Goal: Task Accomplishment & Management: Manage account settings

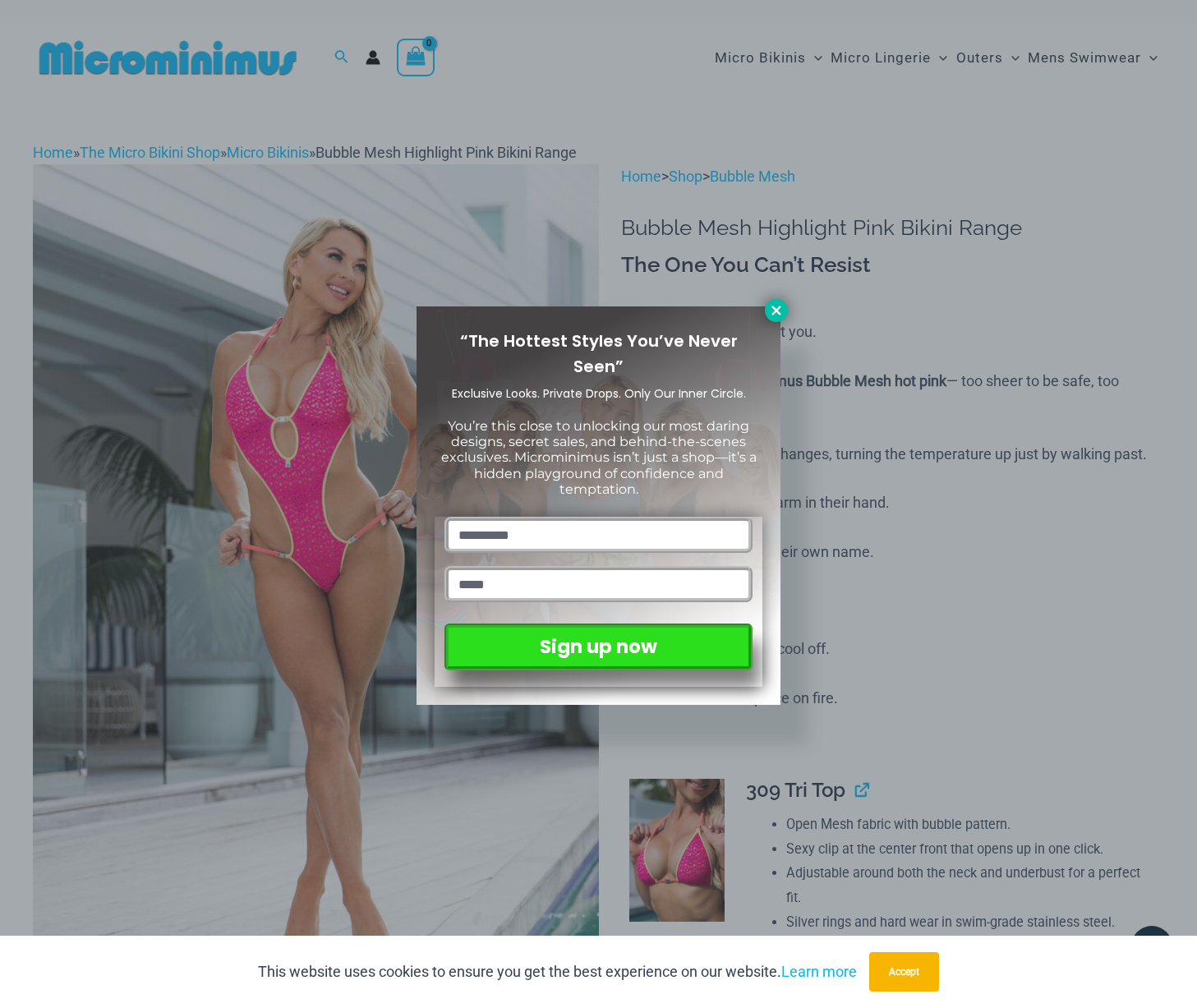
click at [775, 311] on icon at bounding box center [776, 310] width 9 height 9
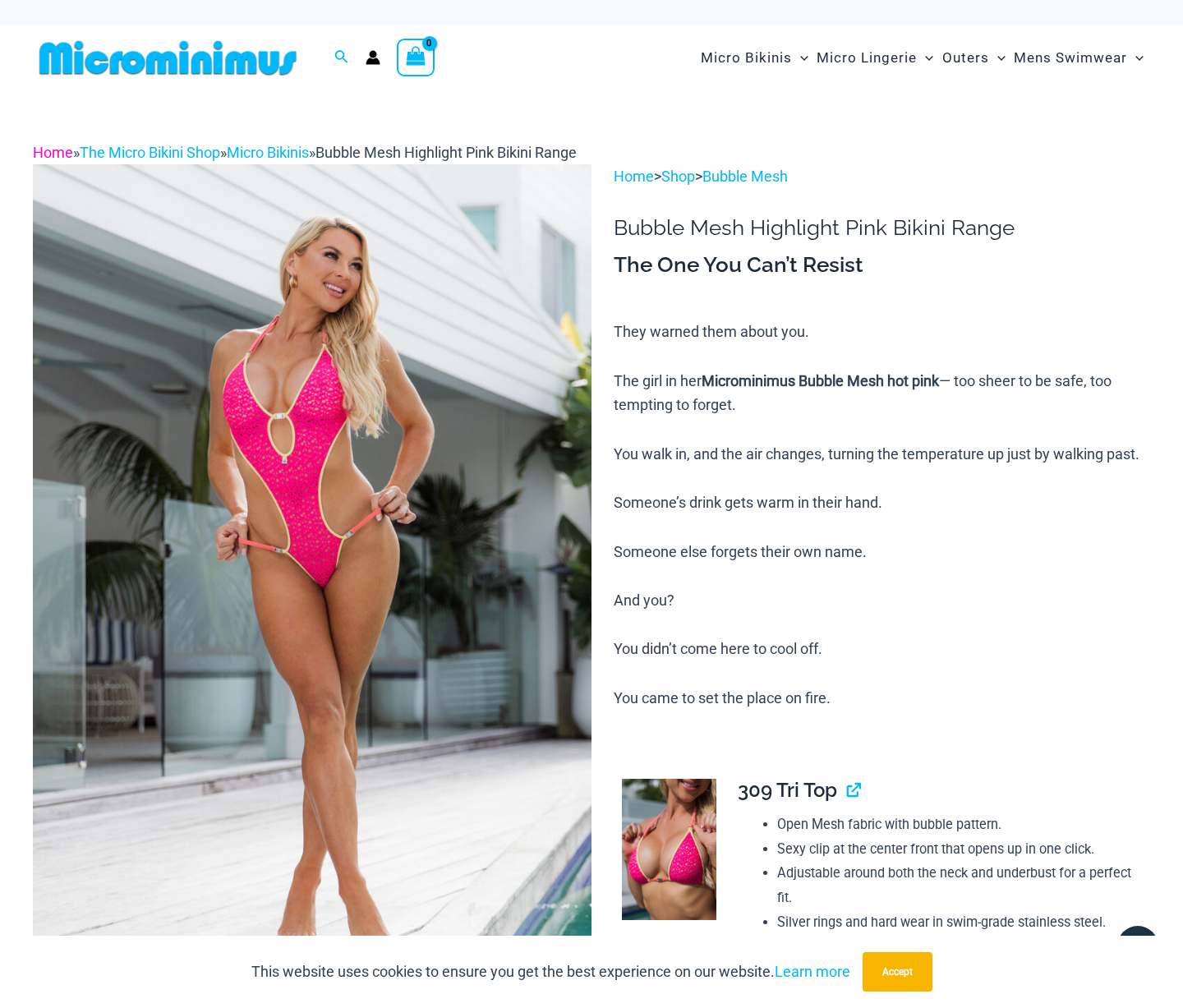
click at [54, 145] on link "Home" at bounding box center [53, 152] width 41 height 17
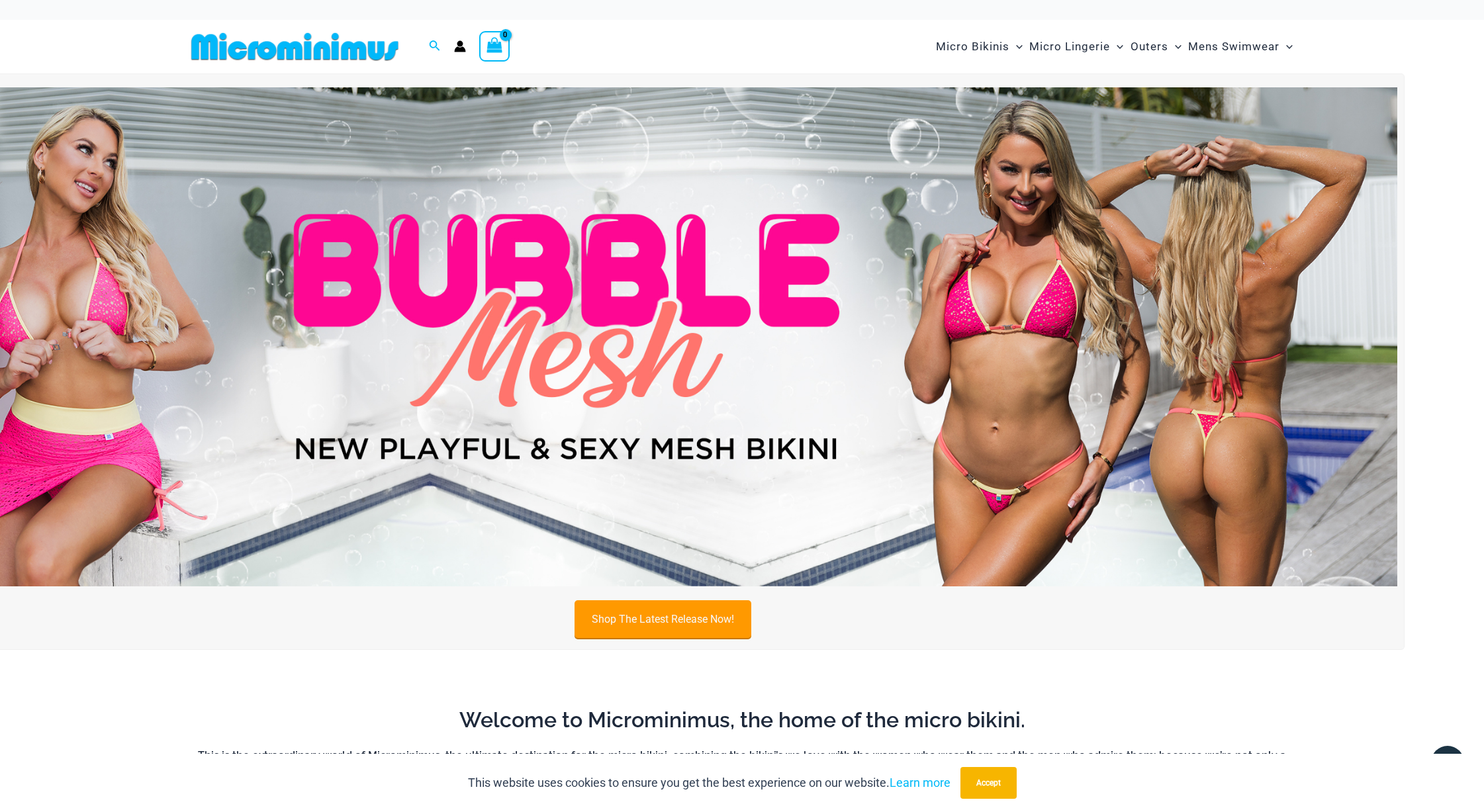
click at [645, 622] on link "Shop The Latest Release Now!" at bounding box center [663, 619] width 177 height 38
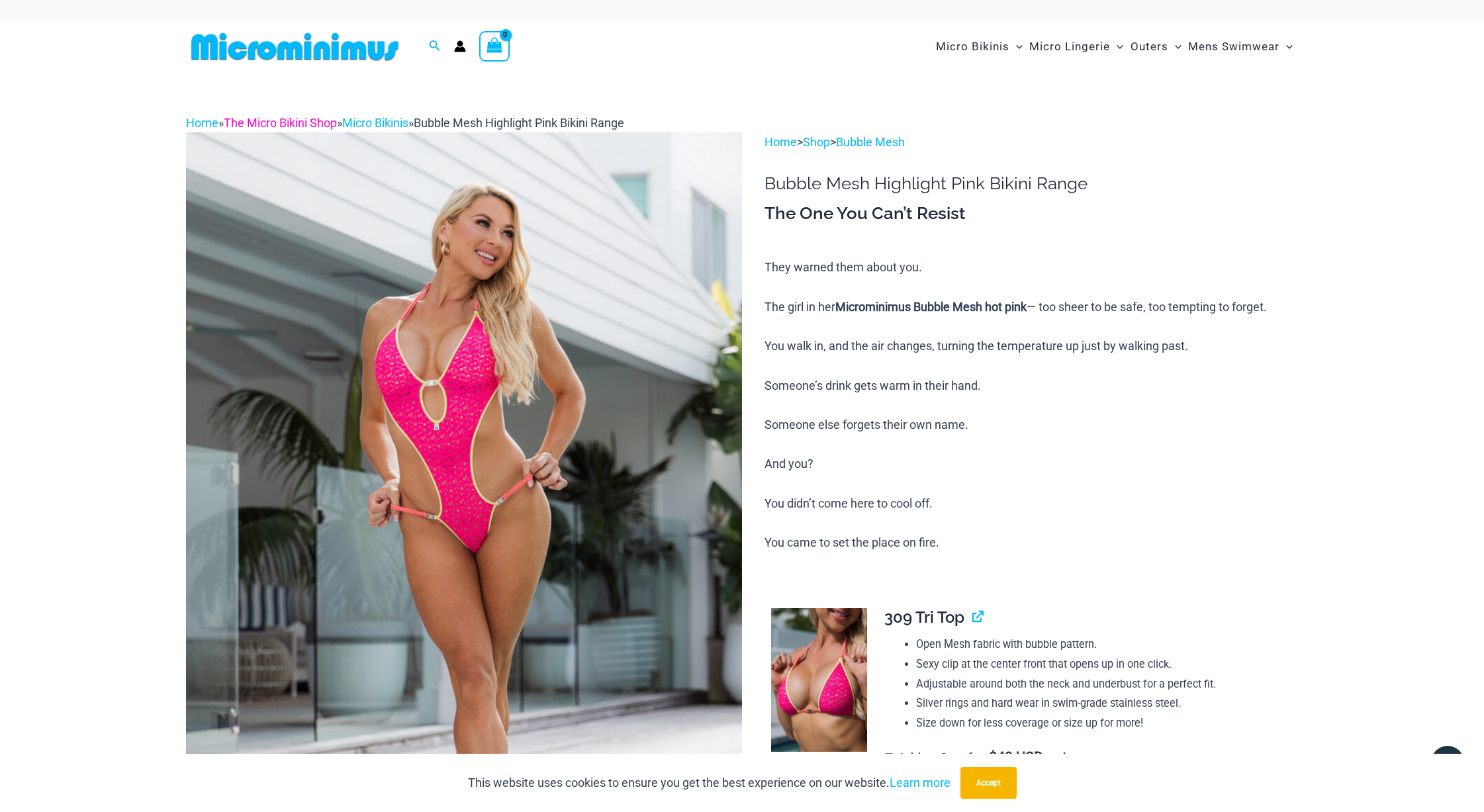
click at [296, 121] on link "The Micro Bikini Shop" at bounding box center [280, 122] width 113 height 14
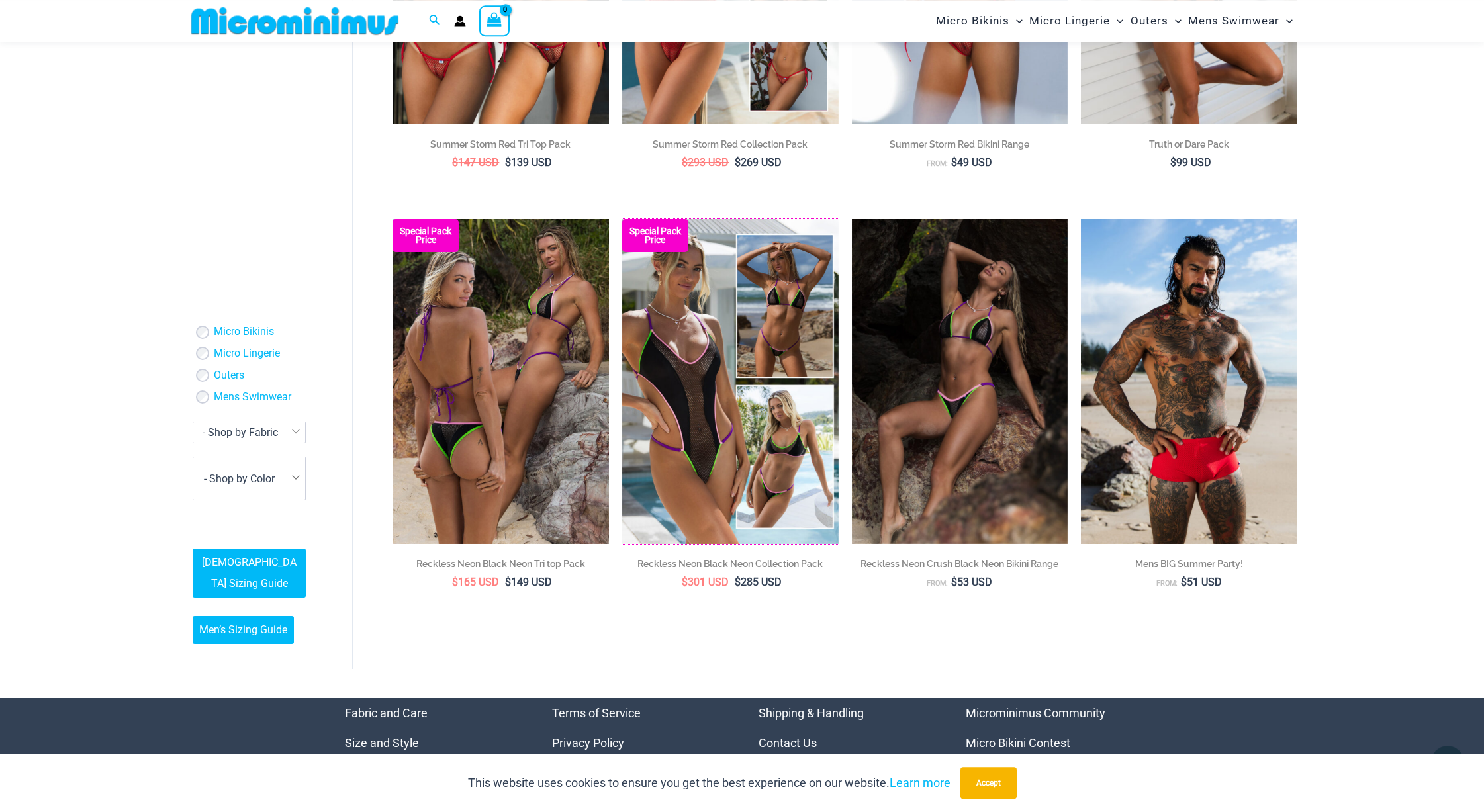
scroll to position [2893, 0]
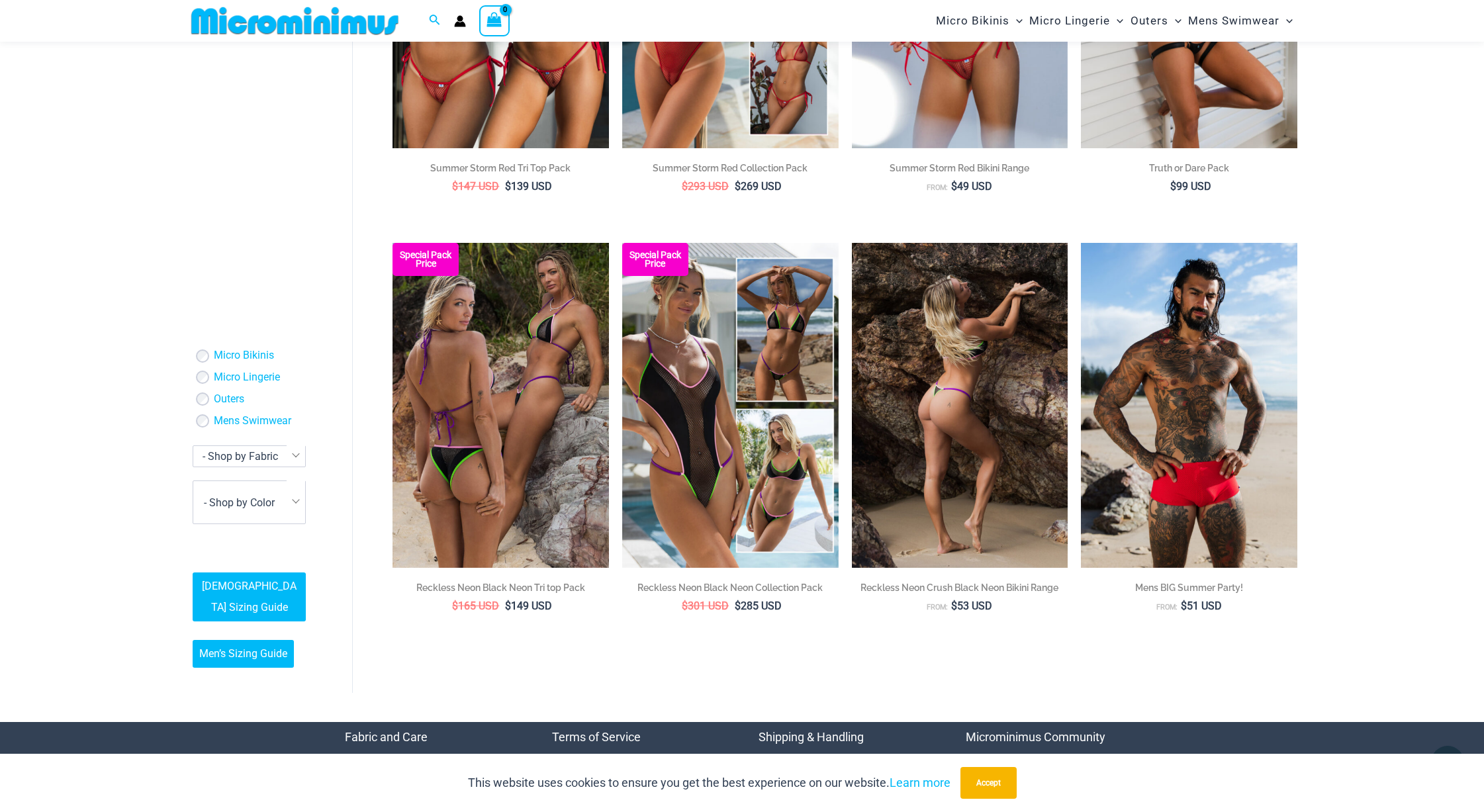
click at [999, 581] on h2 "Reckless Neon Crush Black Neon Bikini Range" at bounding box center [960, 587] width 217 height 13
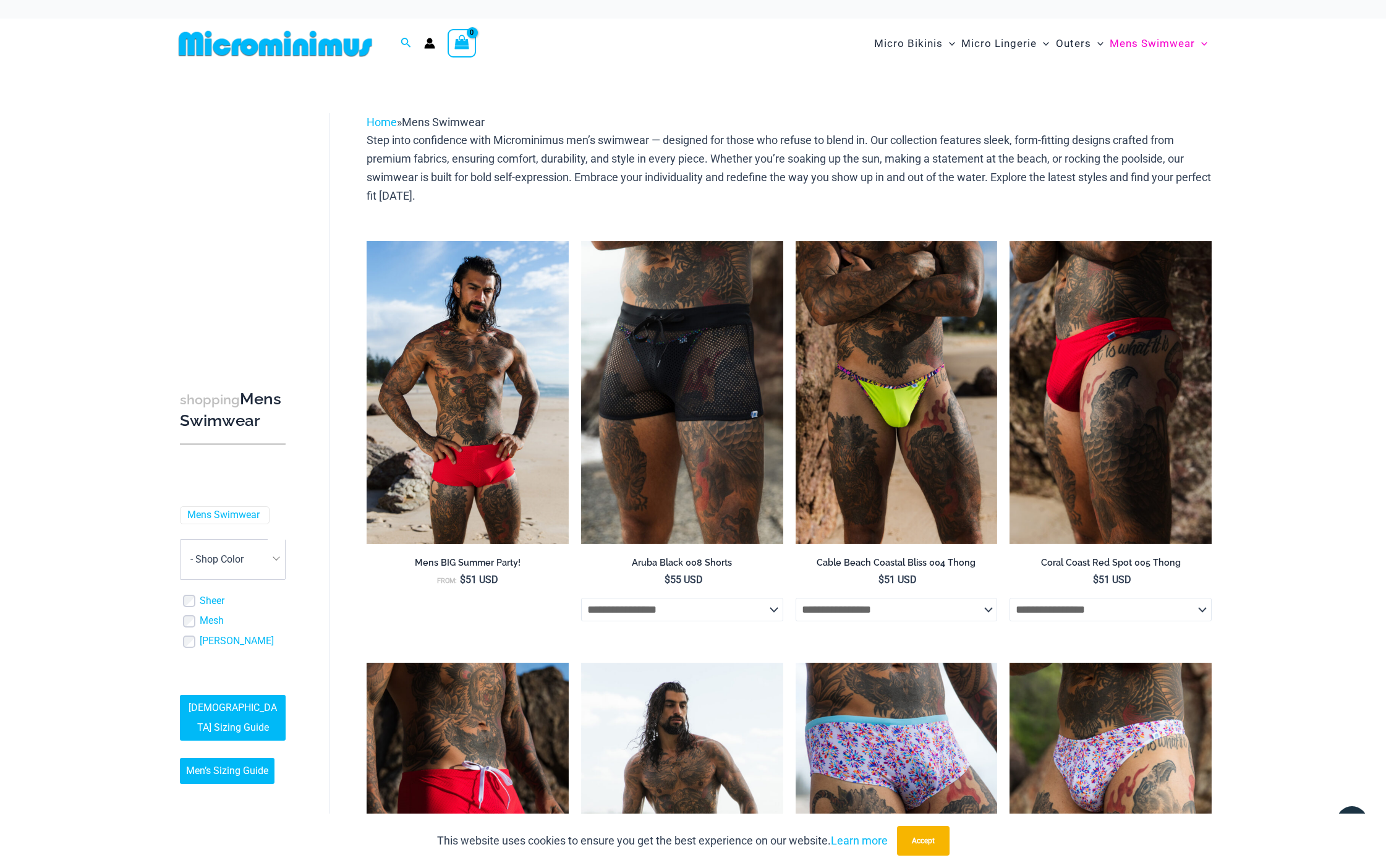
click at [430, 43] on circle "Account icon link" at bounding box center [430, 41] width 6 height 6
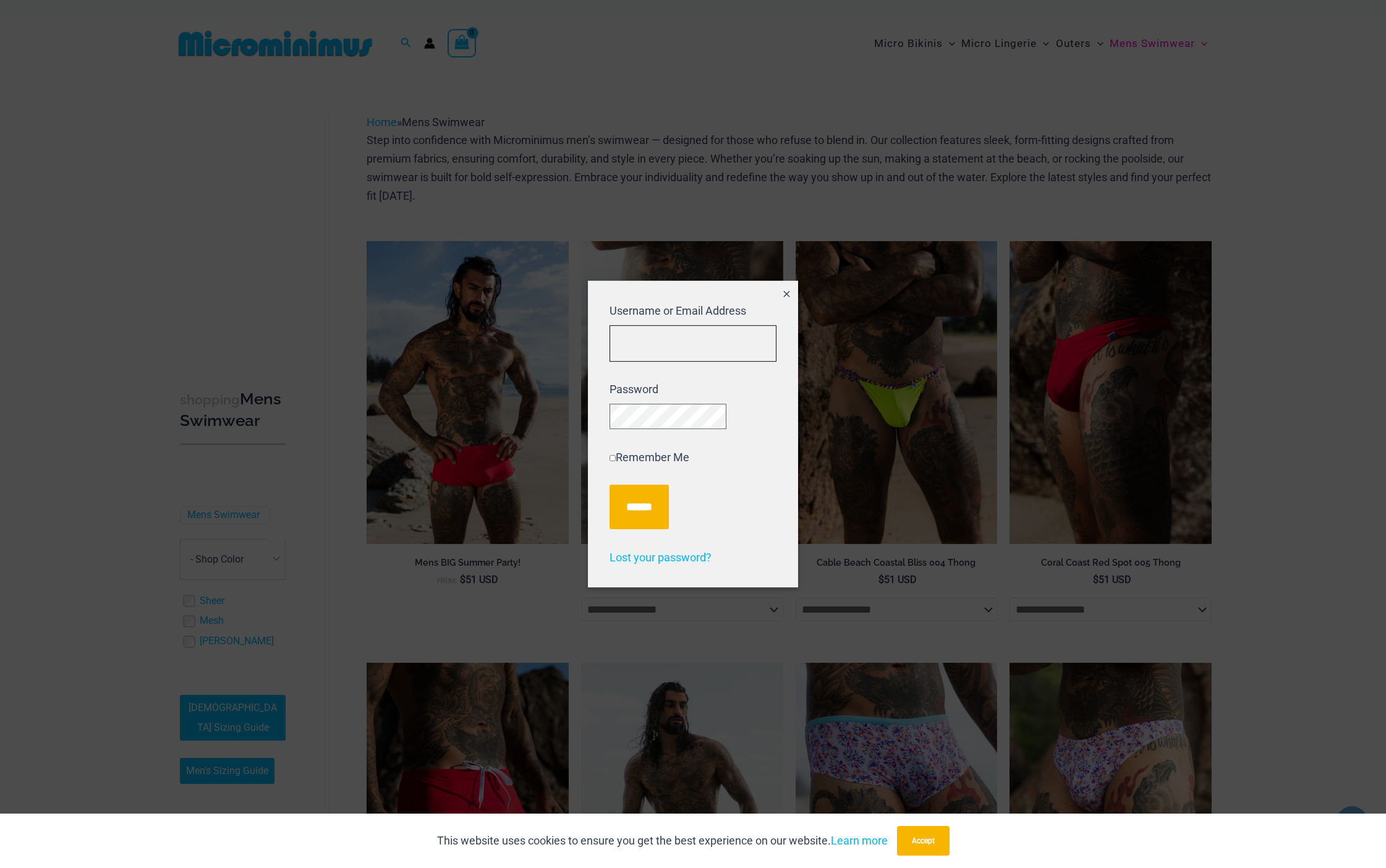
click at [638, 339] on input "Username or Email Address" at bounding box center [693, 343] width 167 height 36
type input "**********"
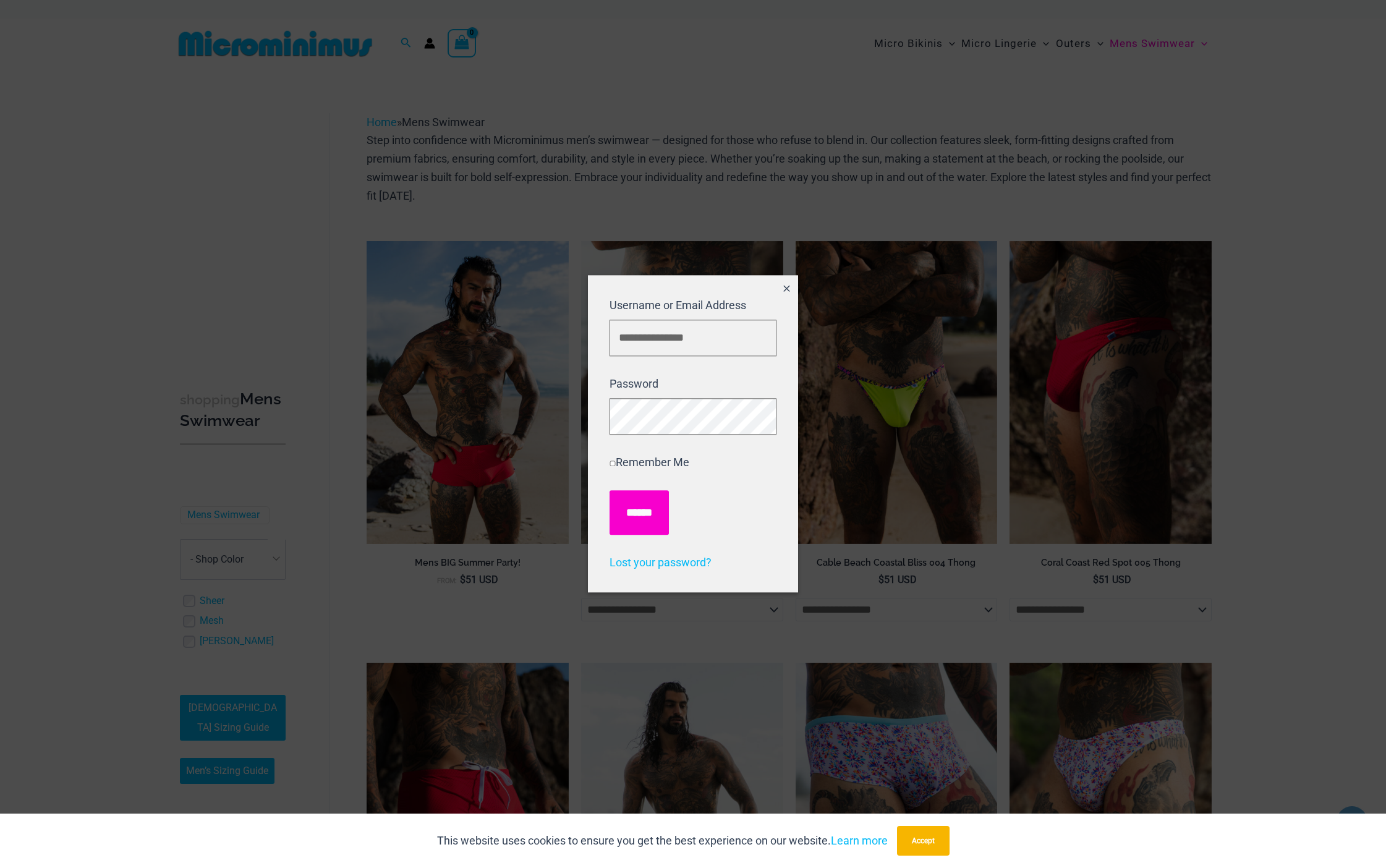
click at [634, 508] on input "******" at bounding box center [639, 512] width 60 height 45
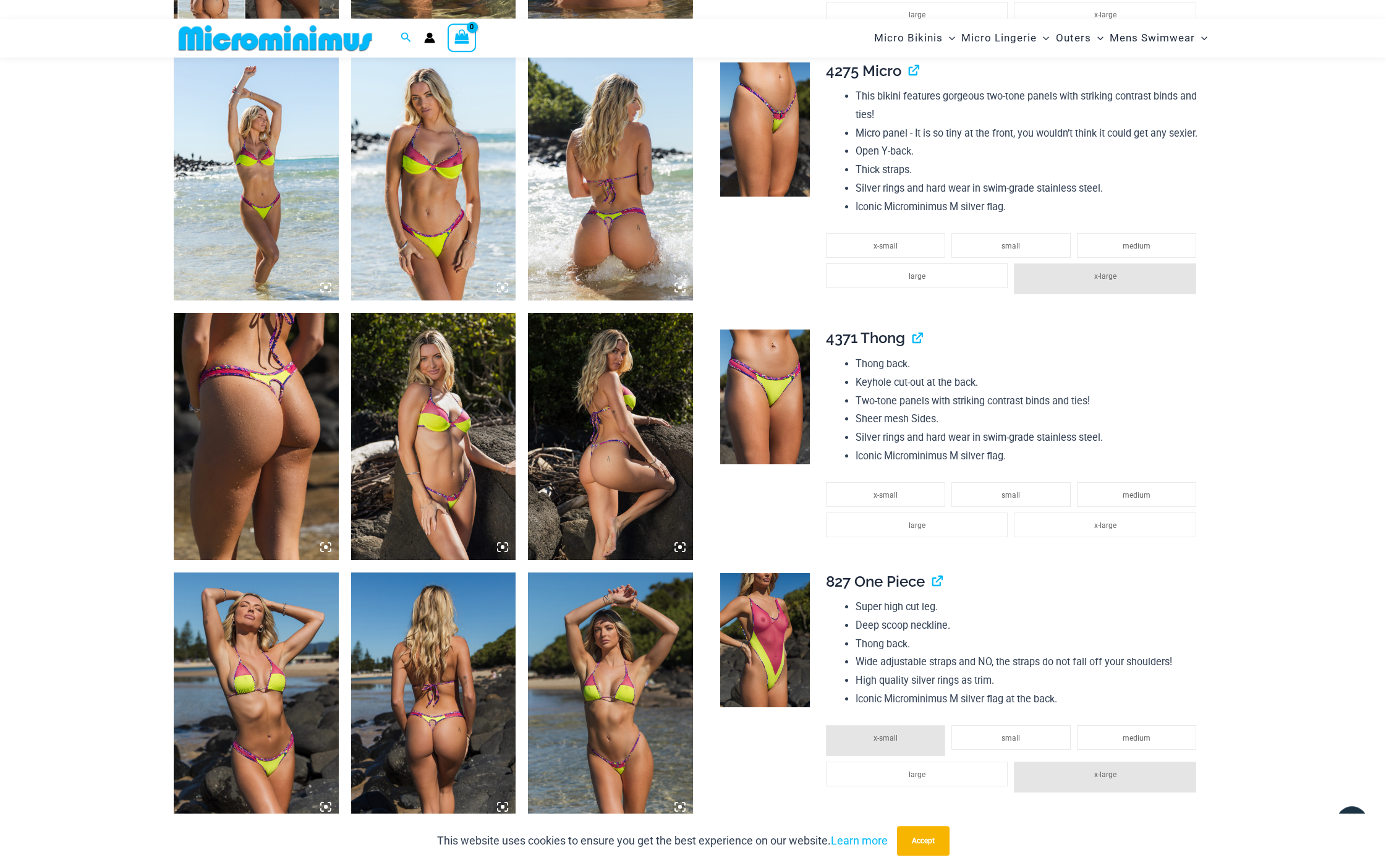
scroll to position [1189, 0]
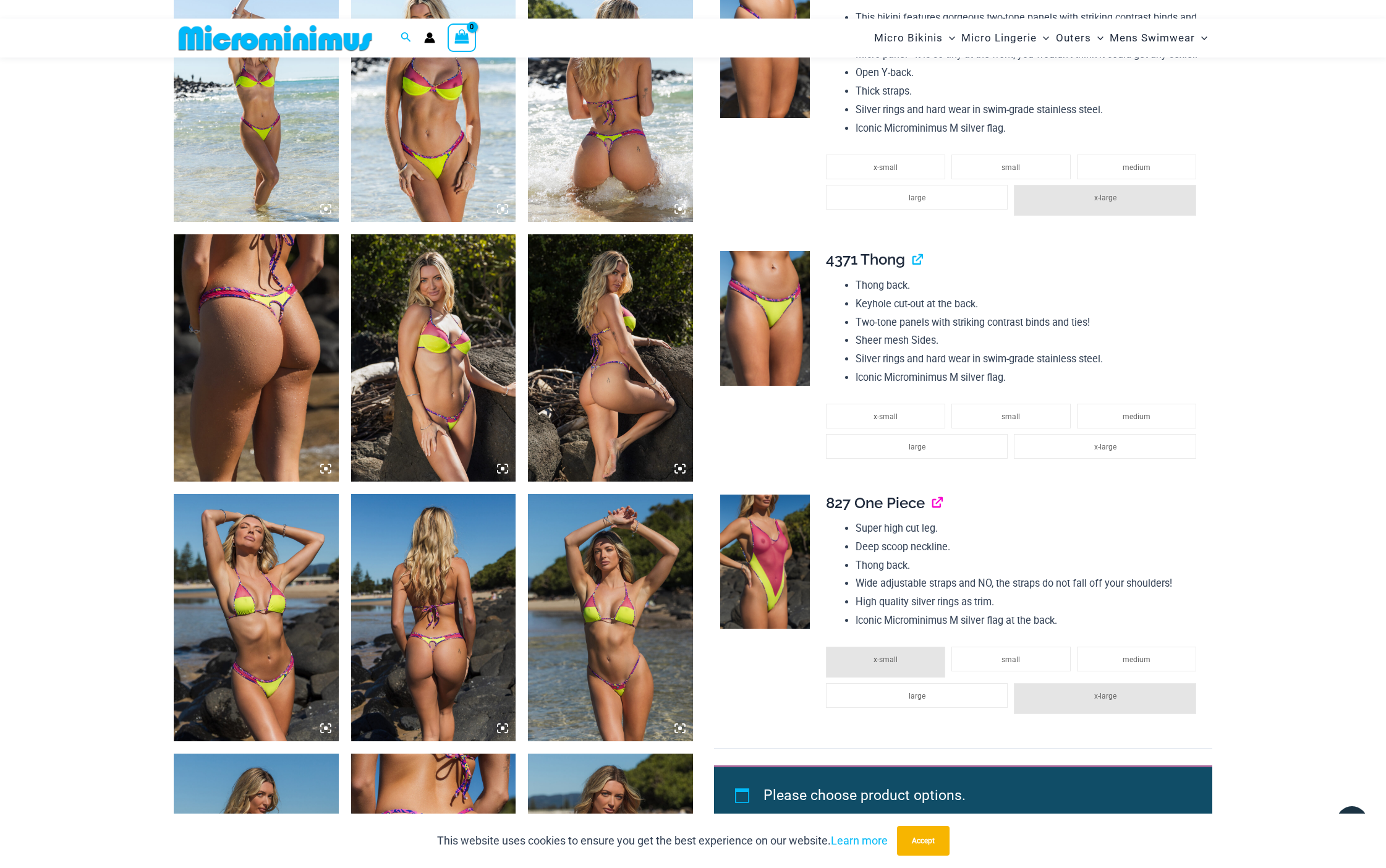
click at [933, 494] on link "View product" at bounding box center [933, 502] width 0 height 18
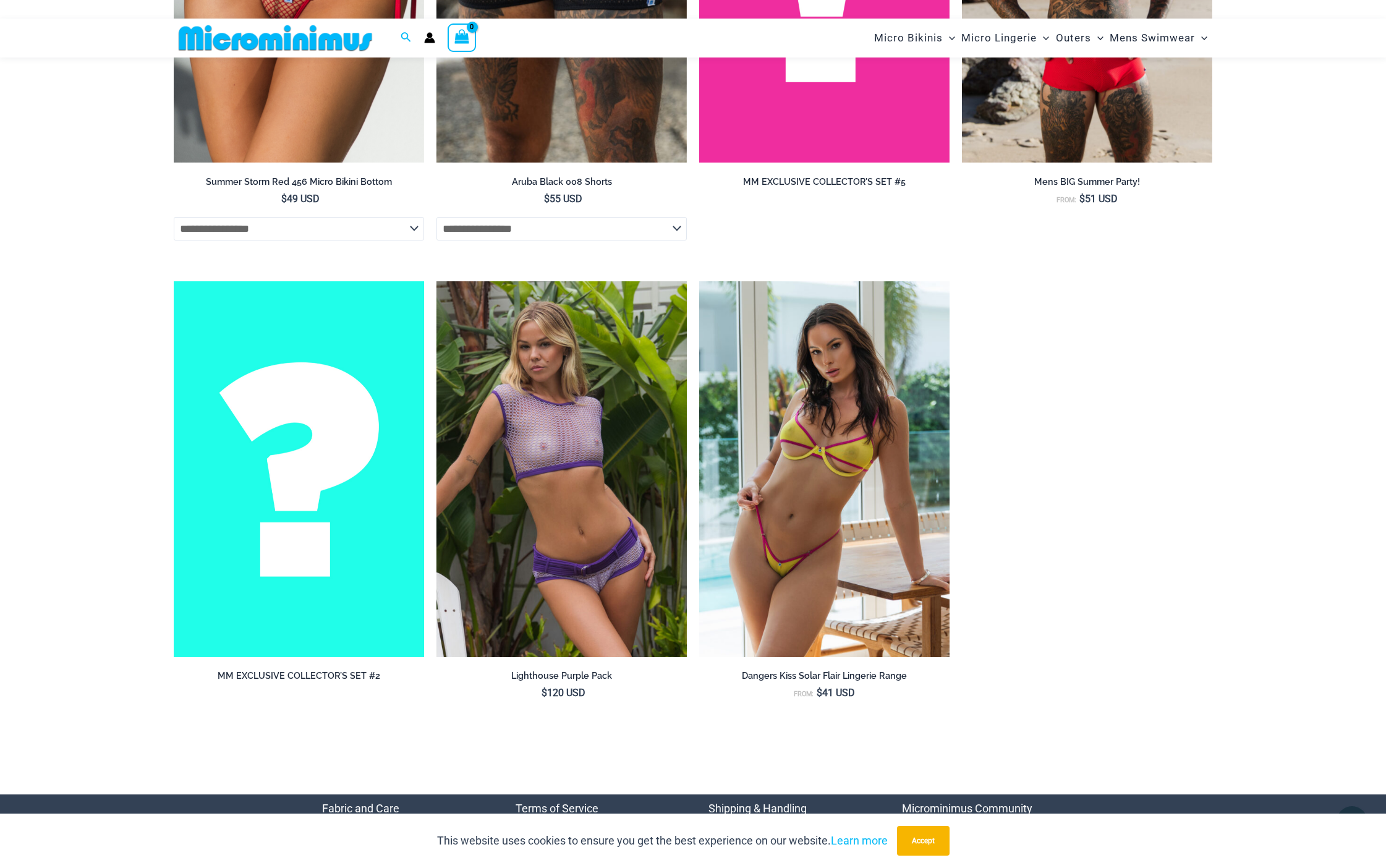
scroll to position [7181, 0]
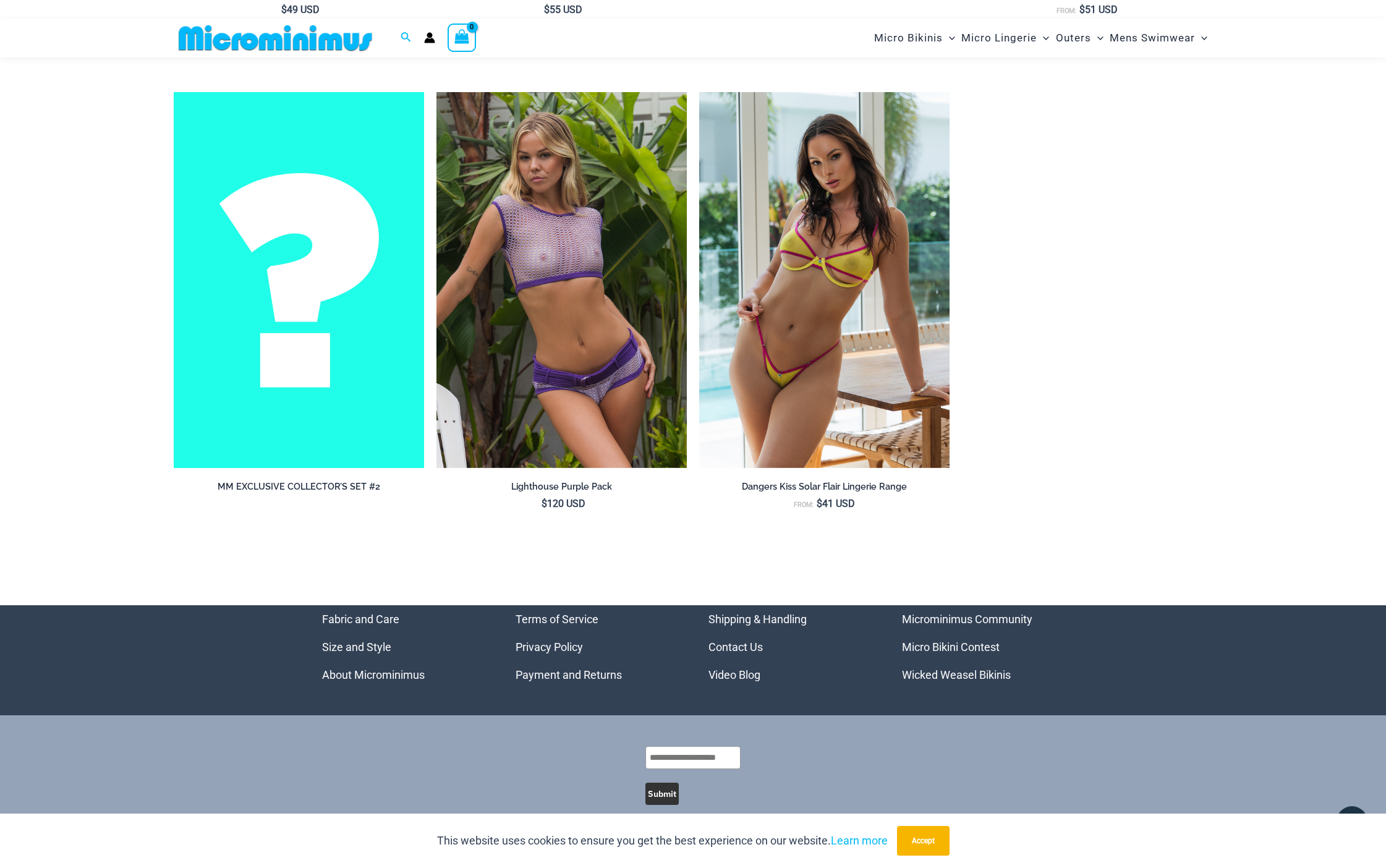
click at [325, 267] on img at bounding box center [299, 280] width 251 height 376
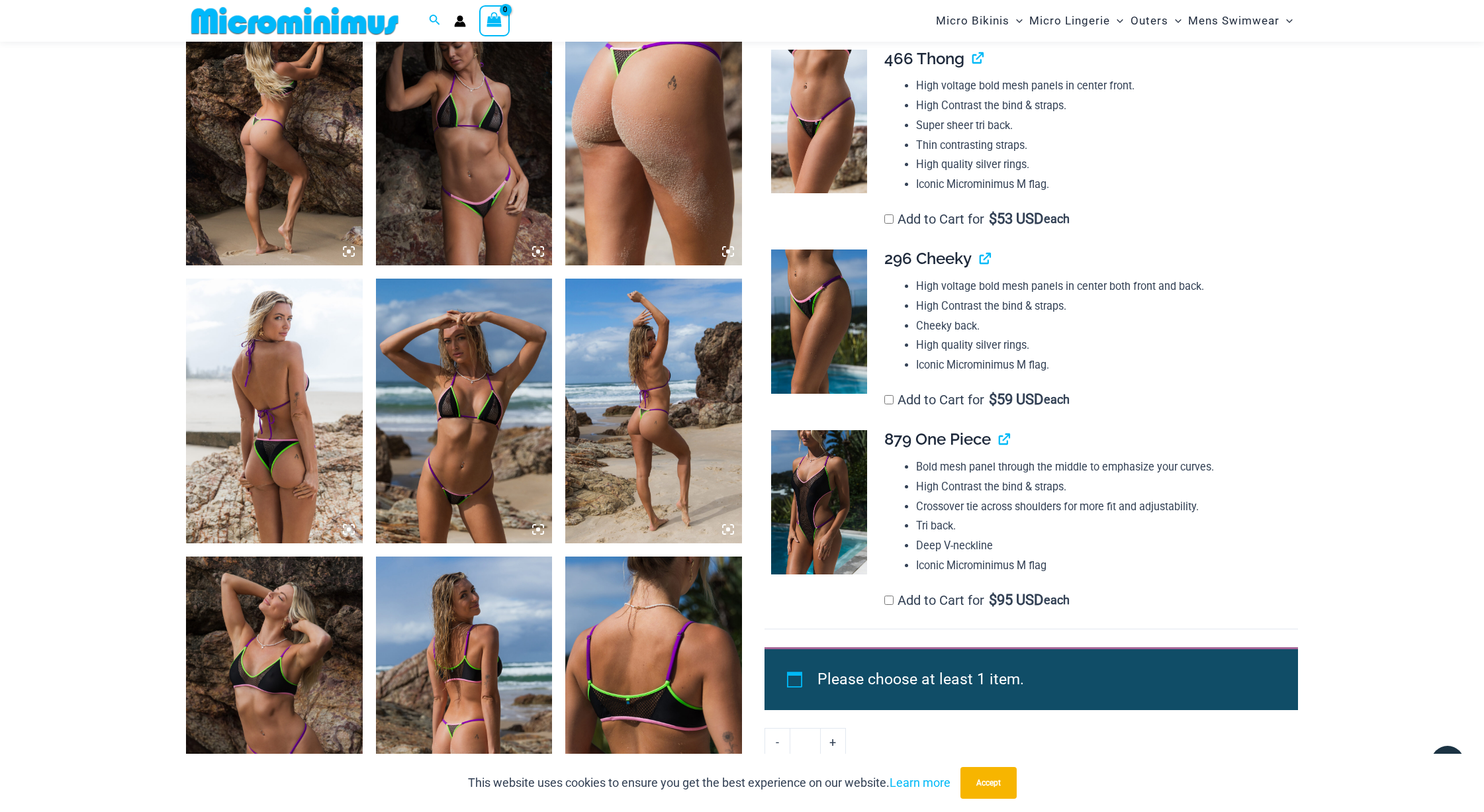
scroll to position [1003, 0]
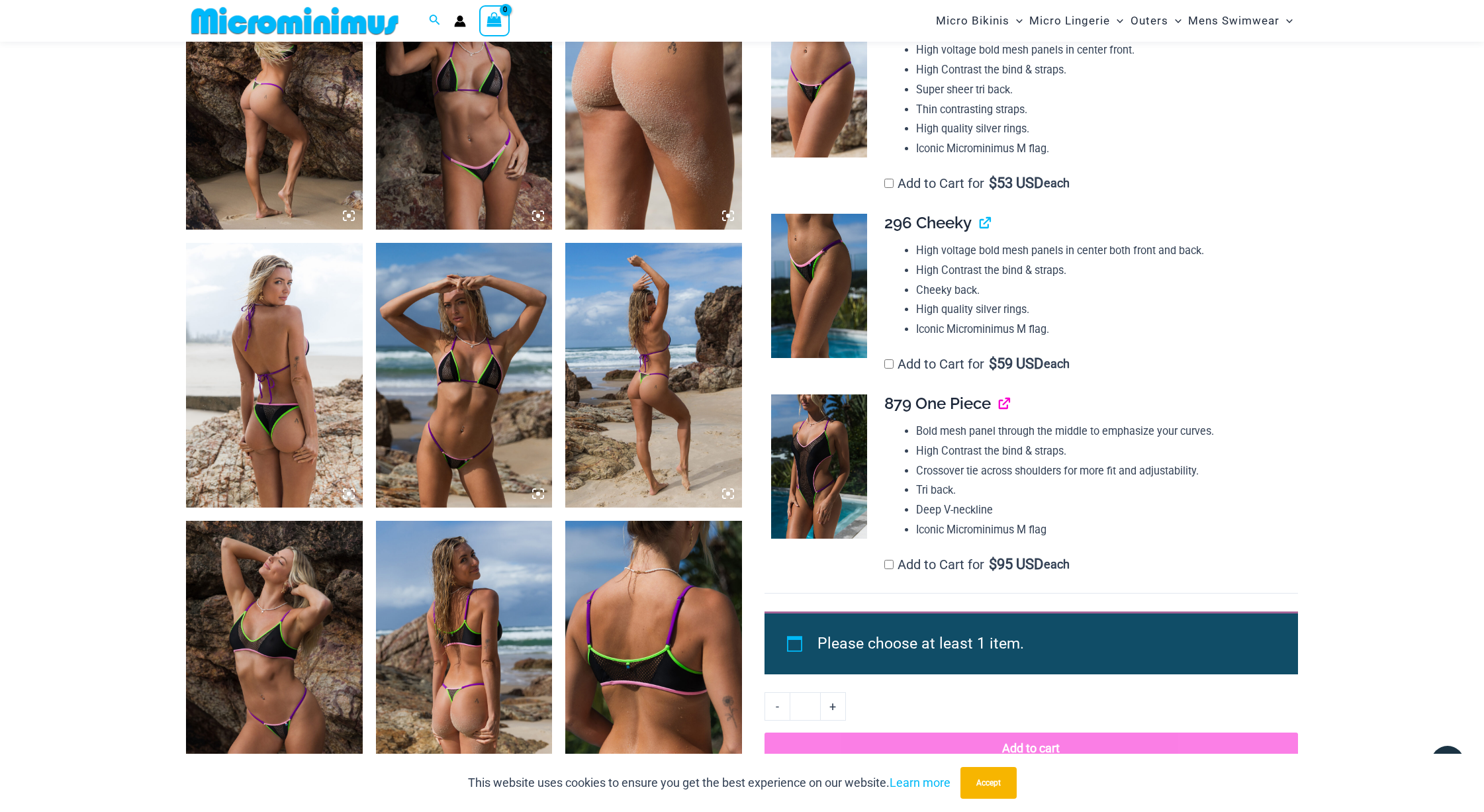
click at [999, 404] on link "View product" at bounding box center [999, 403] width 0 height 19
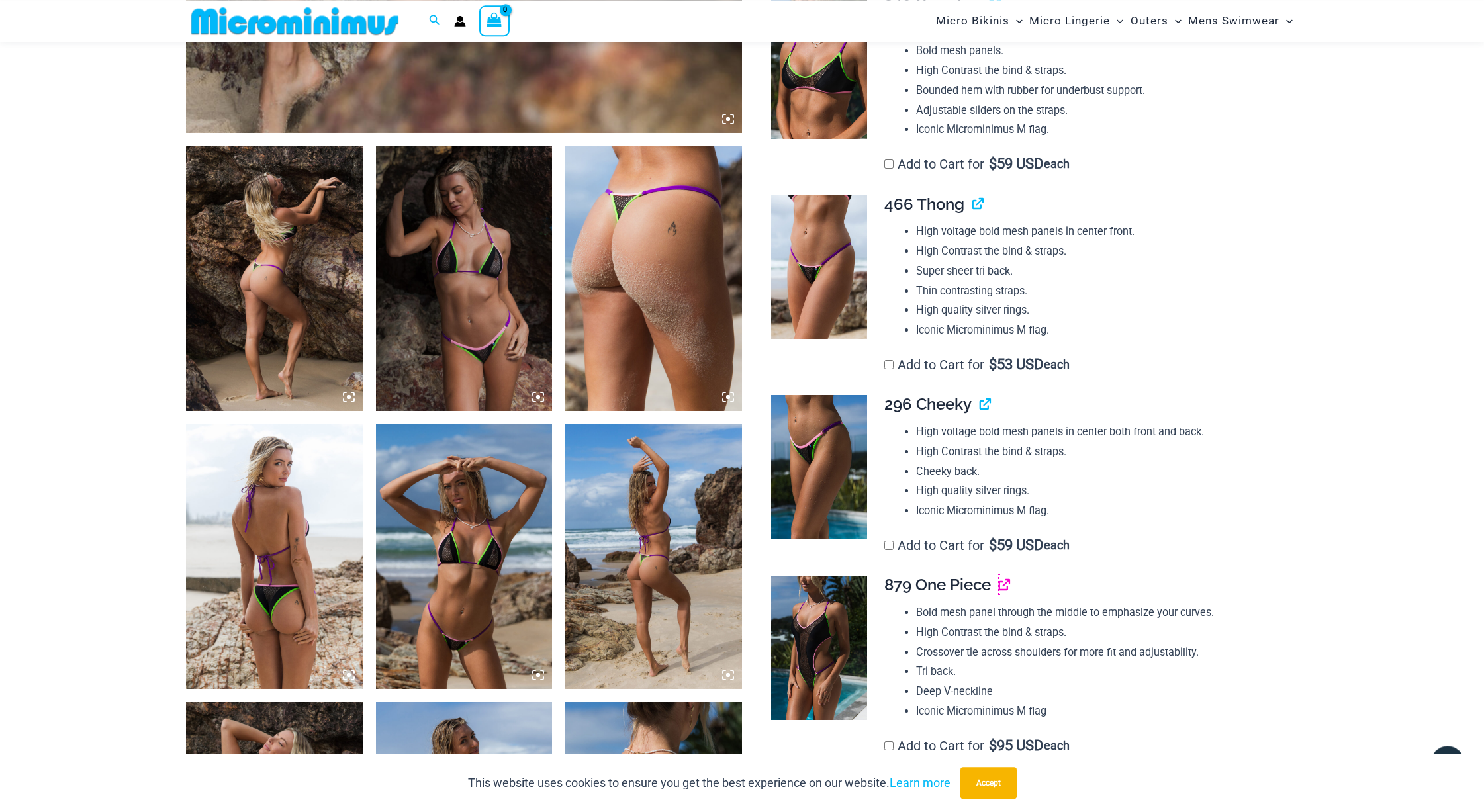
scroll to position [800, 0]
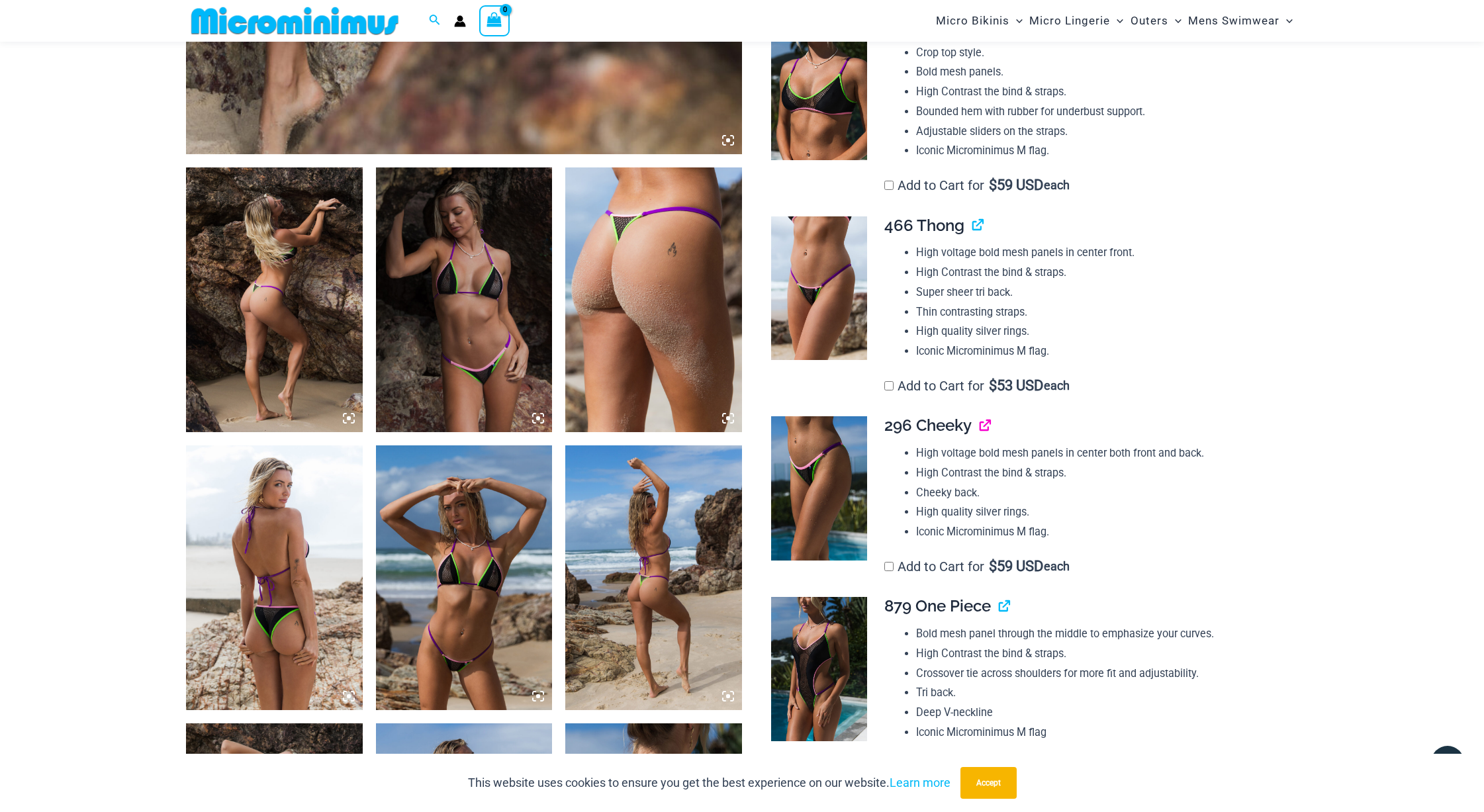
click at [979, 426] on link "View product" at bounding box center [979, 425] width 0 height 19
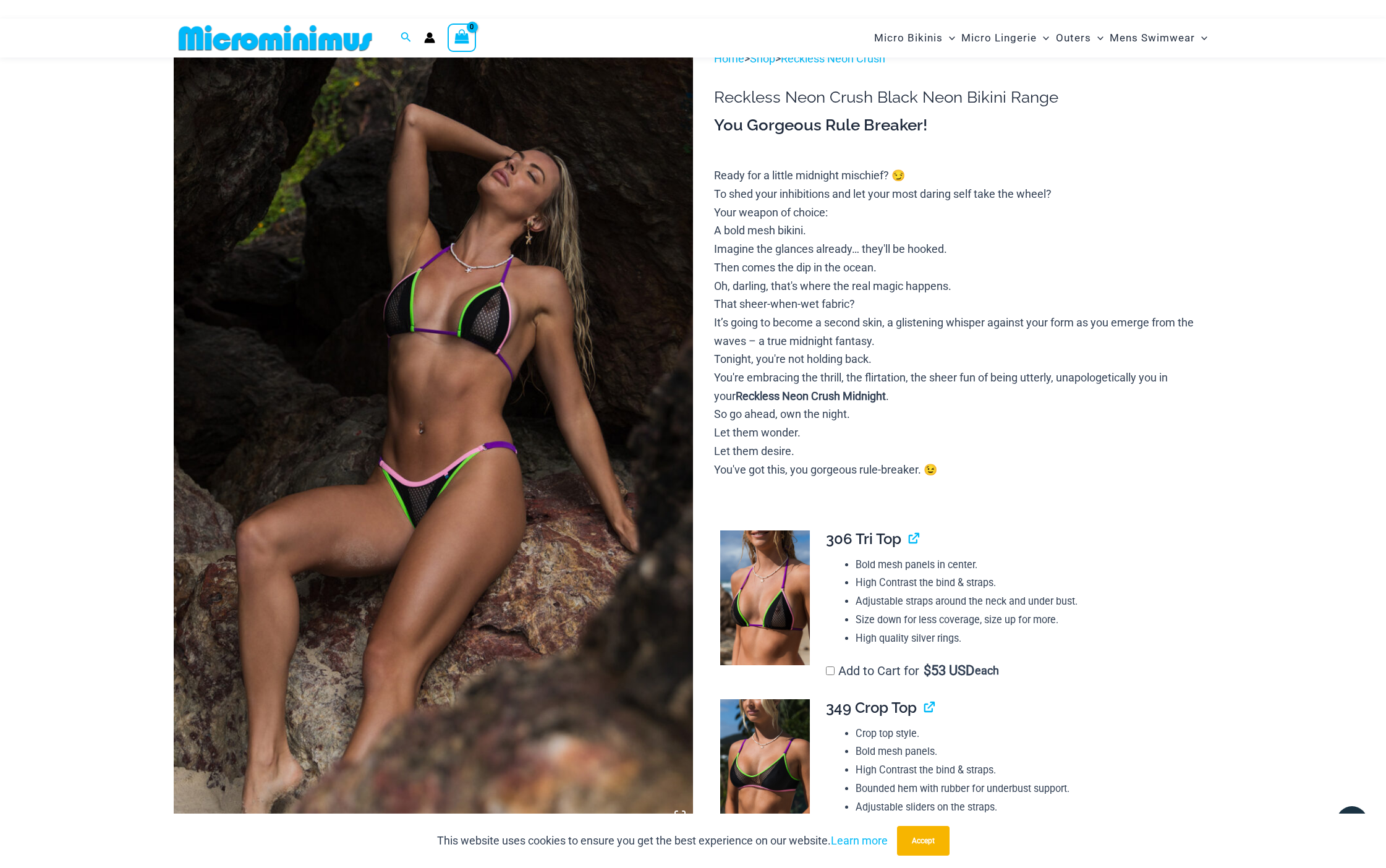
scroll to position [0, 0]
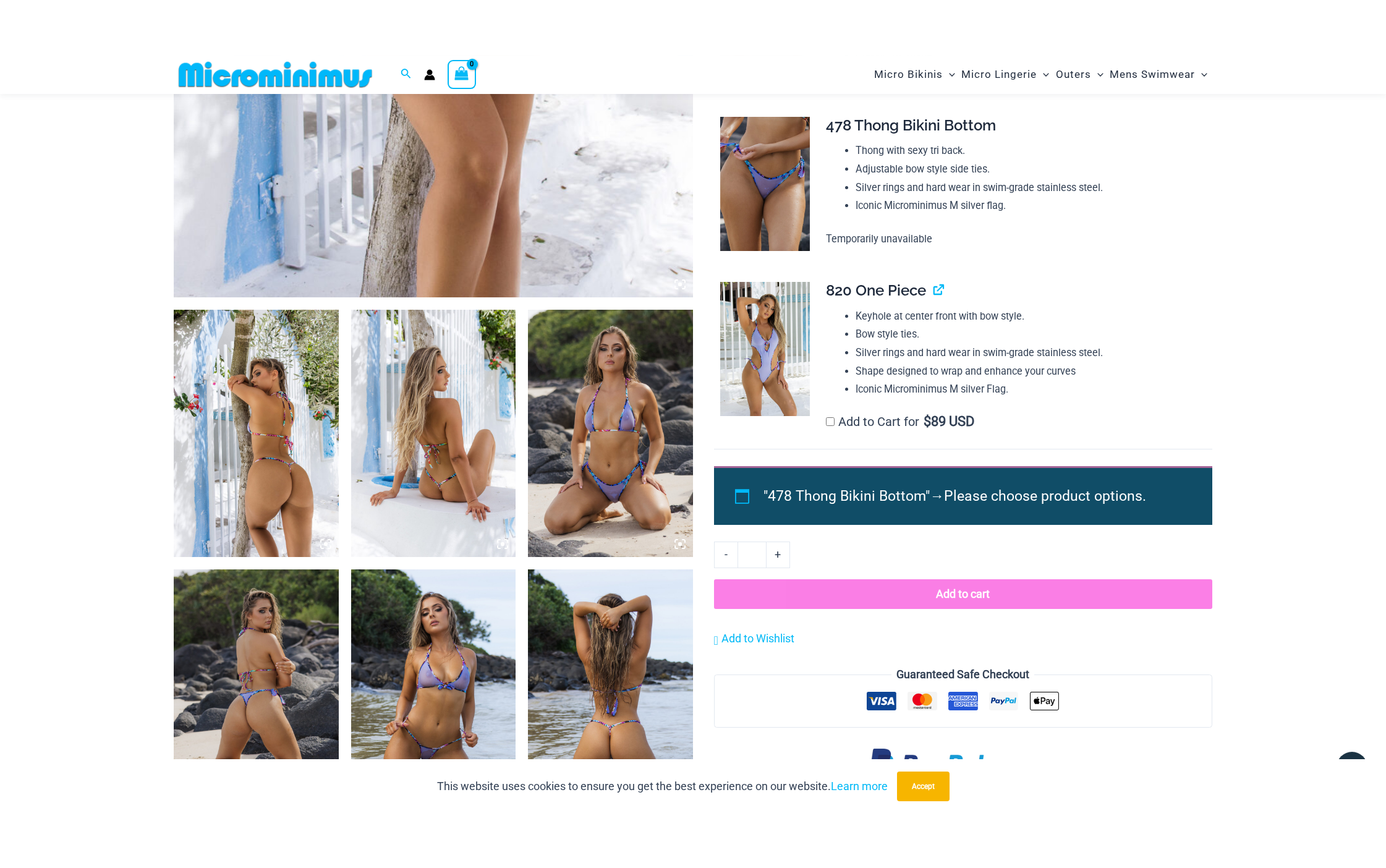
scroll to position [684, 0]
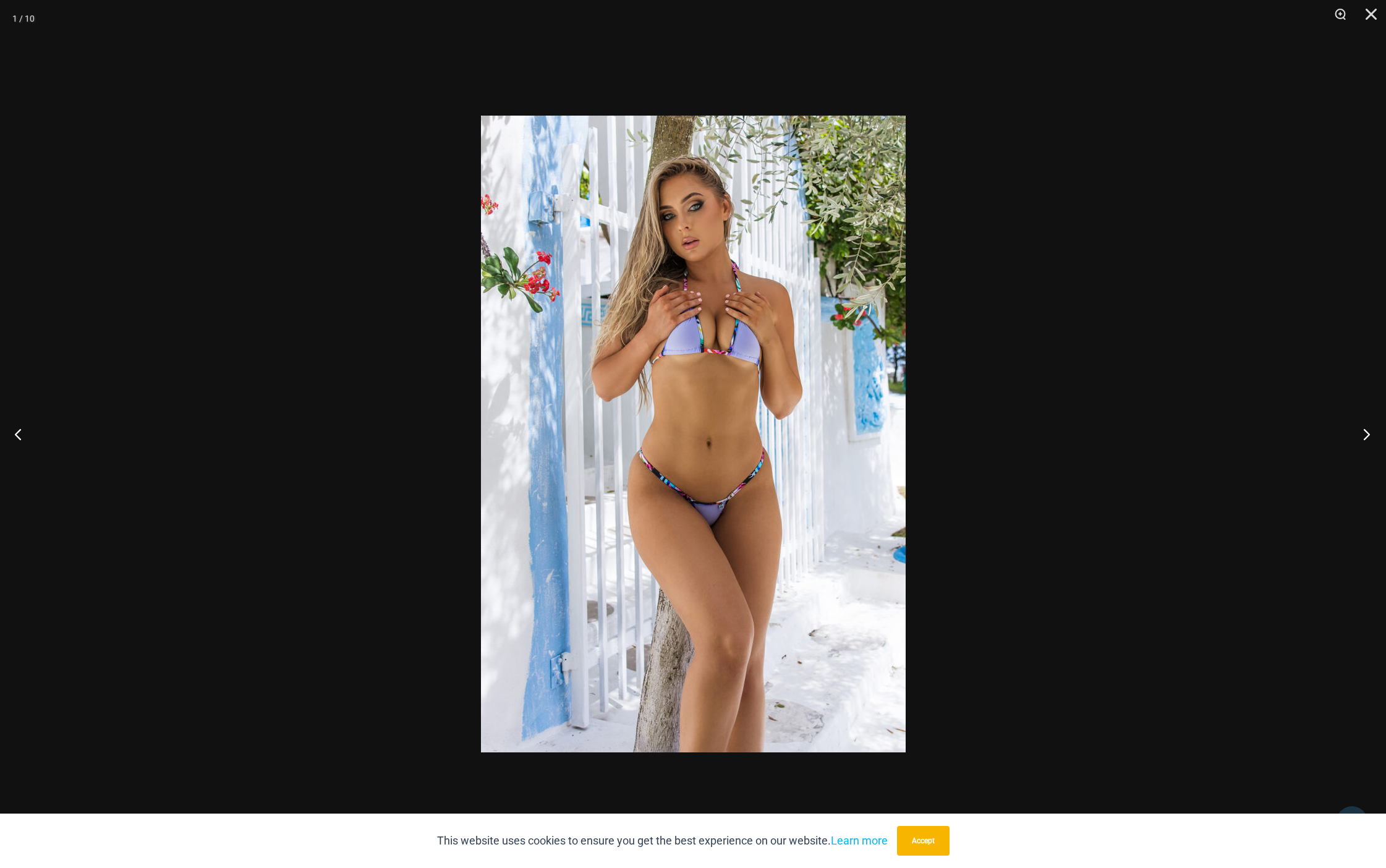
click at [1362, 434] on button "Next" at bounding box center [1363, 434] width 46 height 62
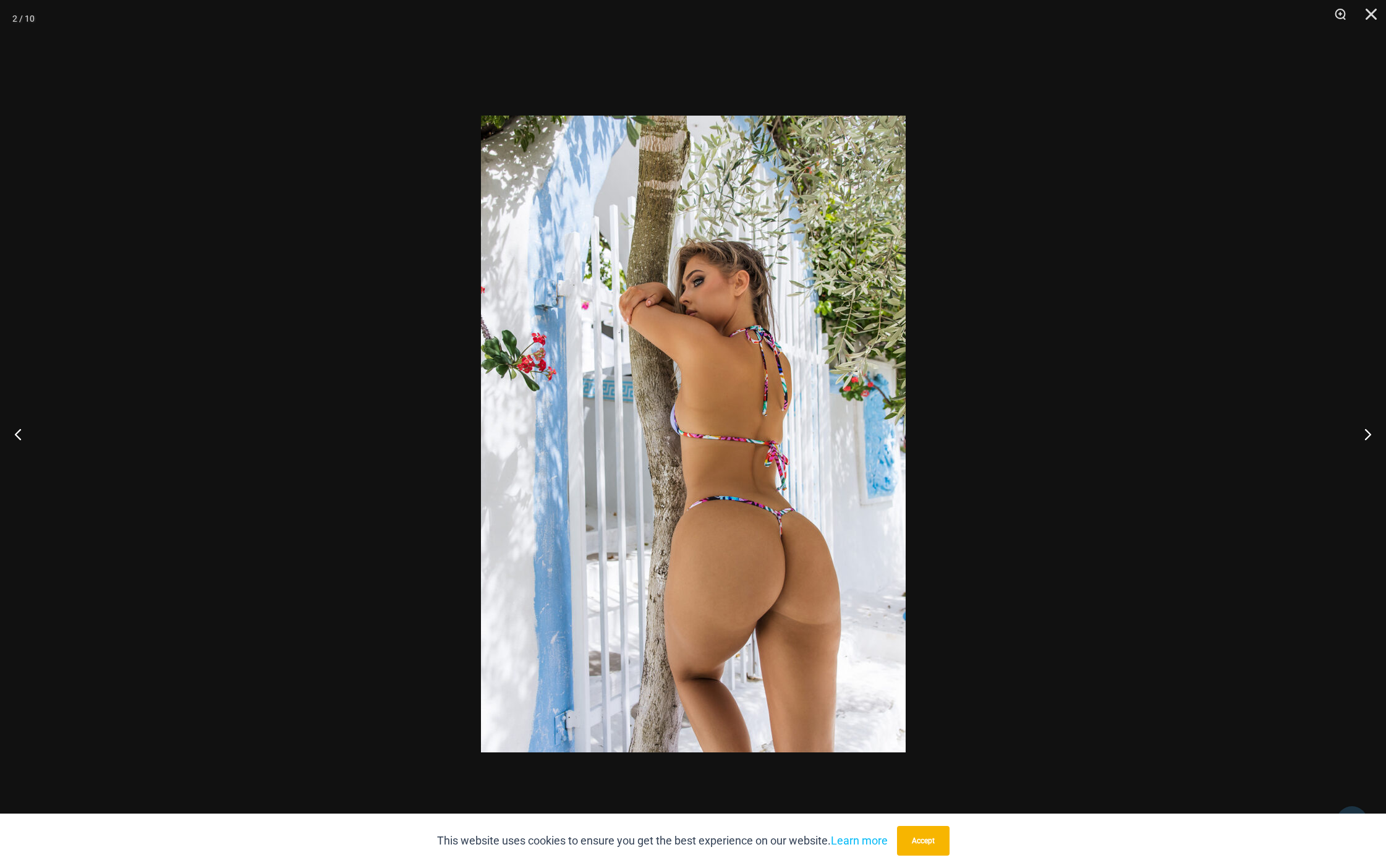
click at [832, 468] on img at bounding box center [693, 434] width 425 height 637
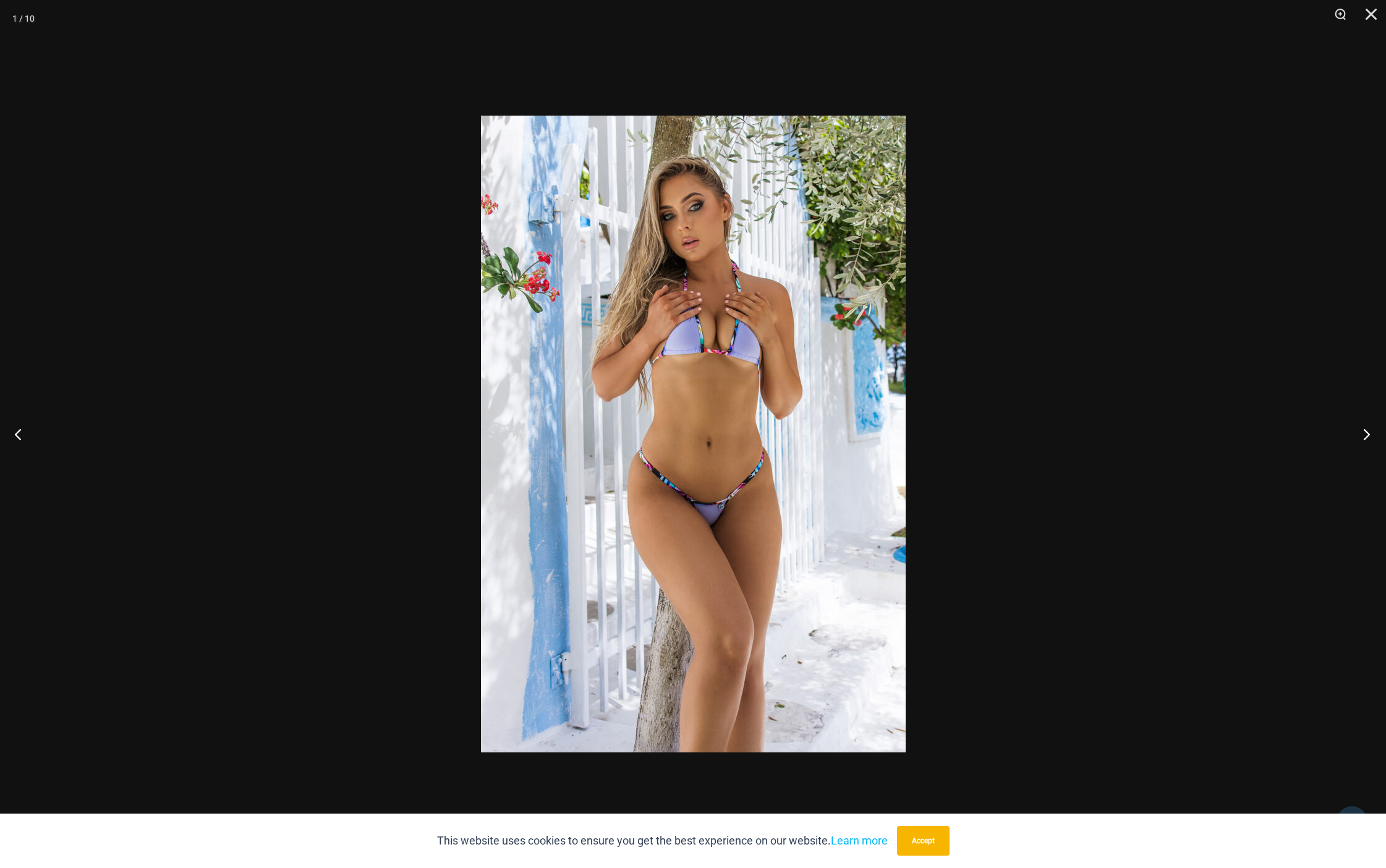
click at [1365, 439] on button "Next" at bounding box center [1363, 434] width 46 height 62
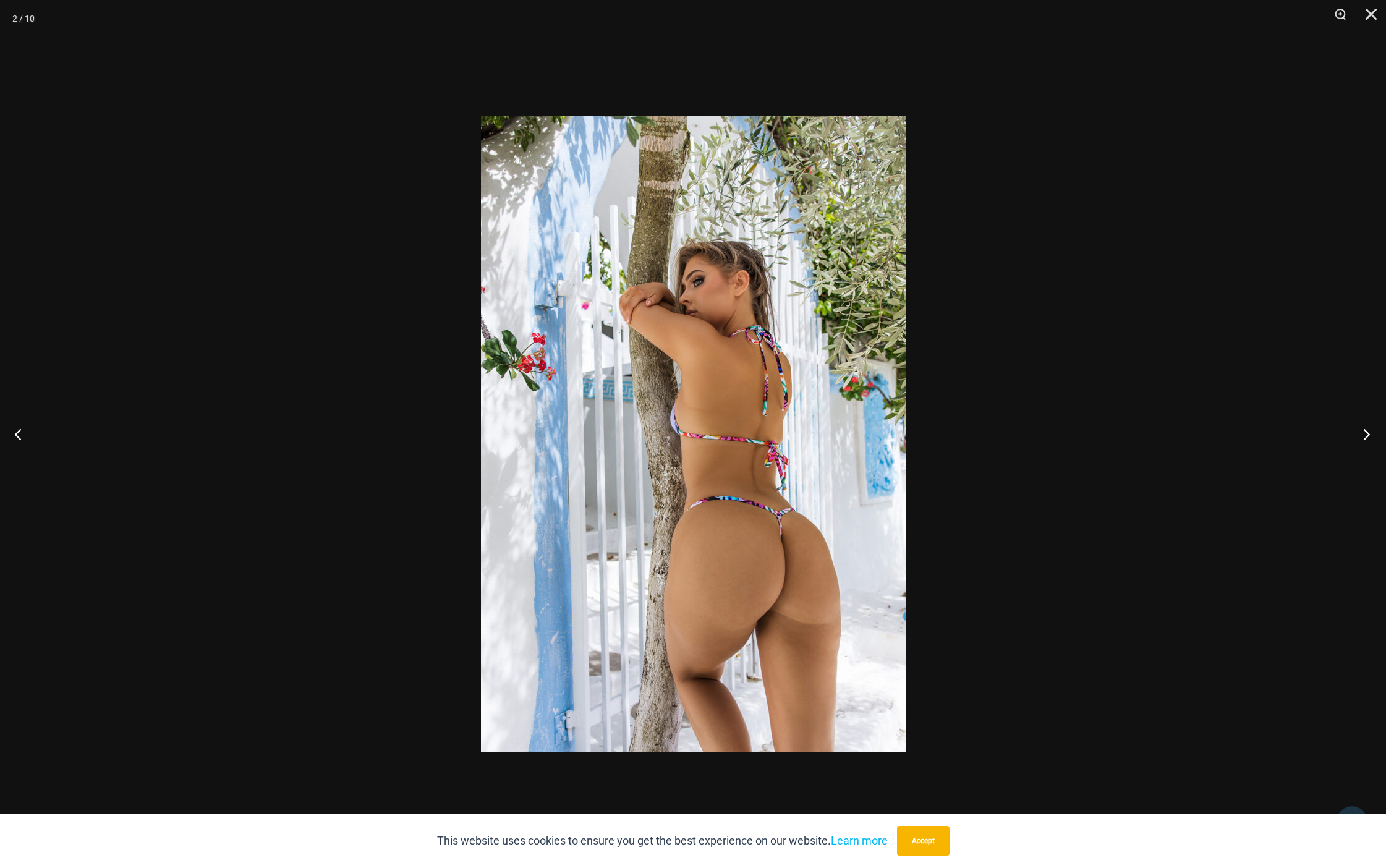
click at [1365, 439] on button "Next" at bounding box center [1363, 434] width 46 height 62
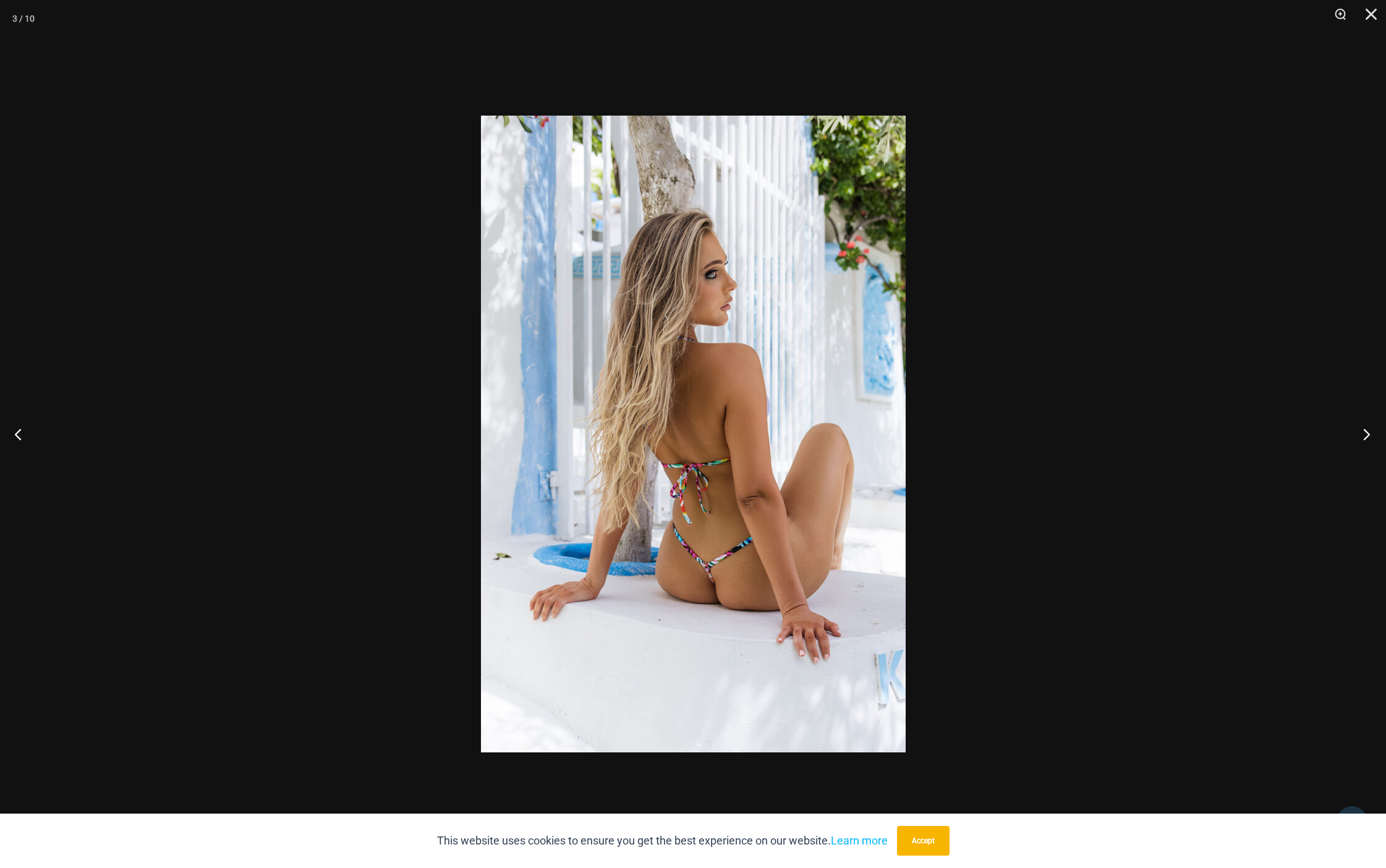
click at [1365, 439] on button "Next" at bounding box center [1363, 434] width 46 height 62
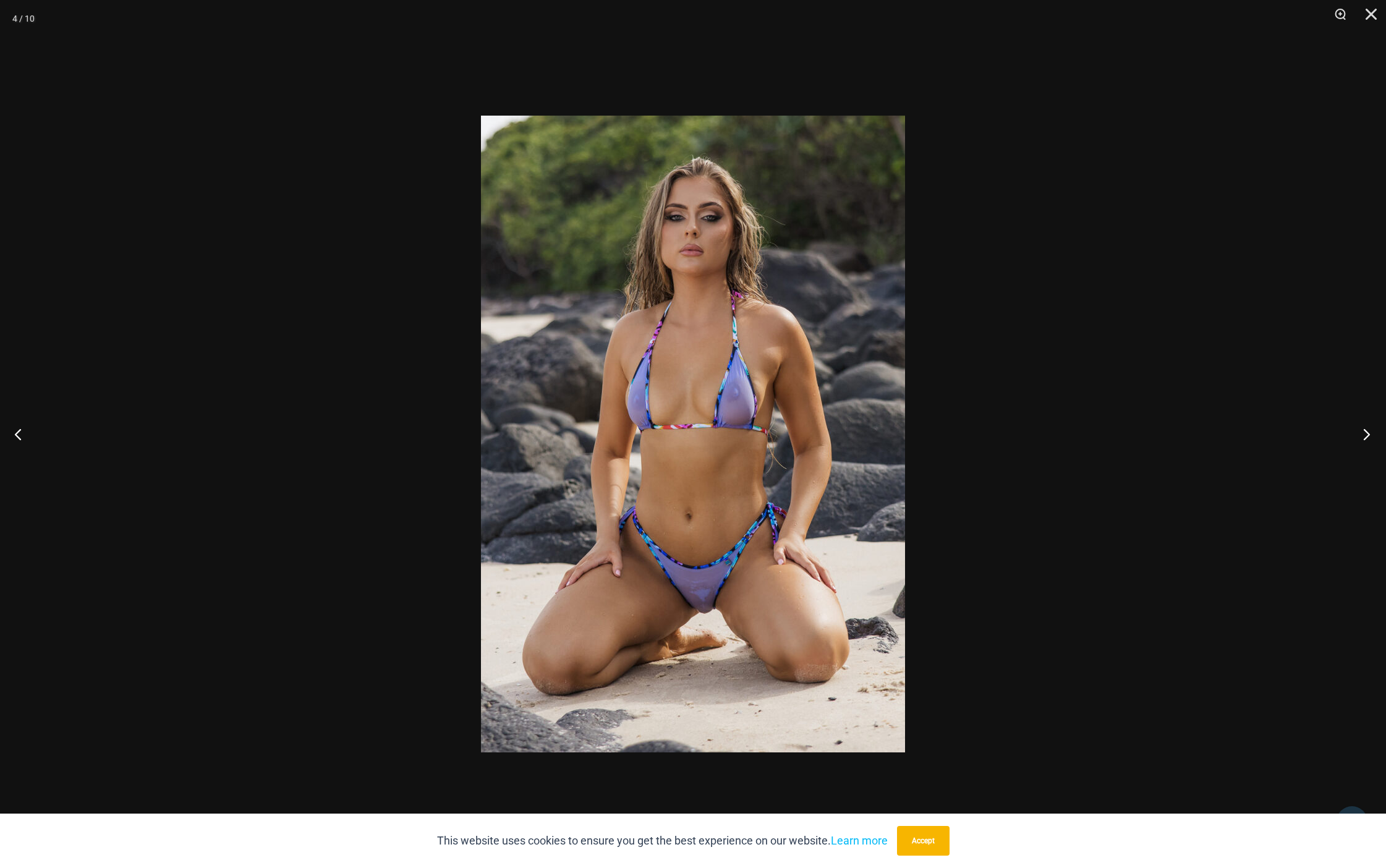
click at [1365, 439] on button "Next" at bounding box center [1363, 434] width 46 height 62
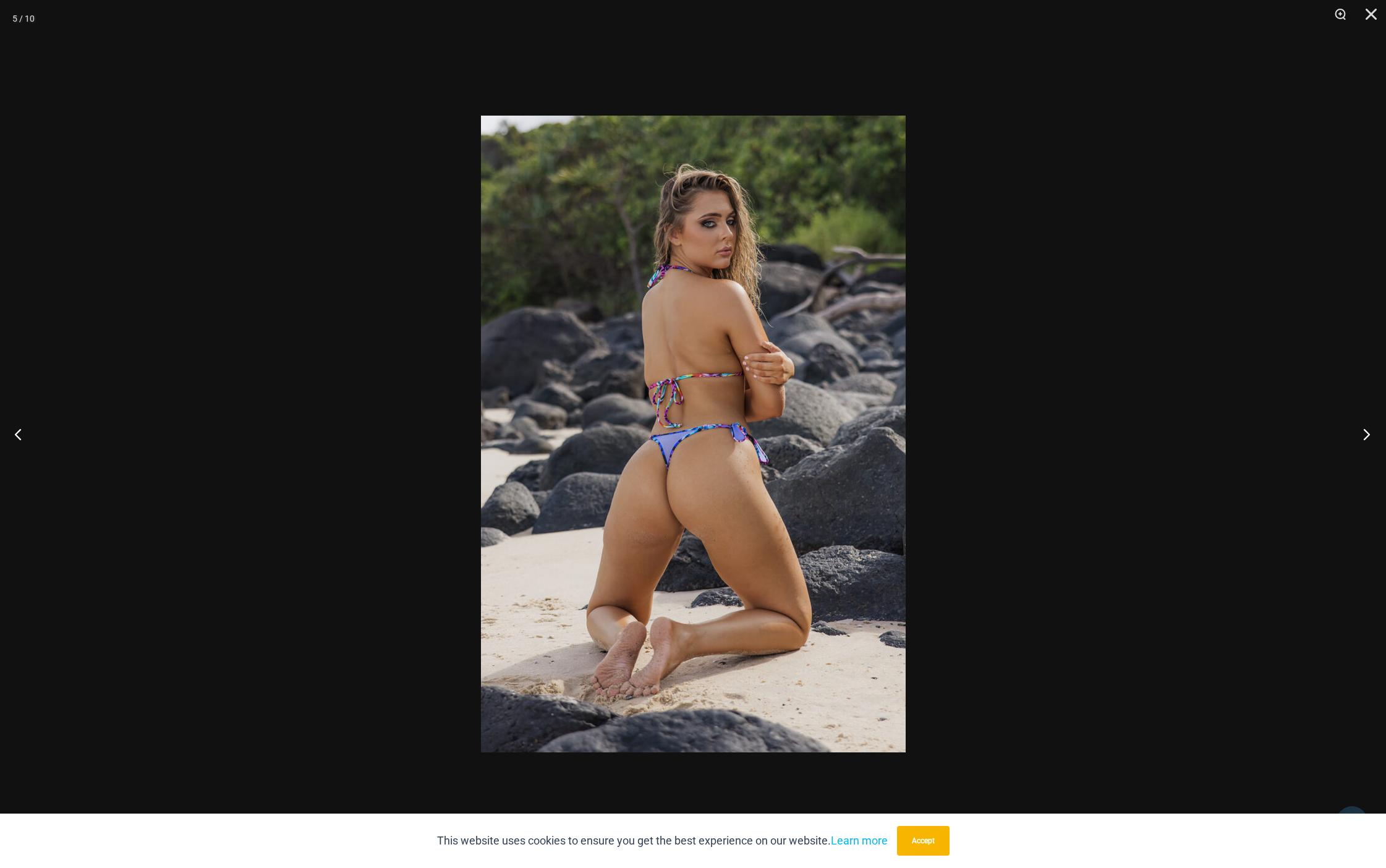
click at [1365, 439] on button "Next" at bounding box center [1363, 434] width 46 height 62
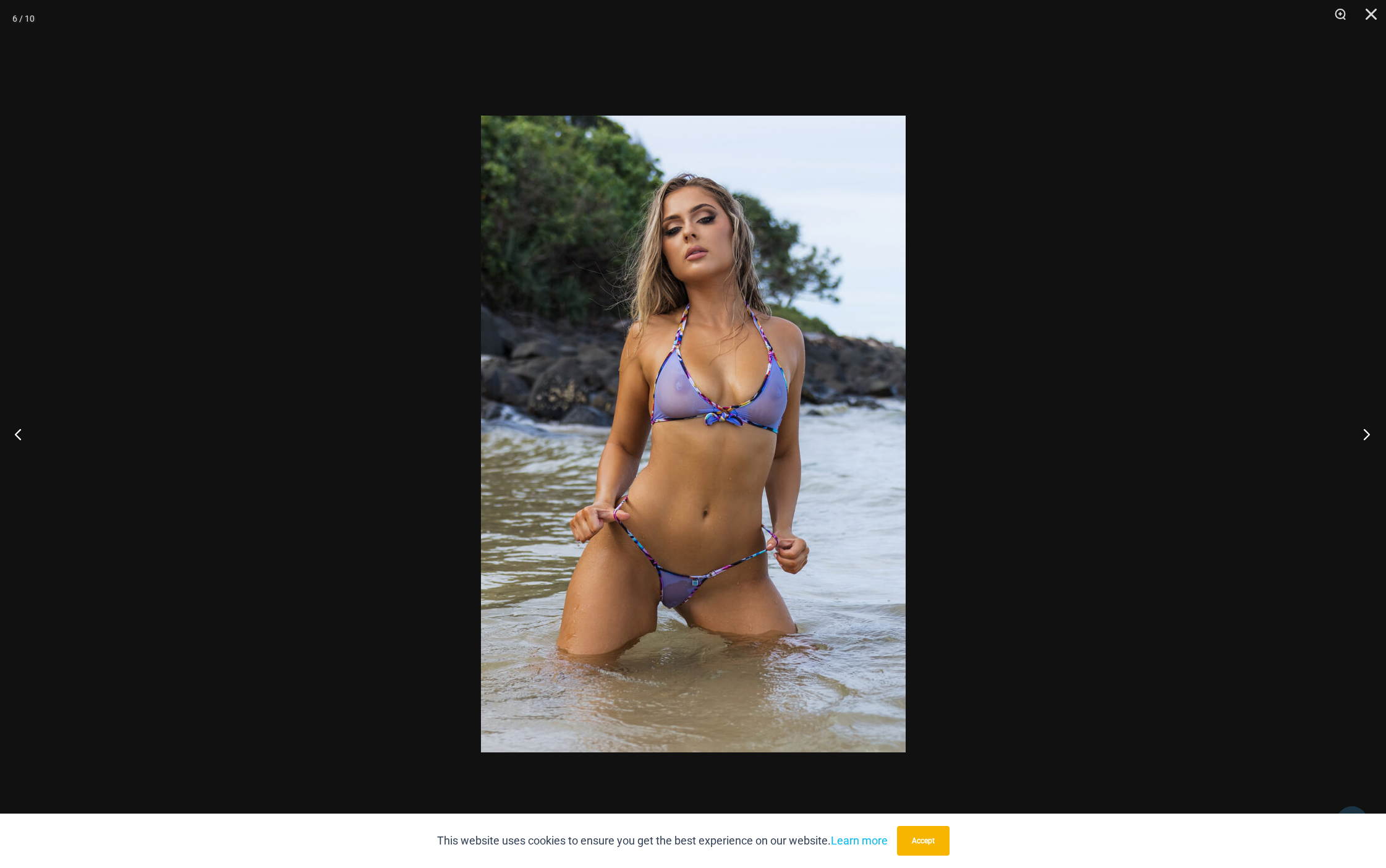
click at [1365, 439] on button "Next" at bounding box center [1363, 434] width 46 height 62
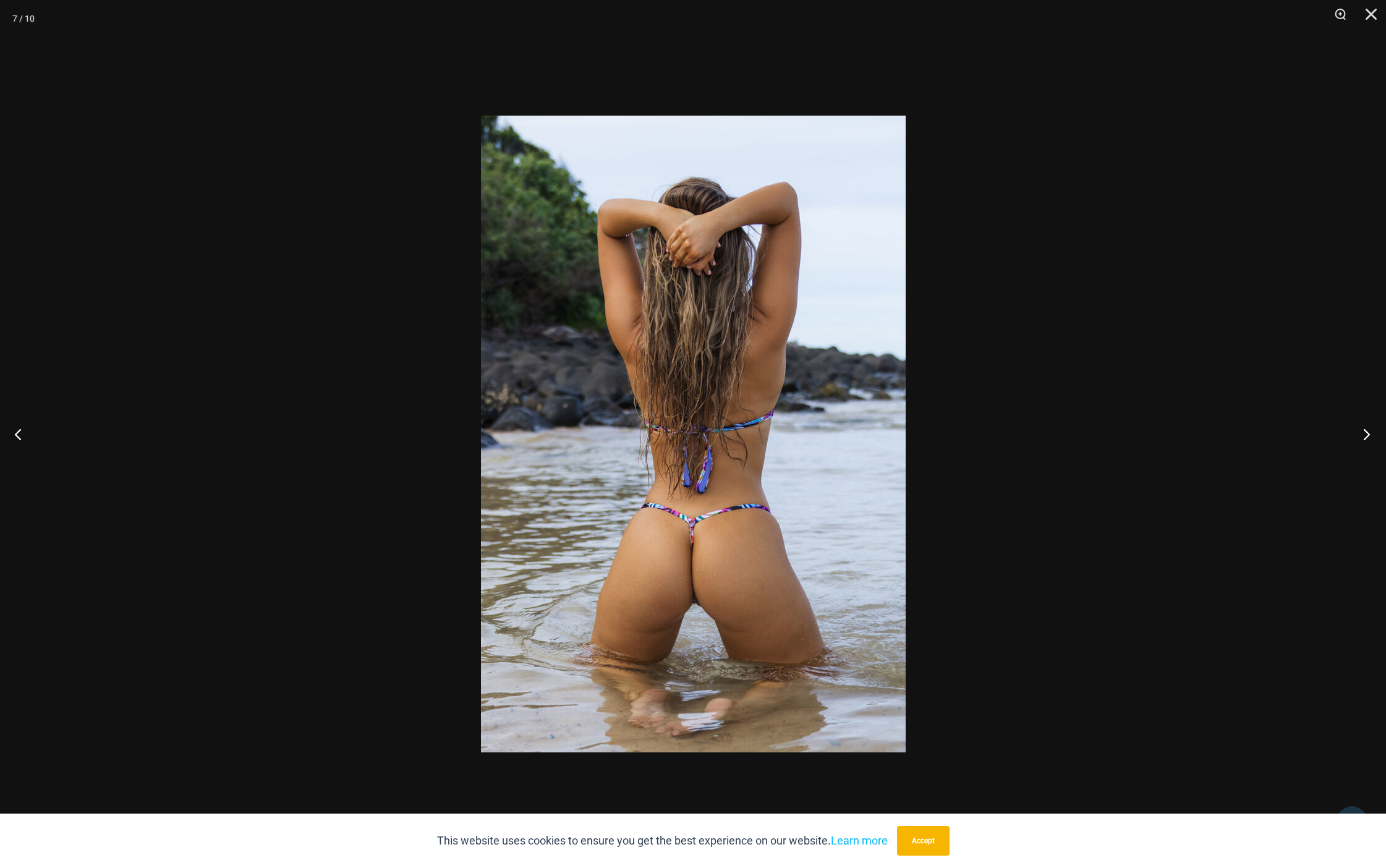
click at [1365, 439] on button "Next" at bounding box center [1363, 434] width 46 height 62
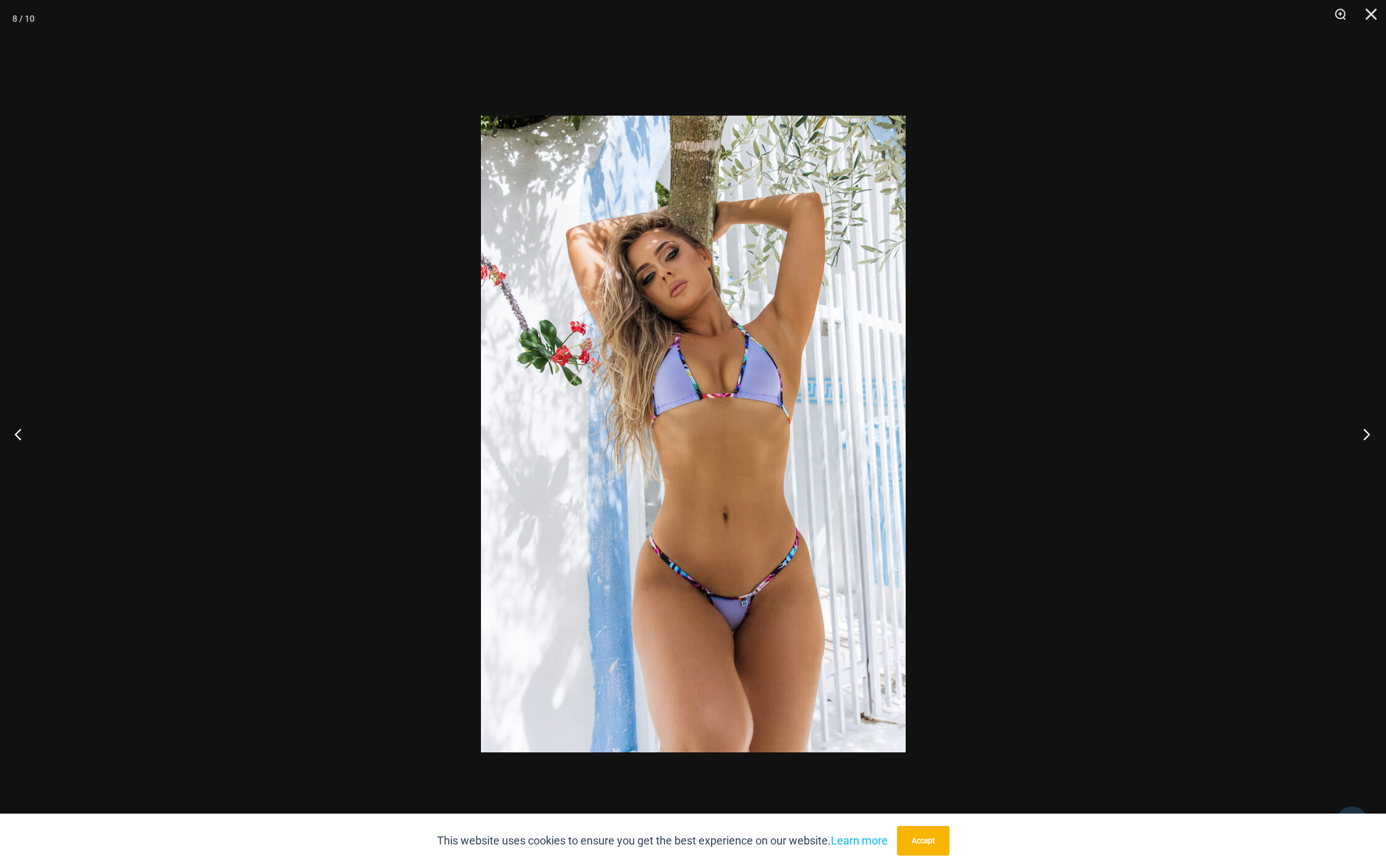
click at [1365, 439] on button "Next" at bounding box center [1363, 434] width 46 height 62
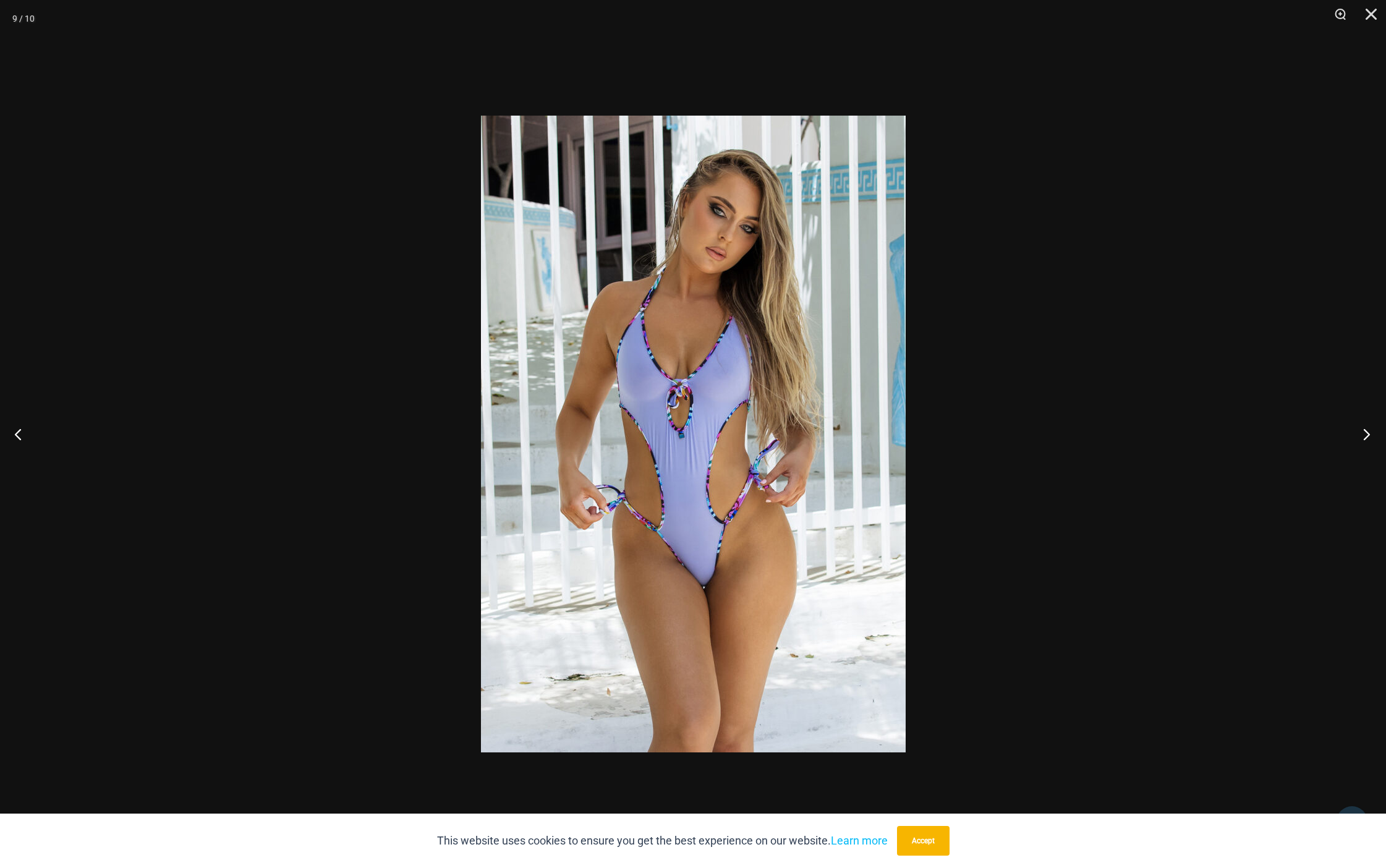
click at [1365, 439] on button "Next" at bounding box center [1363, 434] width 46 height 62
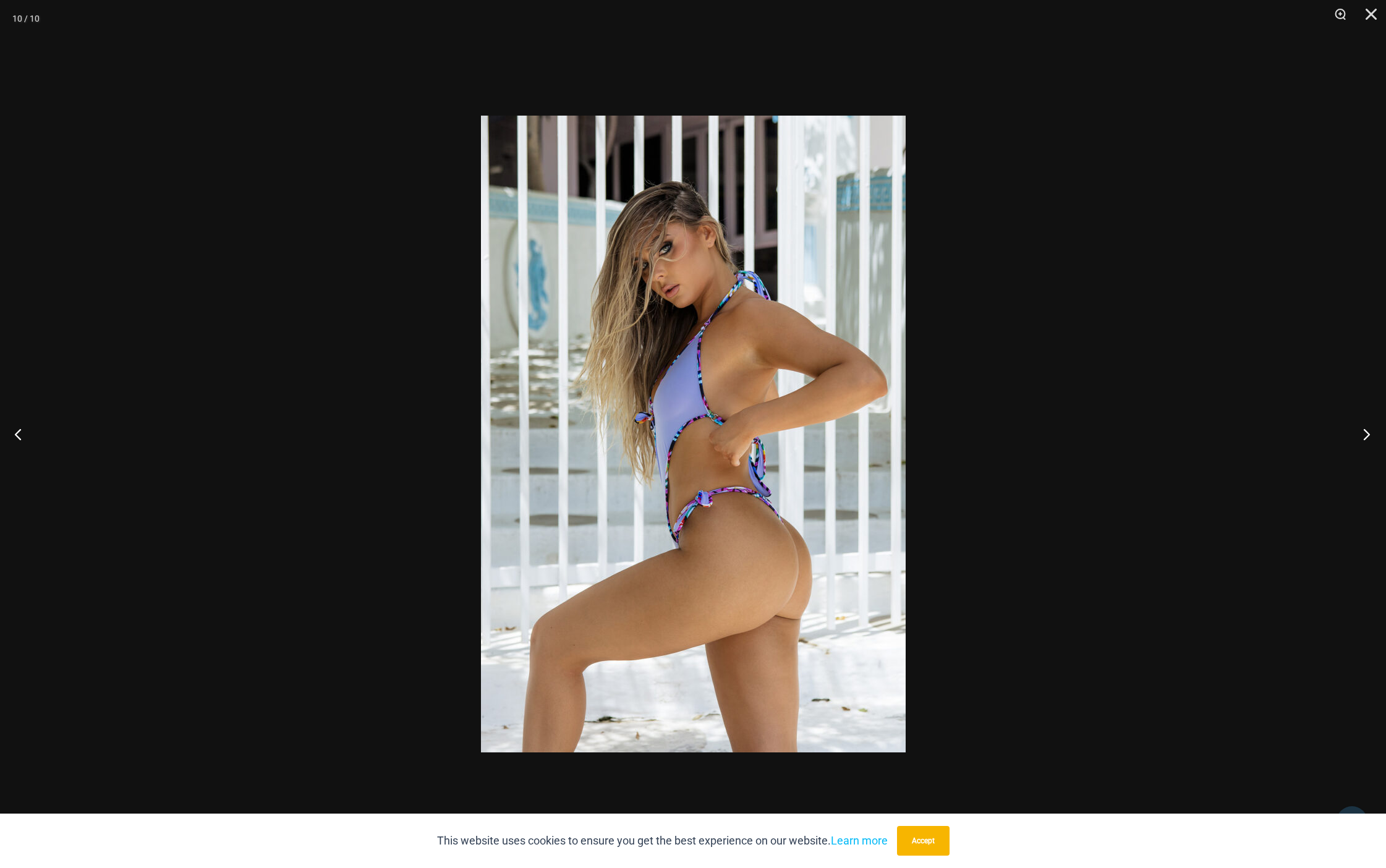
click at [1365, 439] on button "Next" at bounding box center [1363, 434] width 46 height 62
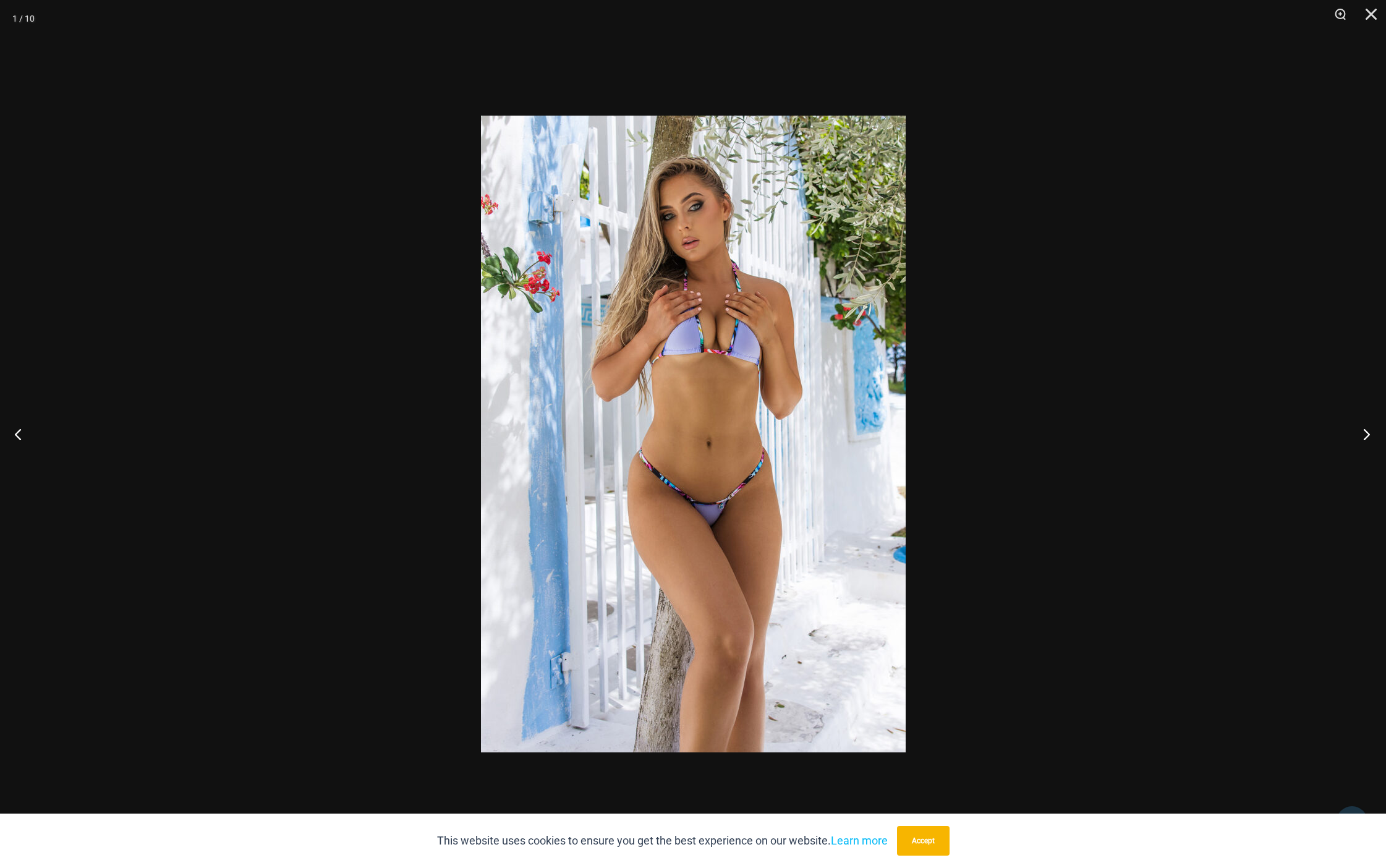
click at [1365, 439] on button "Next" at bounding box center [1363, 434] width 46 height 62
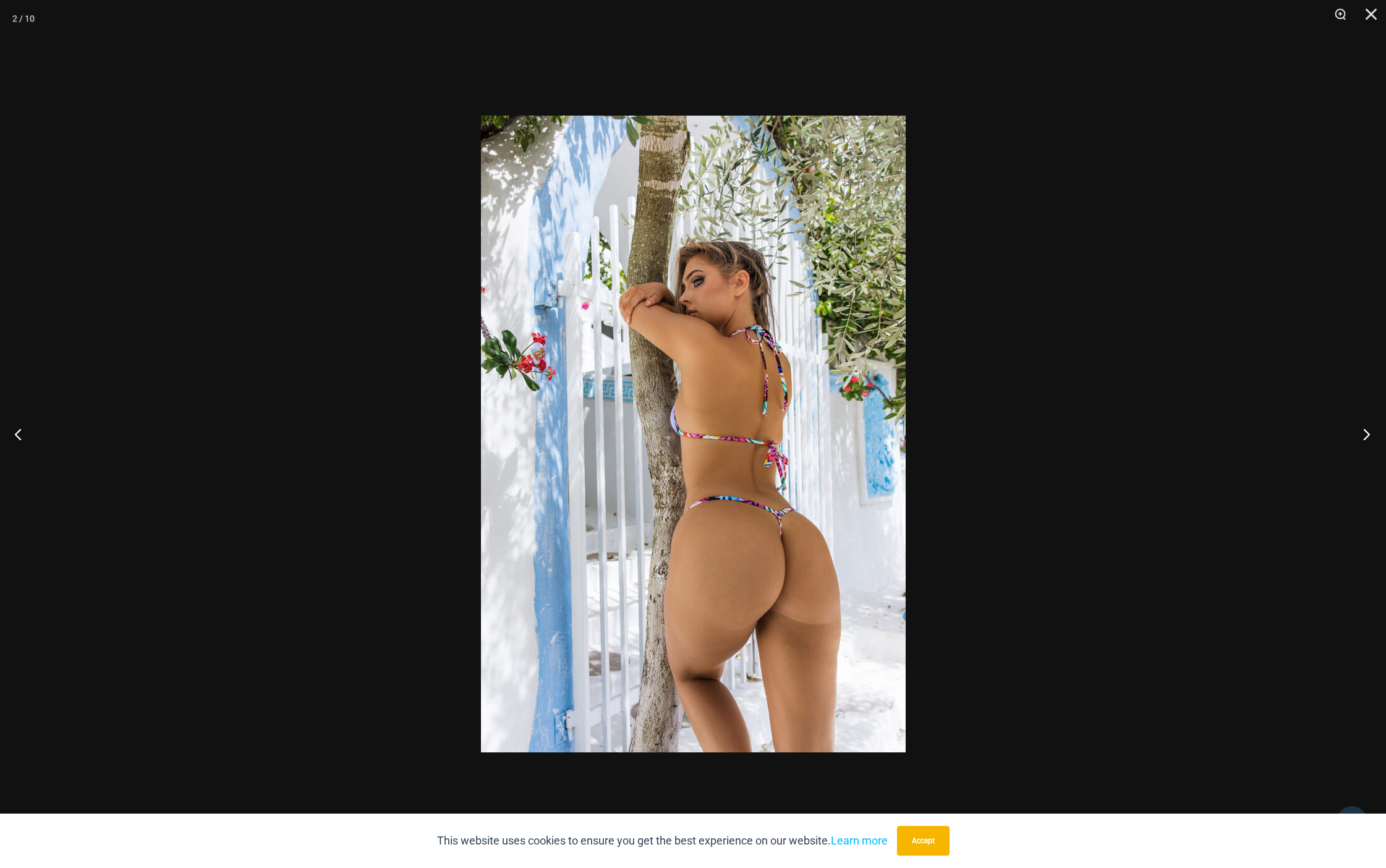
click at [1365, 439] on button "Next" at bounding box center [1363, 434] width 46 height 62
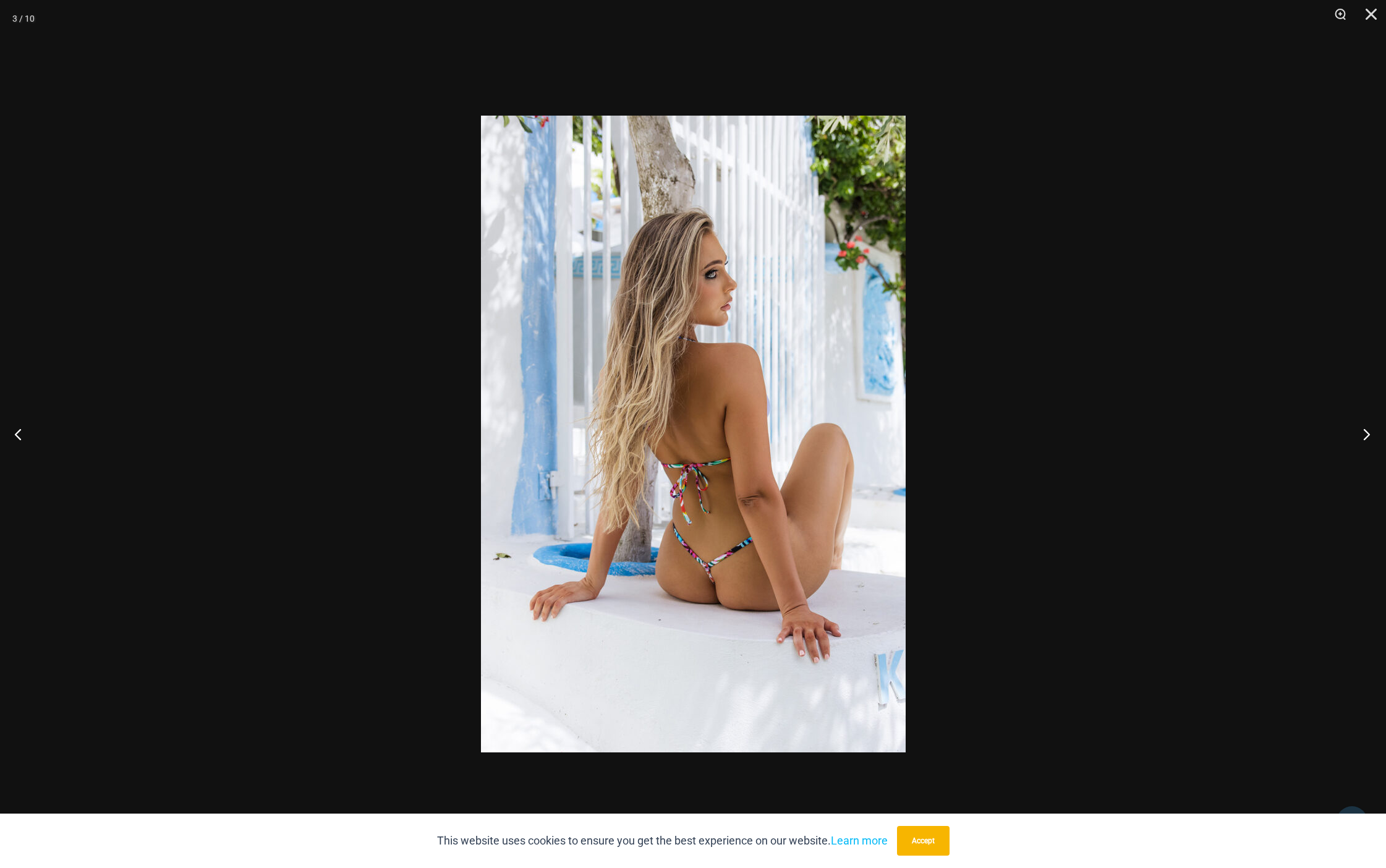
click at [1365, 439] on button "Next" at bounding box center [1363, 434] width 46 height 62
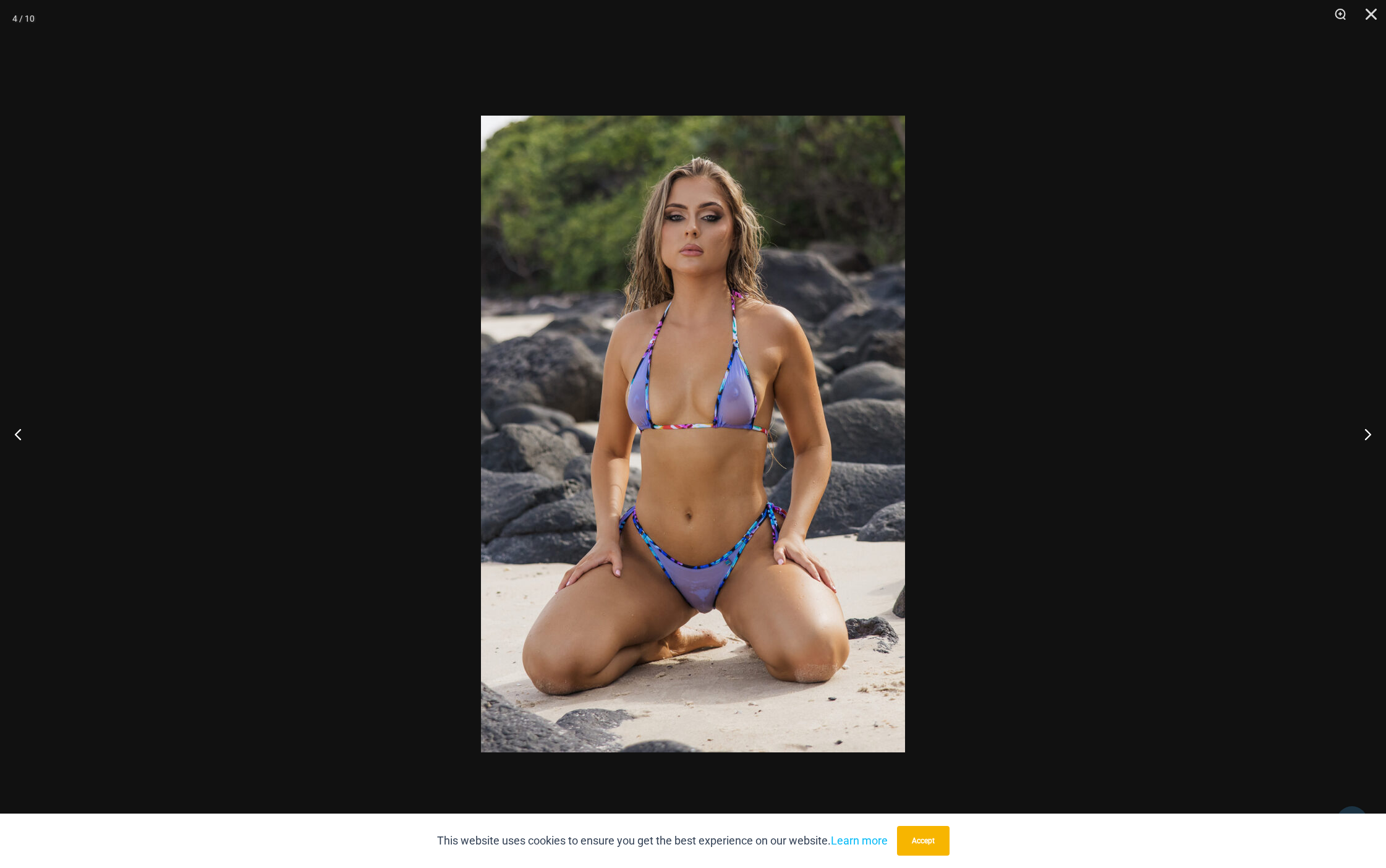
click at [1221, 194] on div at bounding box center [693, 434] width 1386 height 868
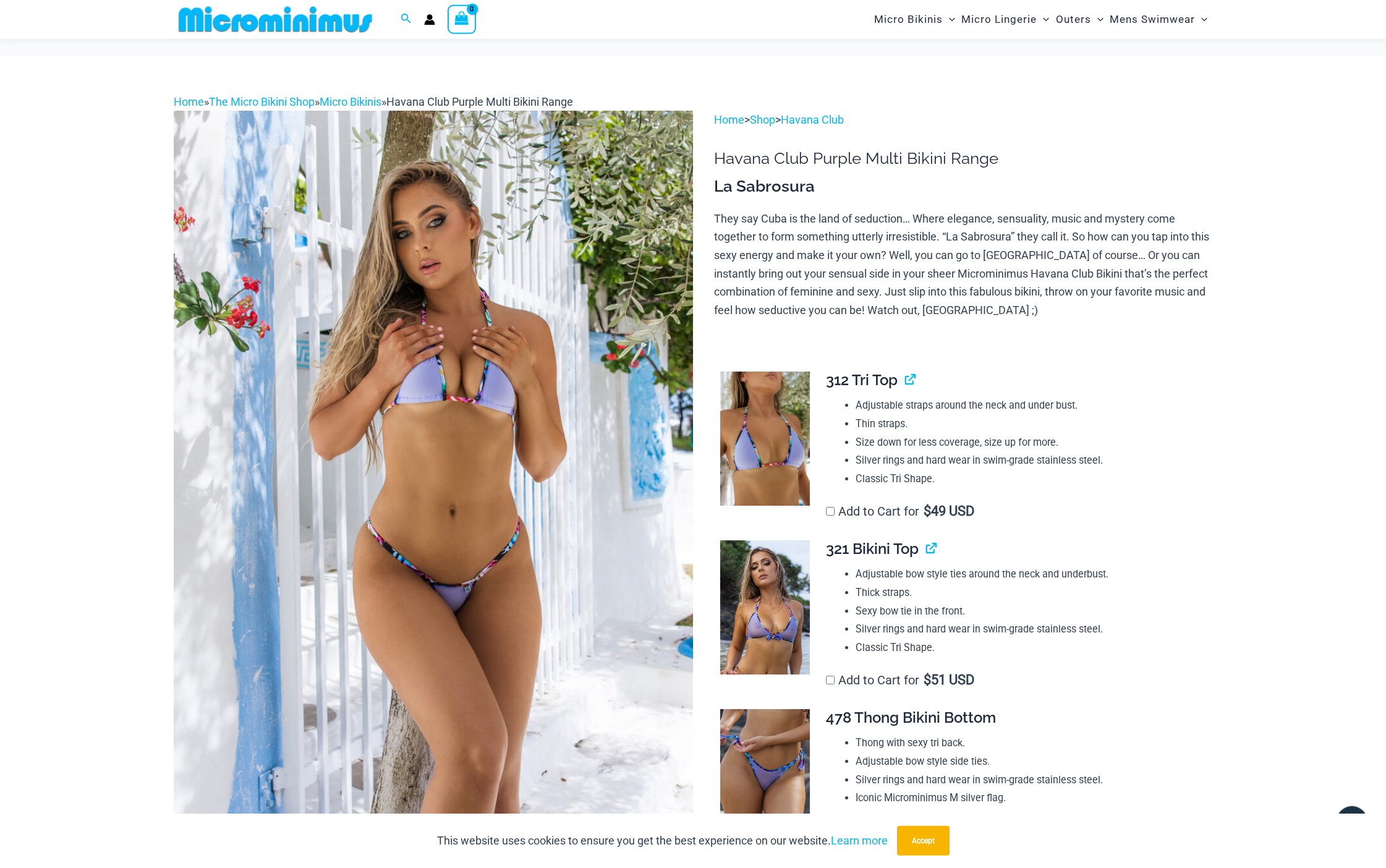
scroll to position [0, 0]
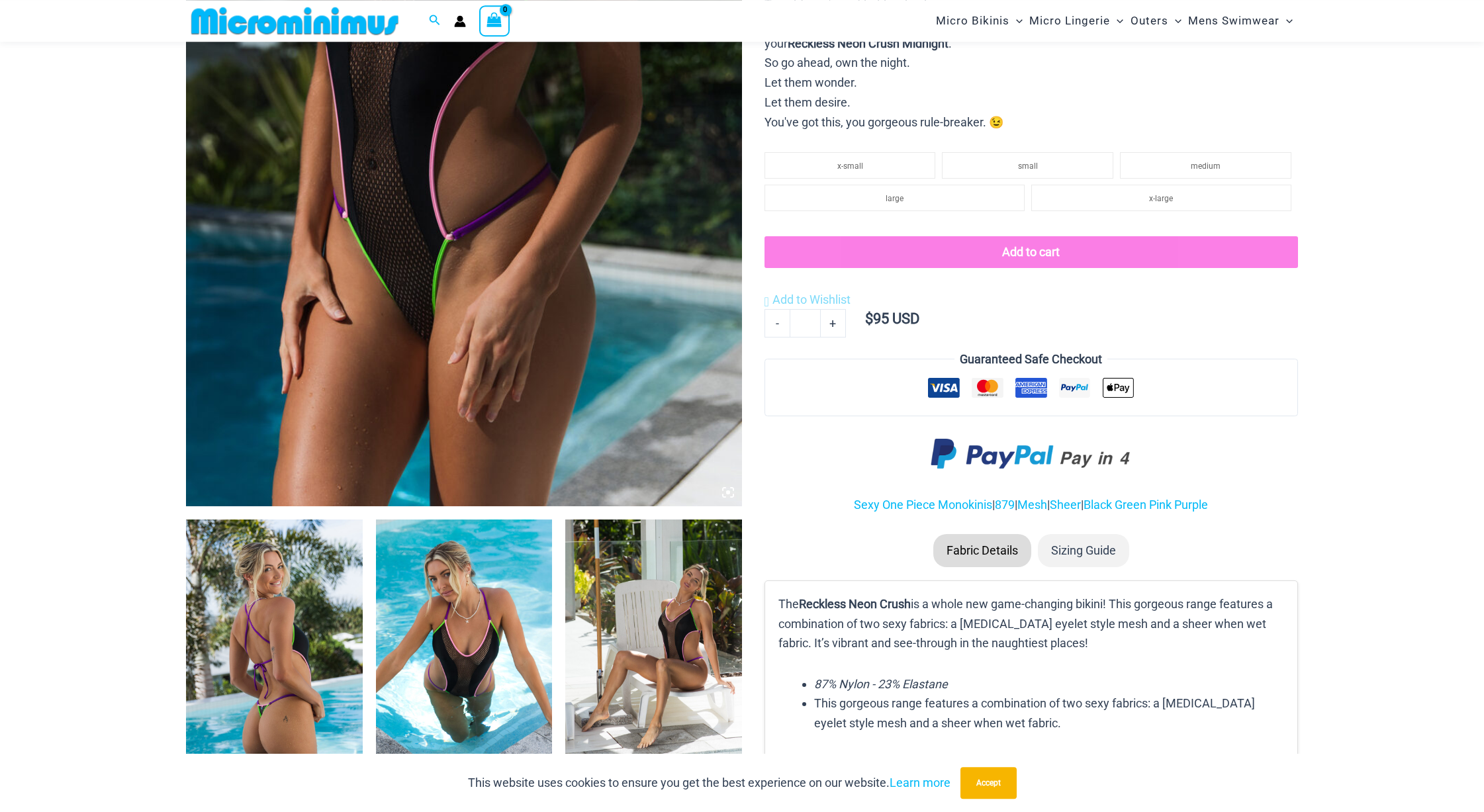
scroll to position [461, 0]
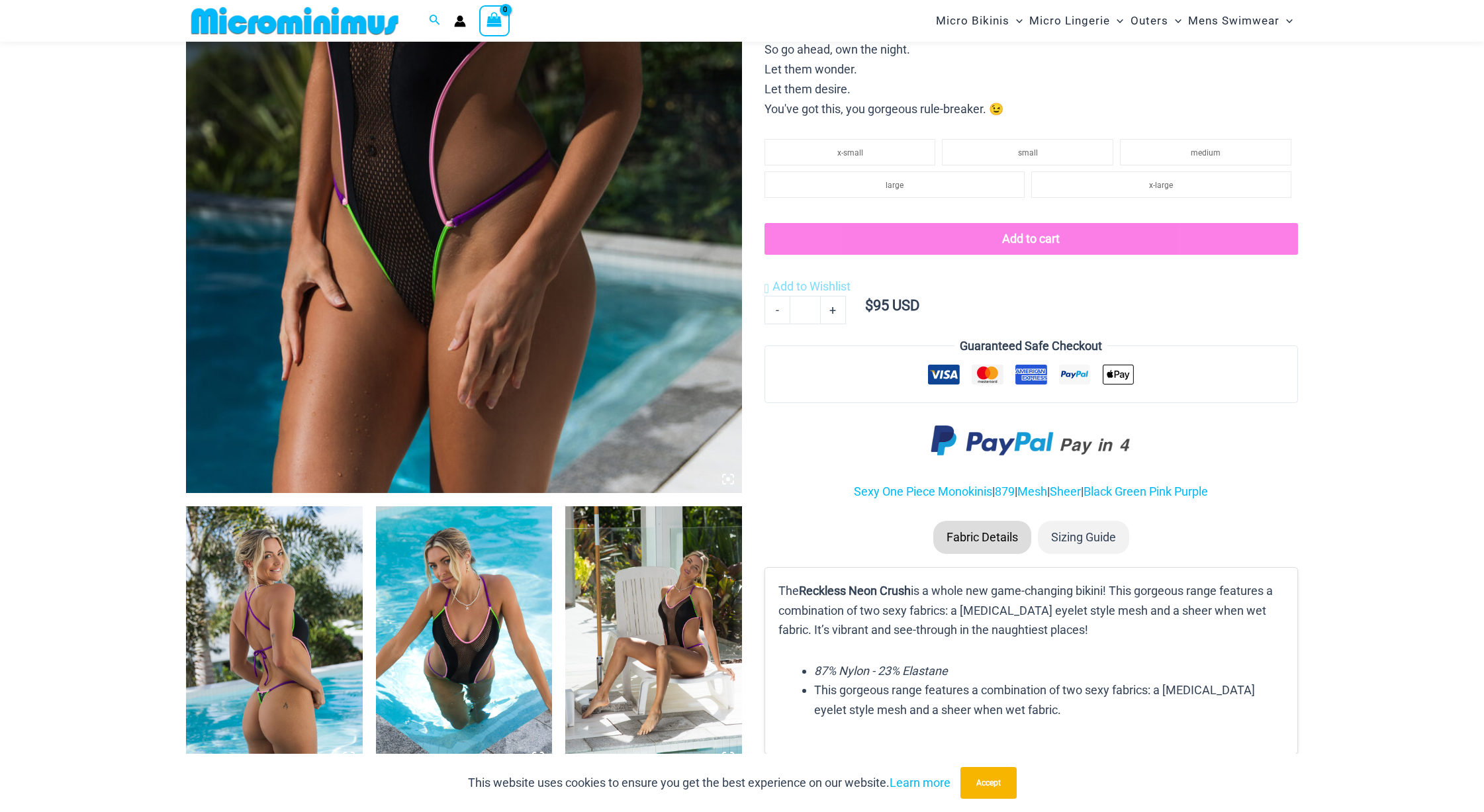
click at [429, 81] on img at bounding box center [464, 76] width 556 height 834
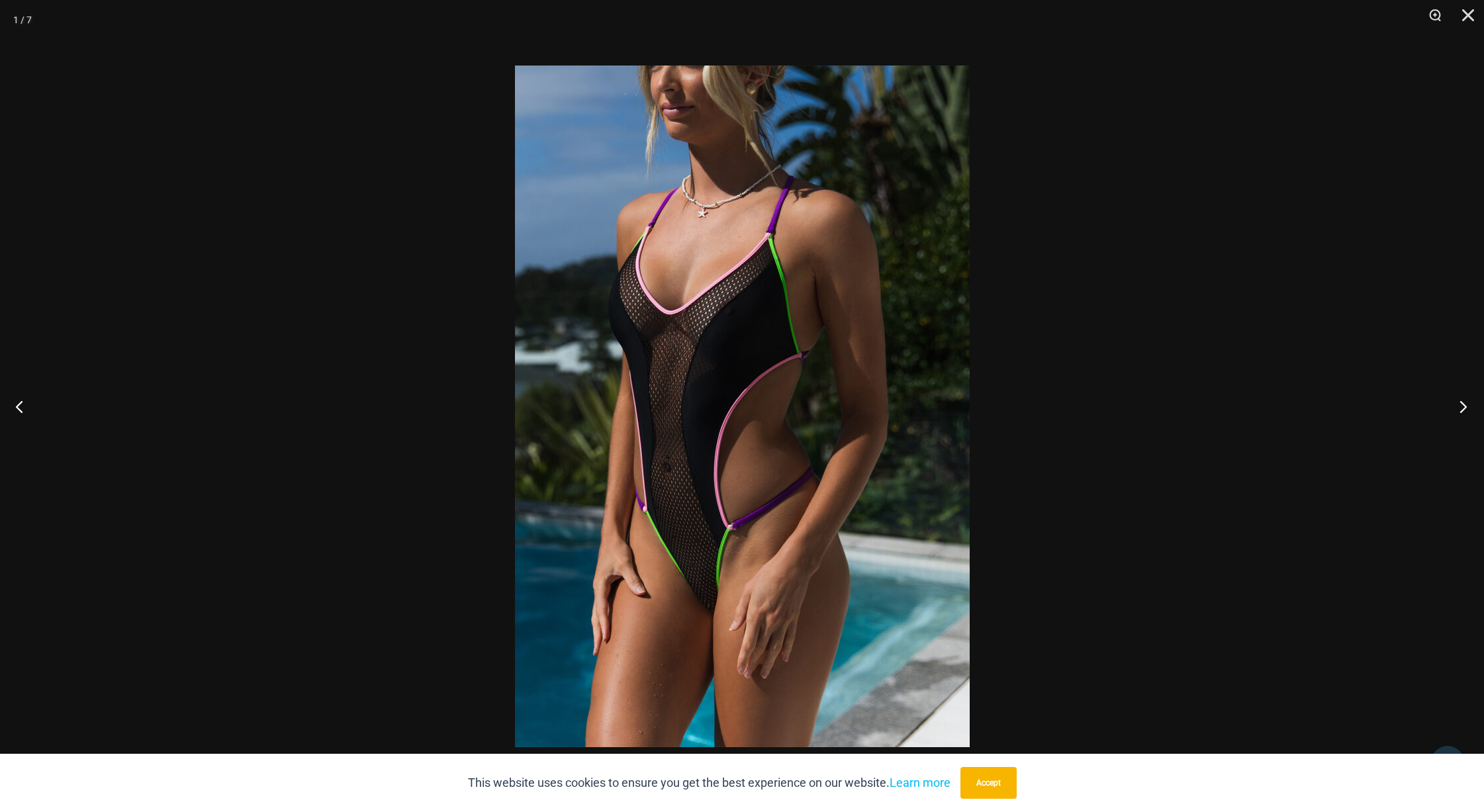
click at [1463, 405] on button "Next" at bounding box center [1459, 406] width 49 height 66
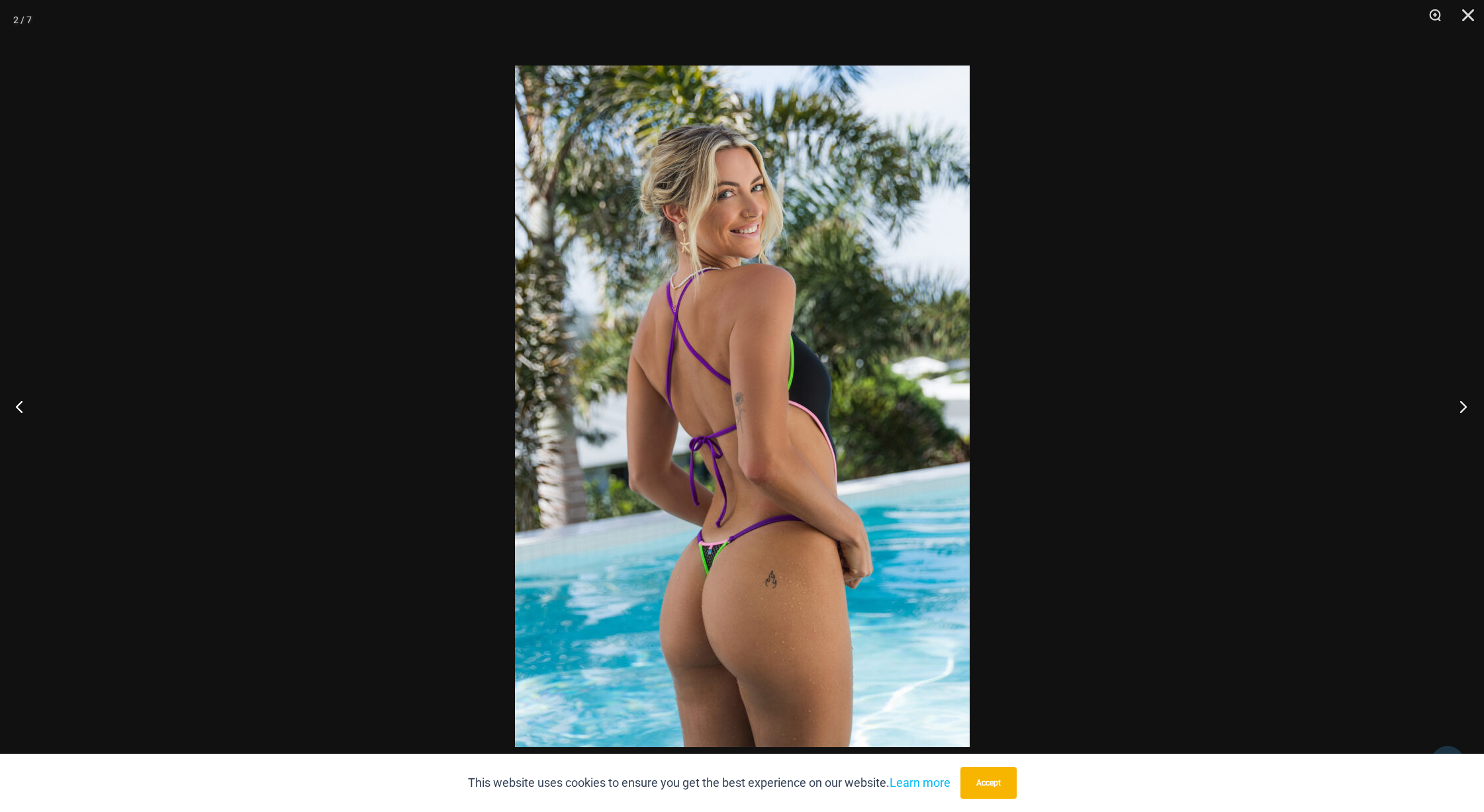
click at [1463, 405] on button "Next" at bounding box center [1459, 406] width 49 height 66
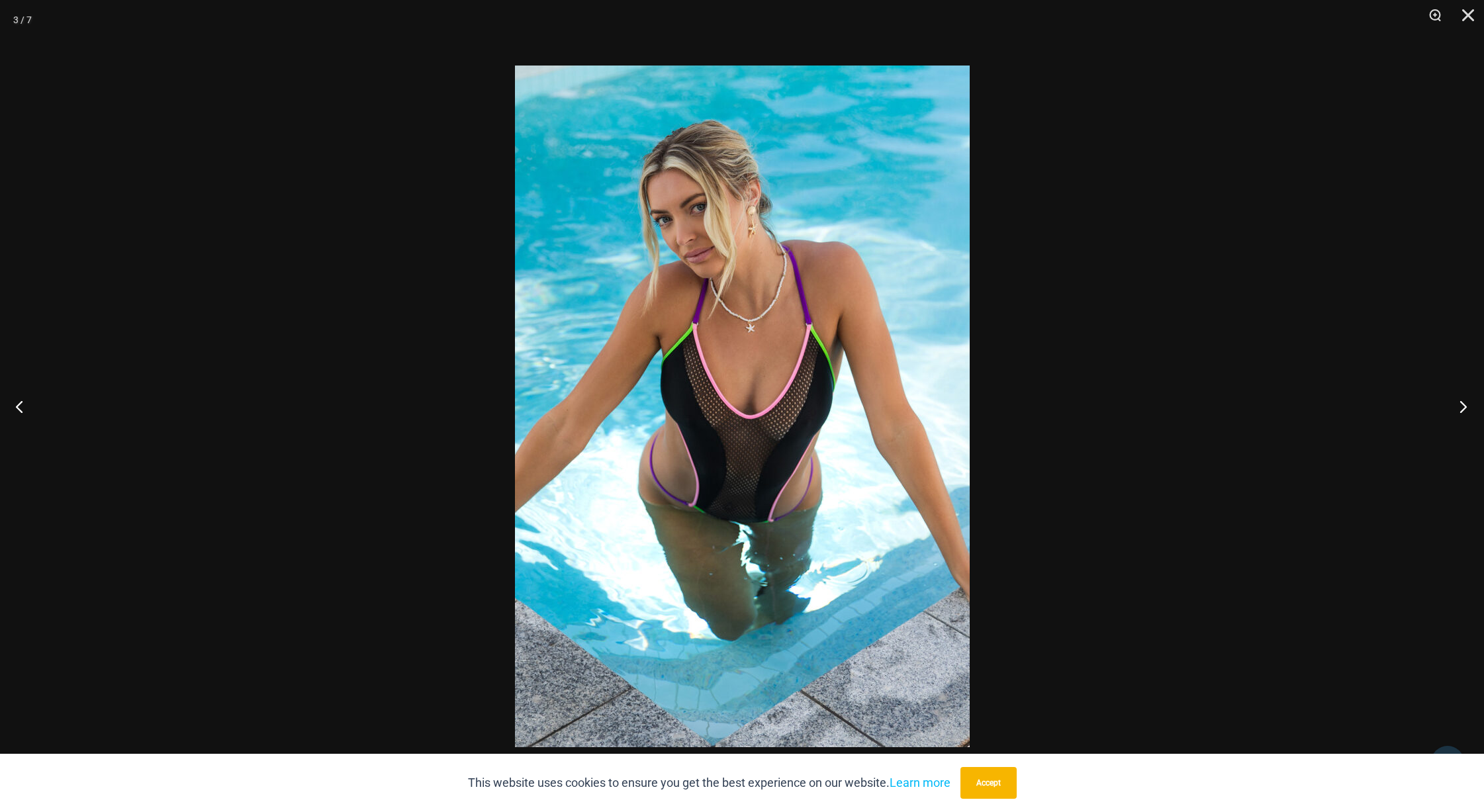
click at [1463, 405] on button "Next" at bounding box center [1459, 406] width 49 height 66
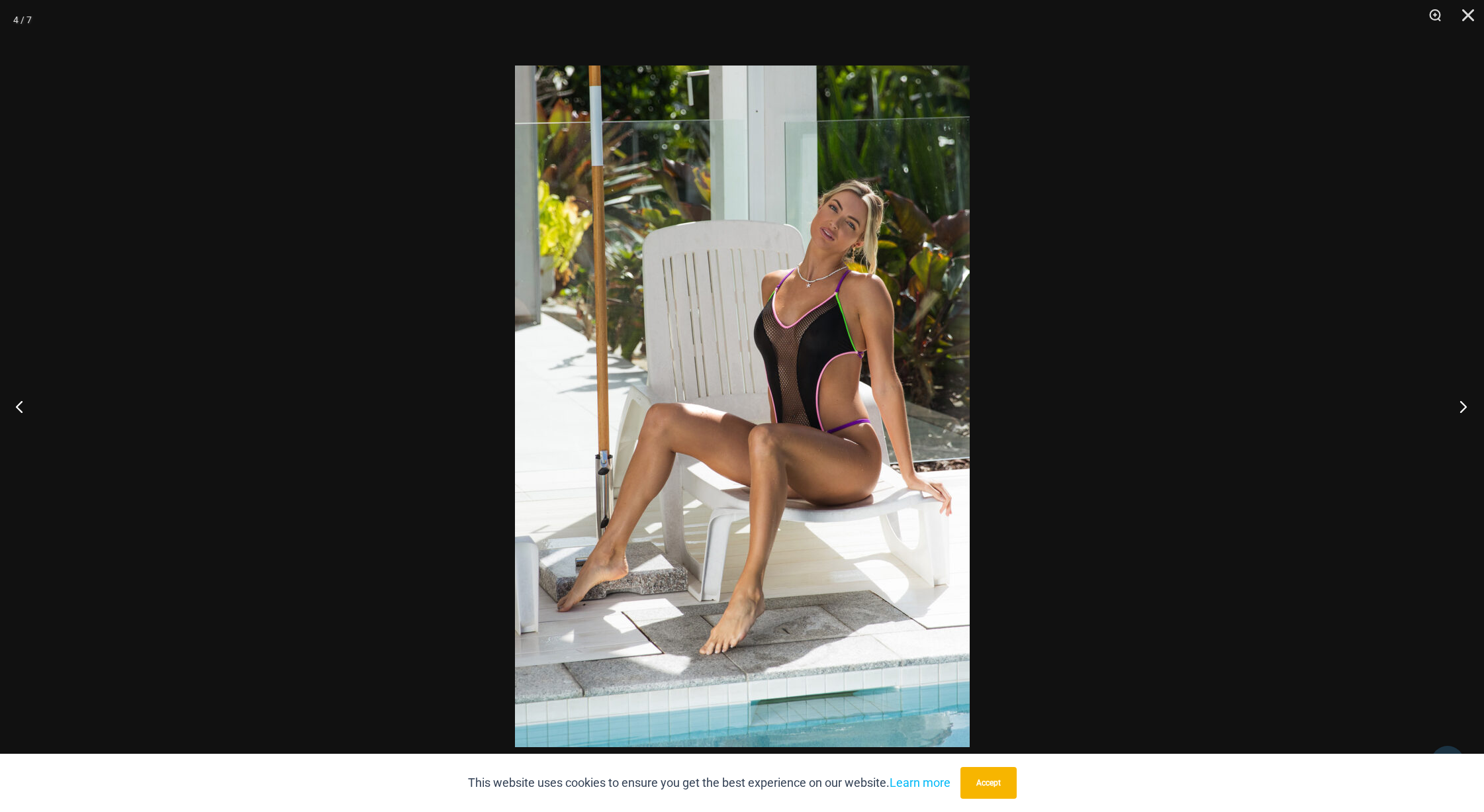
click at [1463, 405] on button "Next" at bounding box center [1459, 406] width 49 height 66
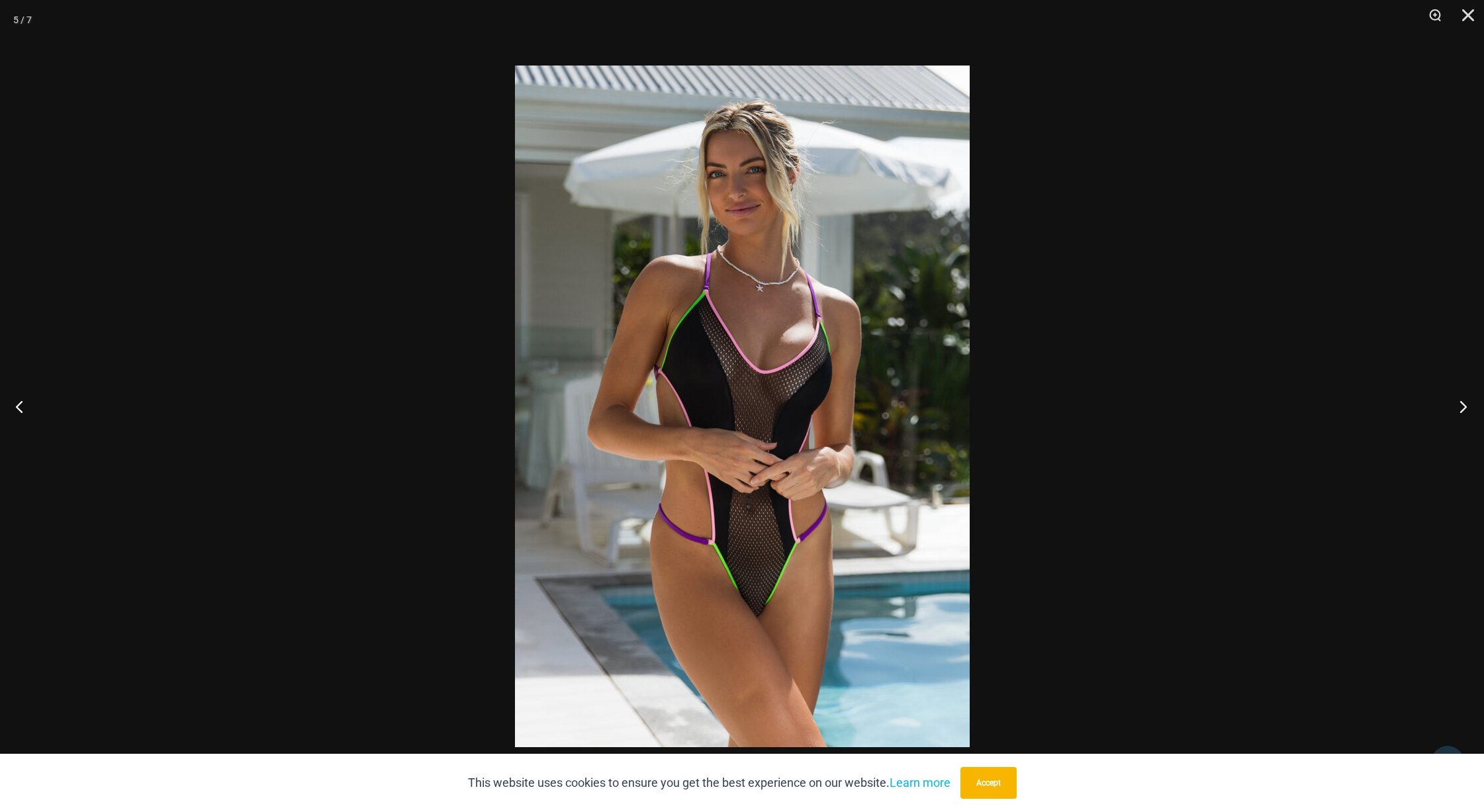
click at [1463, 405] on button "Next" at bounding box center [1459, 406] width 49 height 66
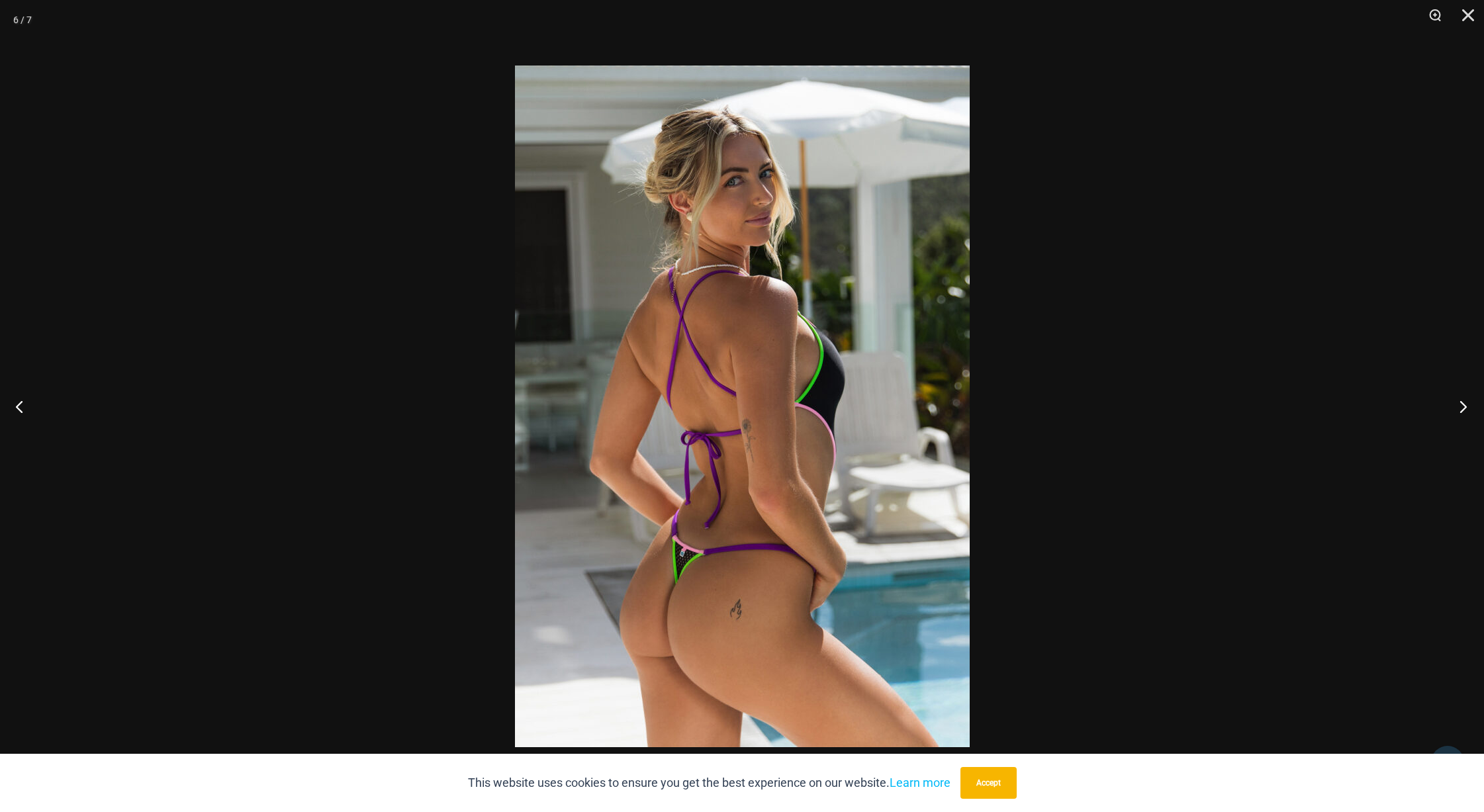
click at [1463, 405] on button "Next" at bounding box center [1459, 406] width 49 height 66
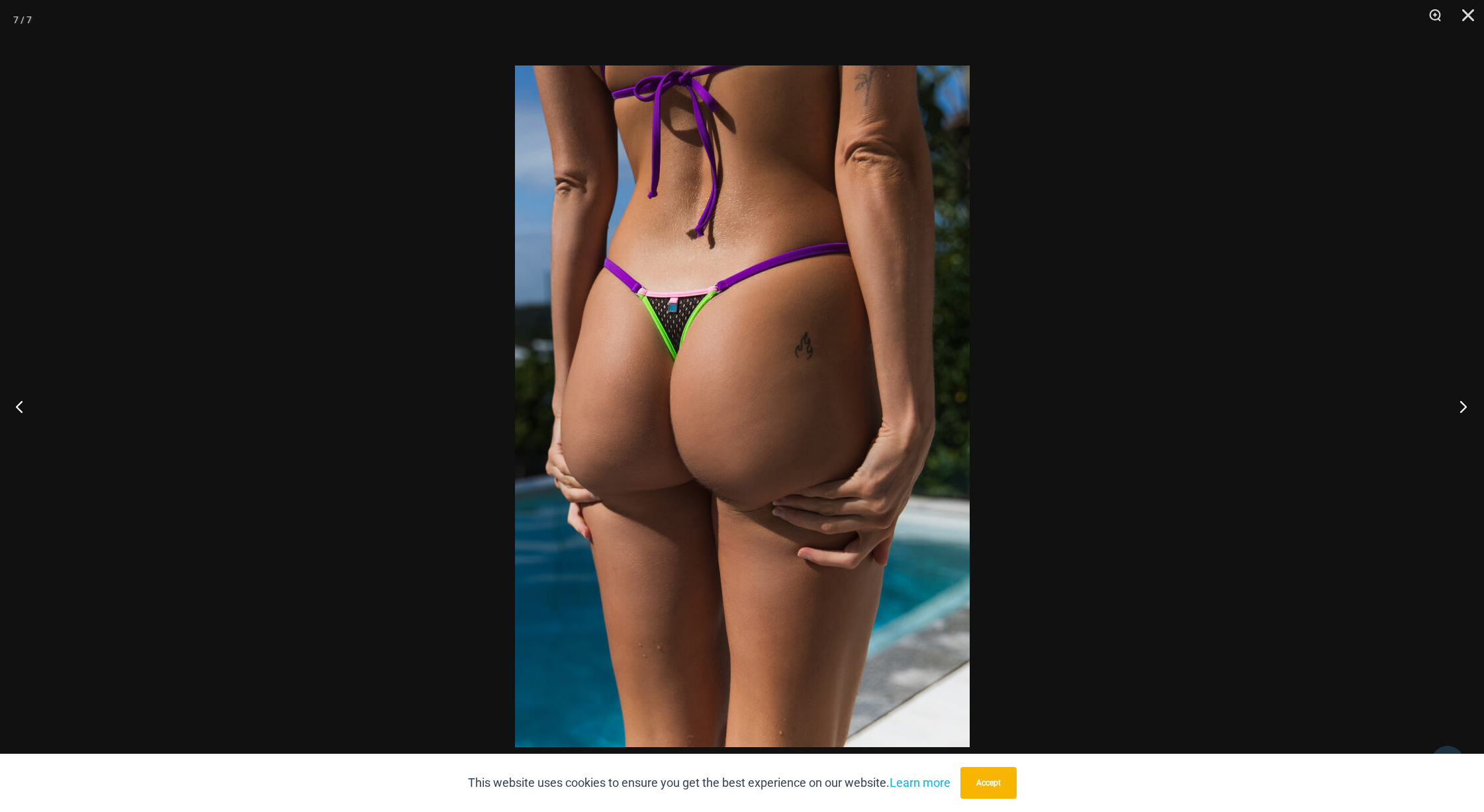
click at [1463, 405] on button "Next" at bounding box center [1459, 406] width 49 height 66
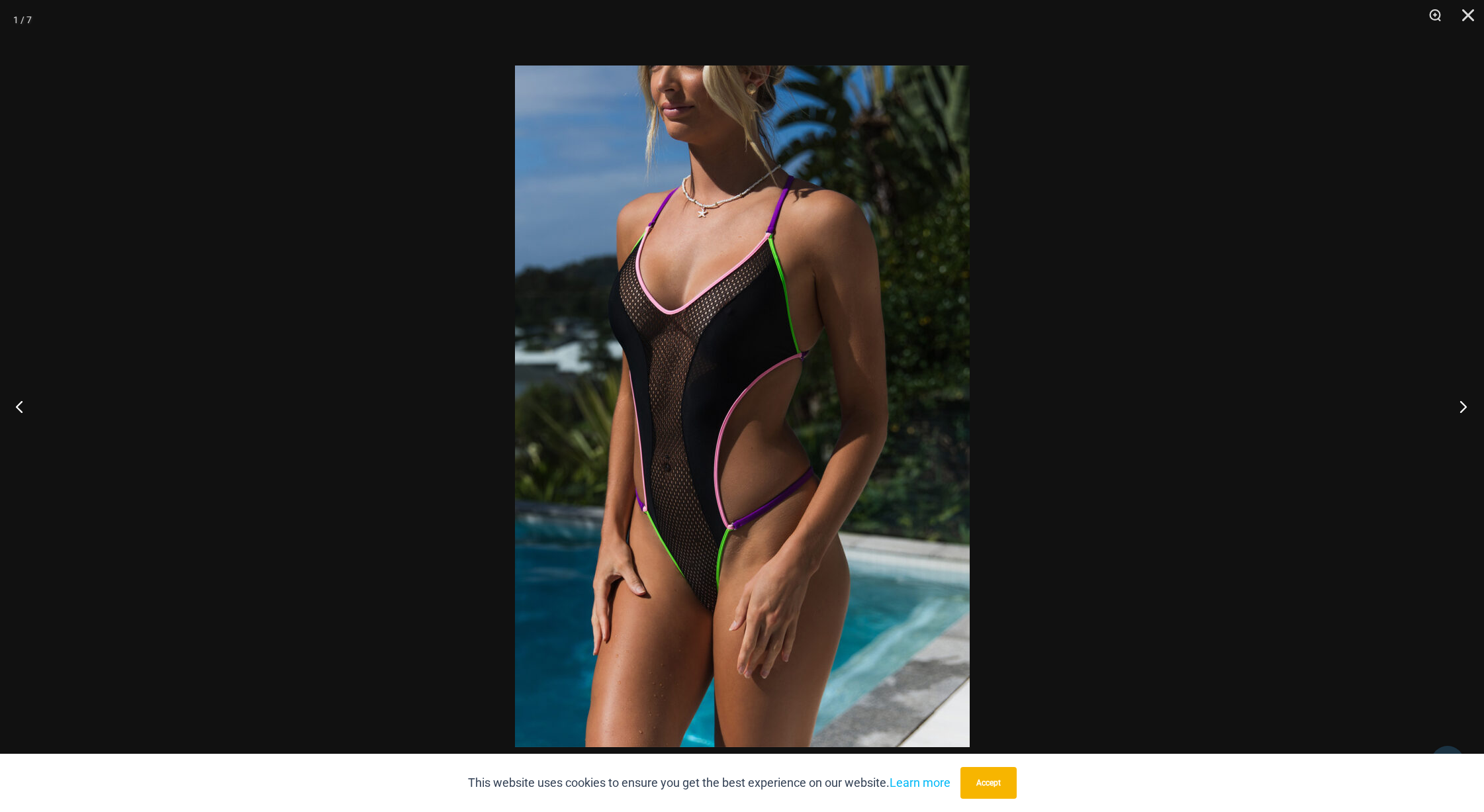
click at [1462, 403] on button "Next" at bounding box center [1459, 406] width 49 height 66
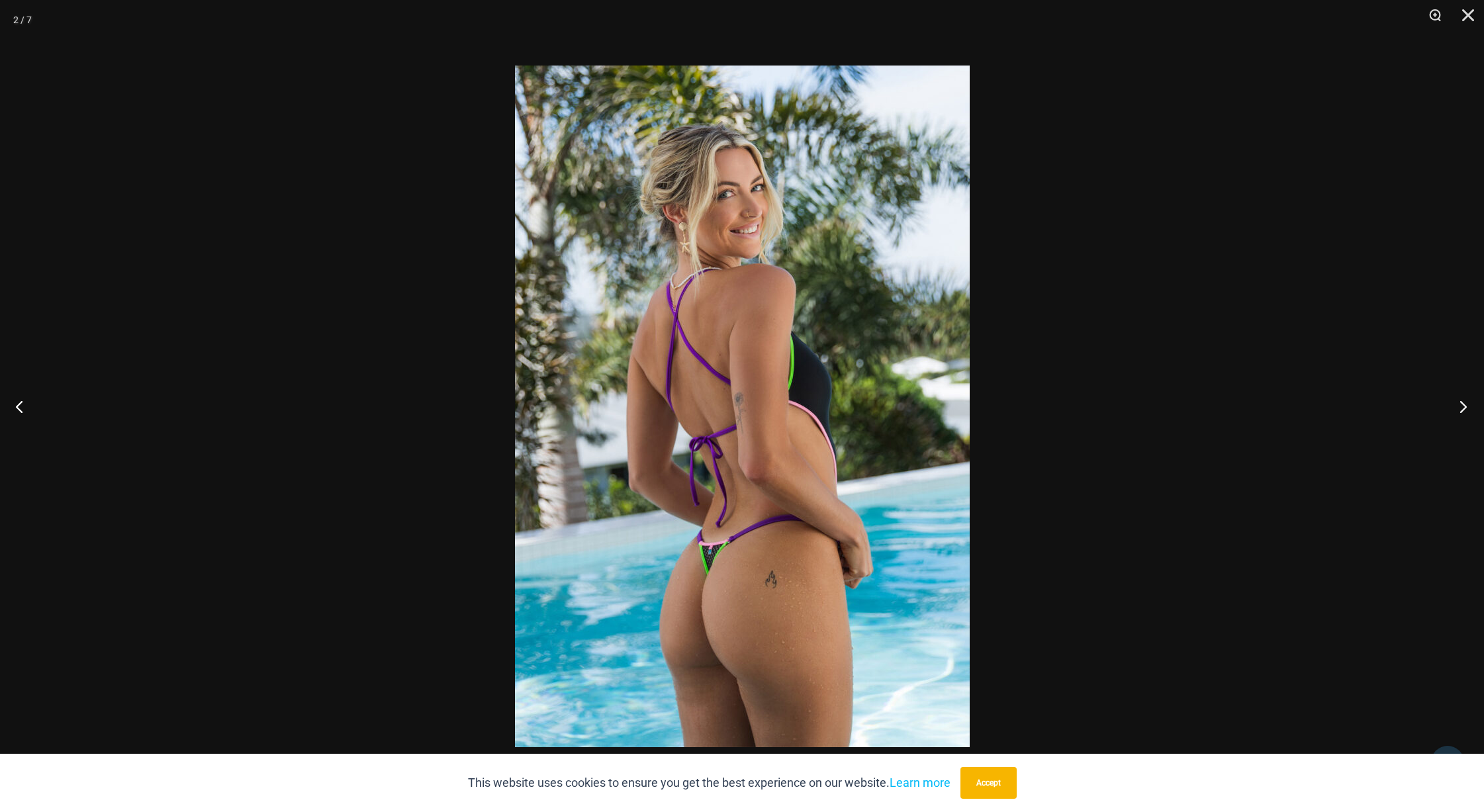
click at [1462, 403] on button "Next" at bounding box center [1459, 406] width 49 height 66
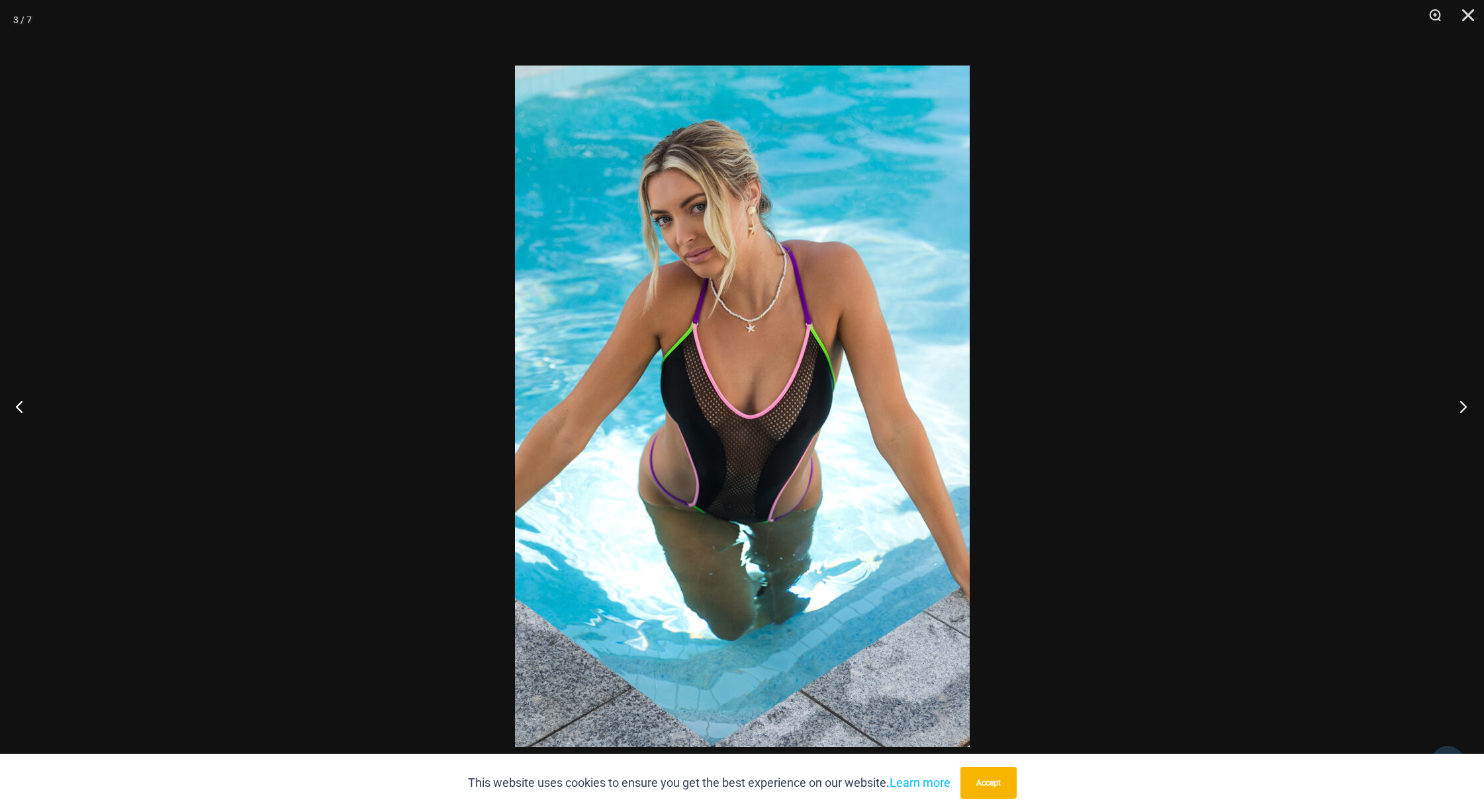
click at [1462, 403] on button "Next" at bounding box center [1459, 406] width 49 height 66
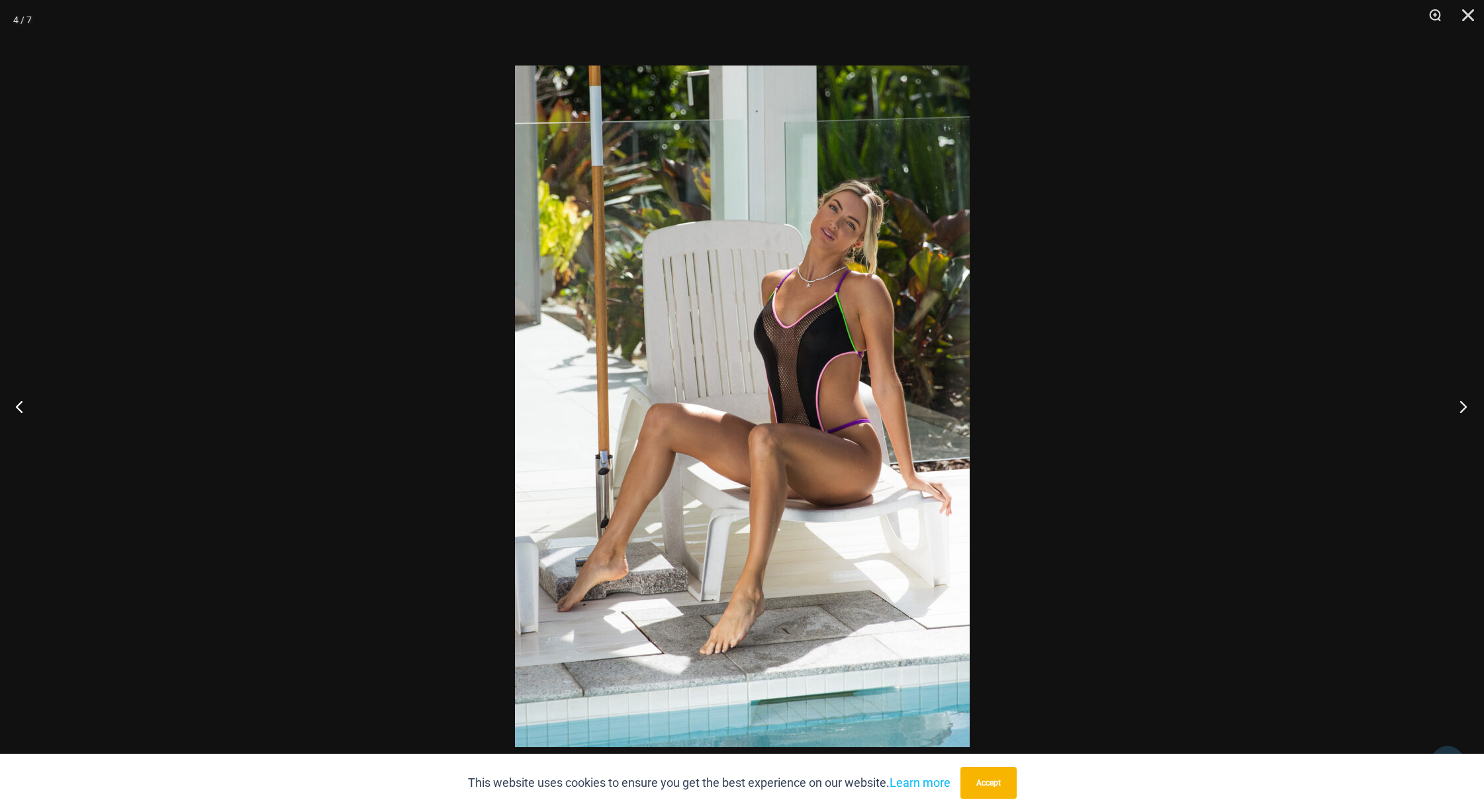
click at [1462, 403] on button "Next" at bounding box center [1459, 406] width 49 height 66
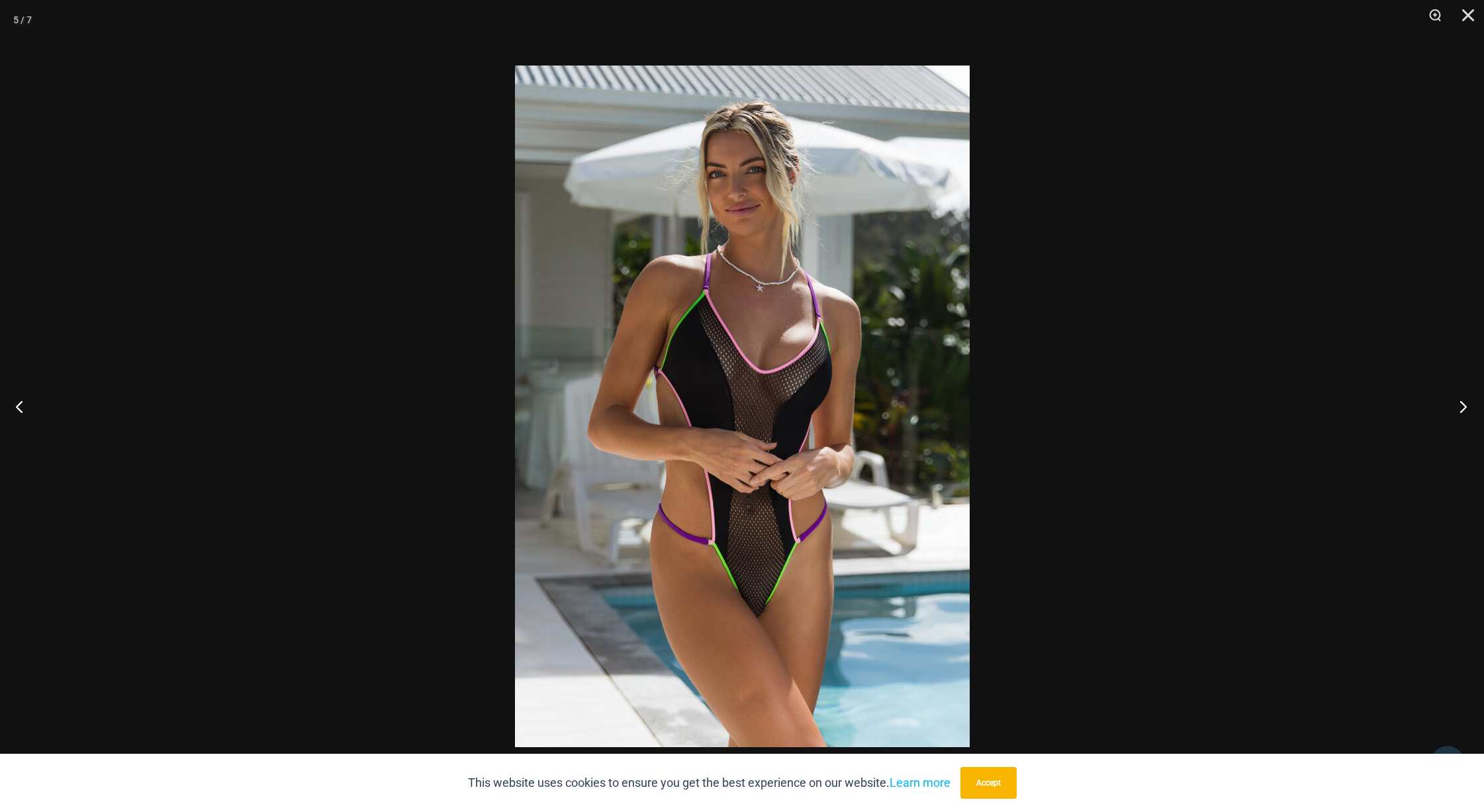
click at [1462, 403] on button "Next" at bounding box center [1459, 406] width 49 height 66
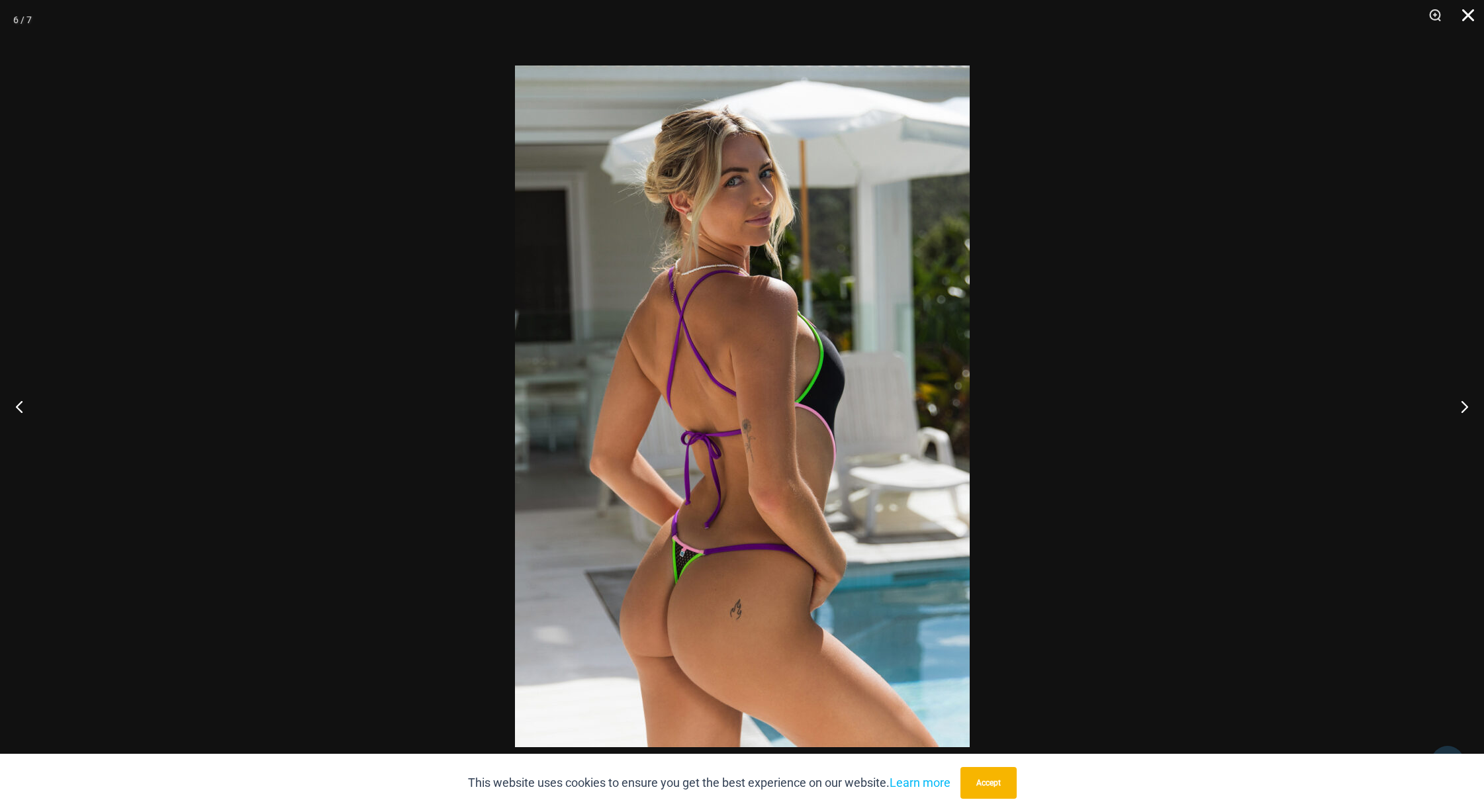
click at [1470, 11] on button "Close" at bounding box center [1464, 20] width 33 height 39
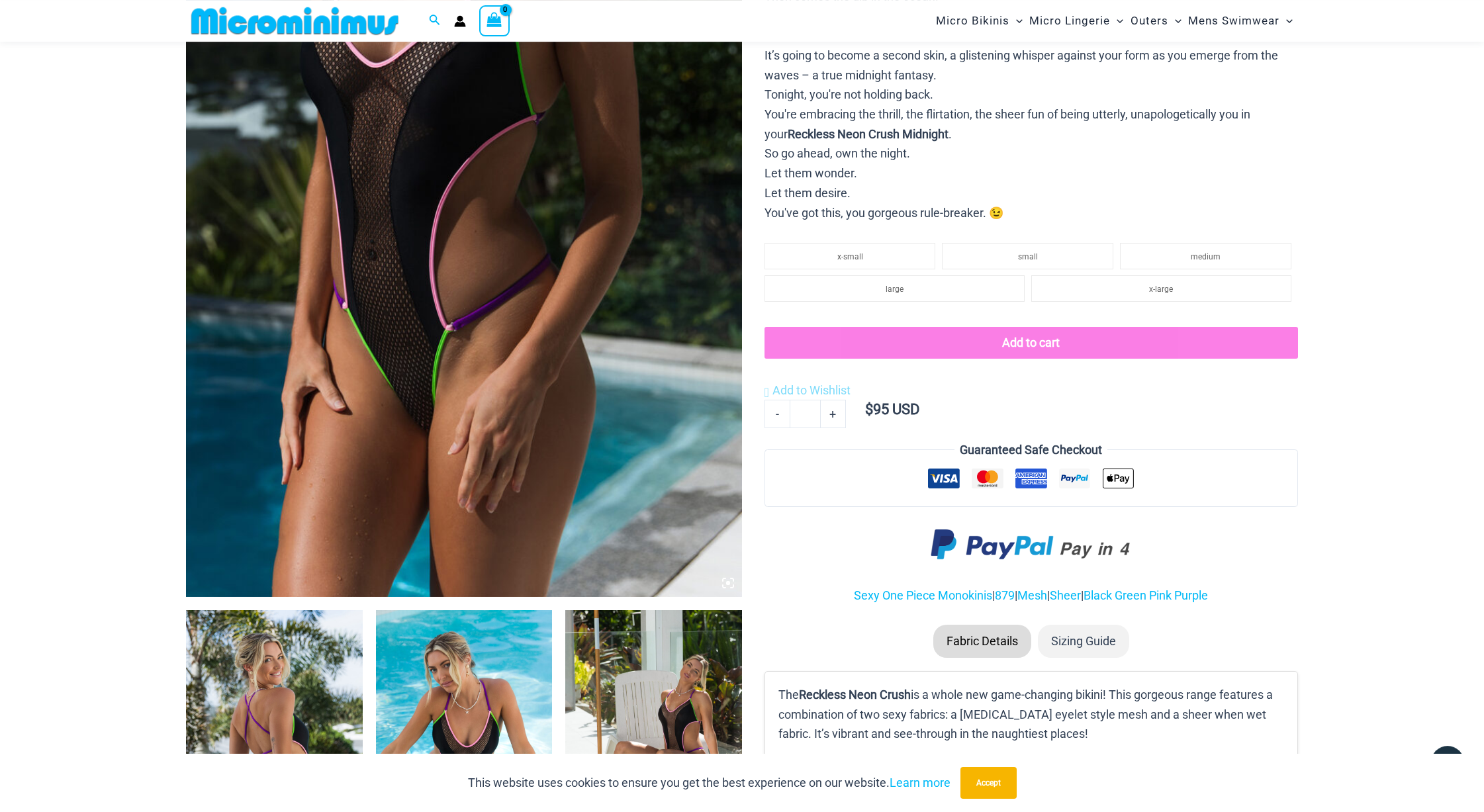
scroll to position [124, 0]
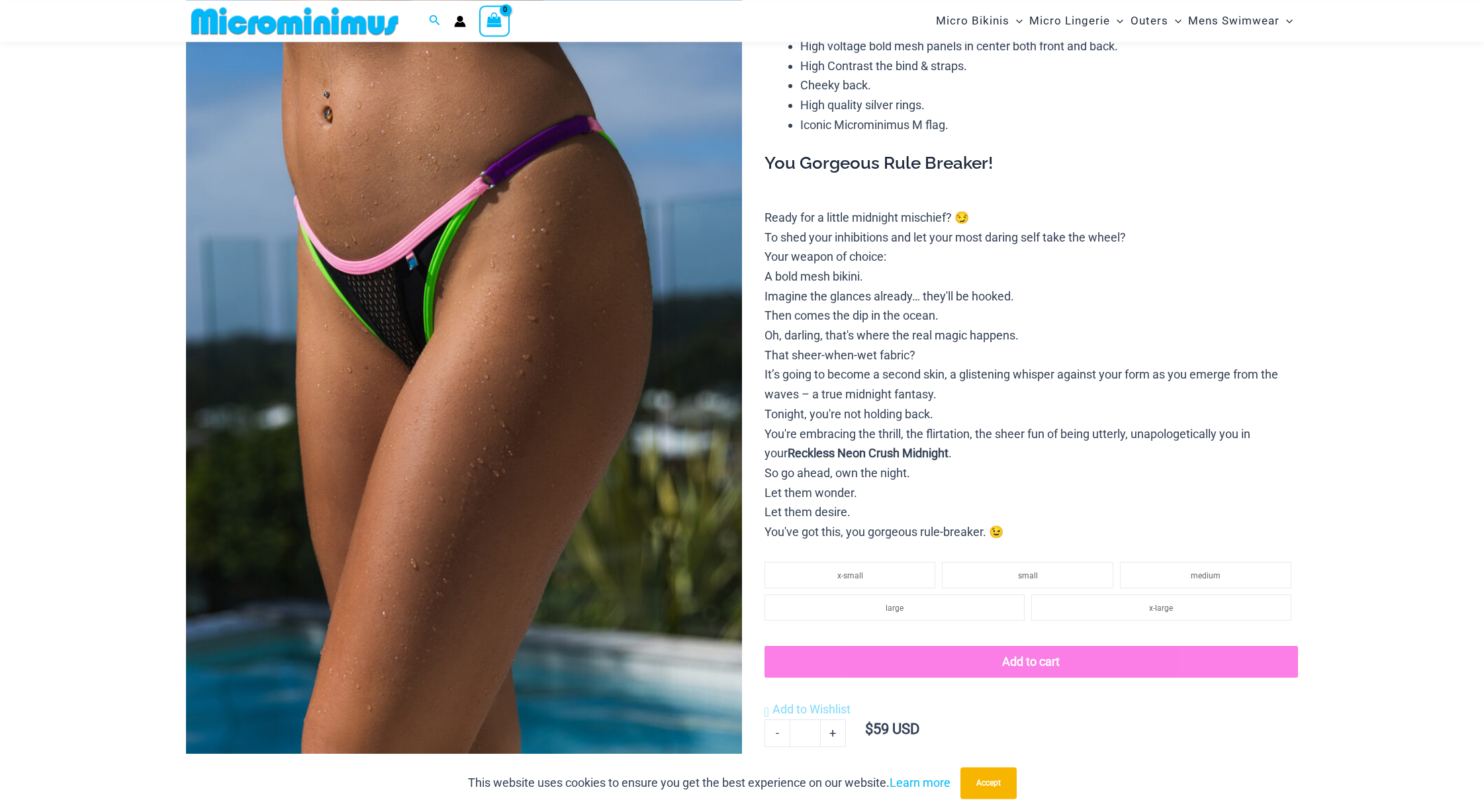
scroll to position [124, 0]
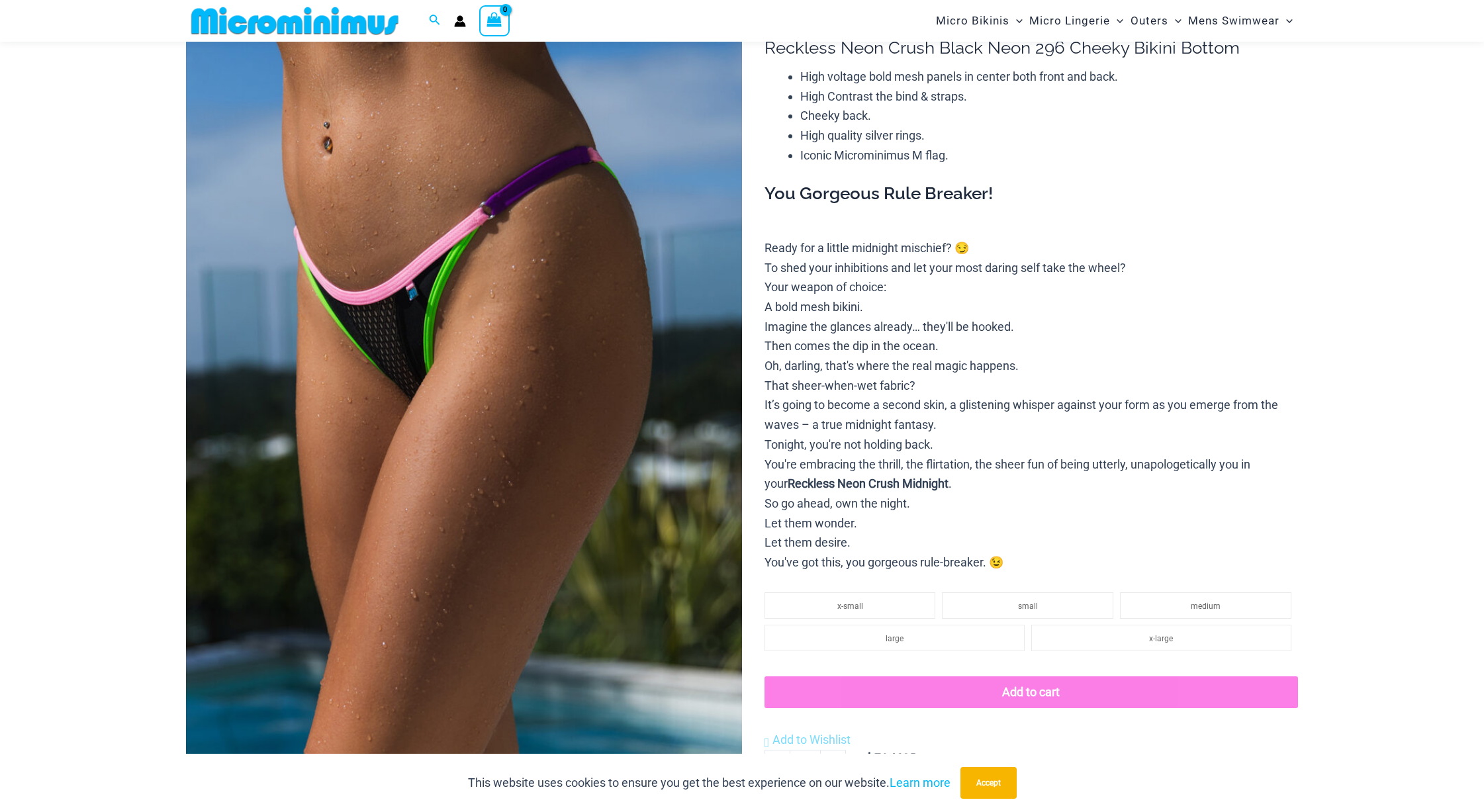
click at [589, 417] on img at bounding box center [464, 414] width 556 height 834
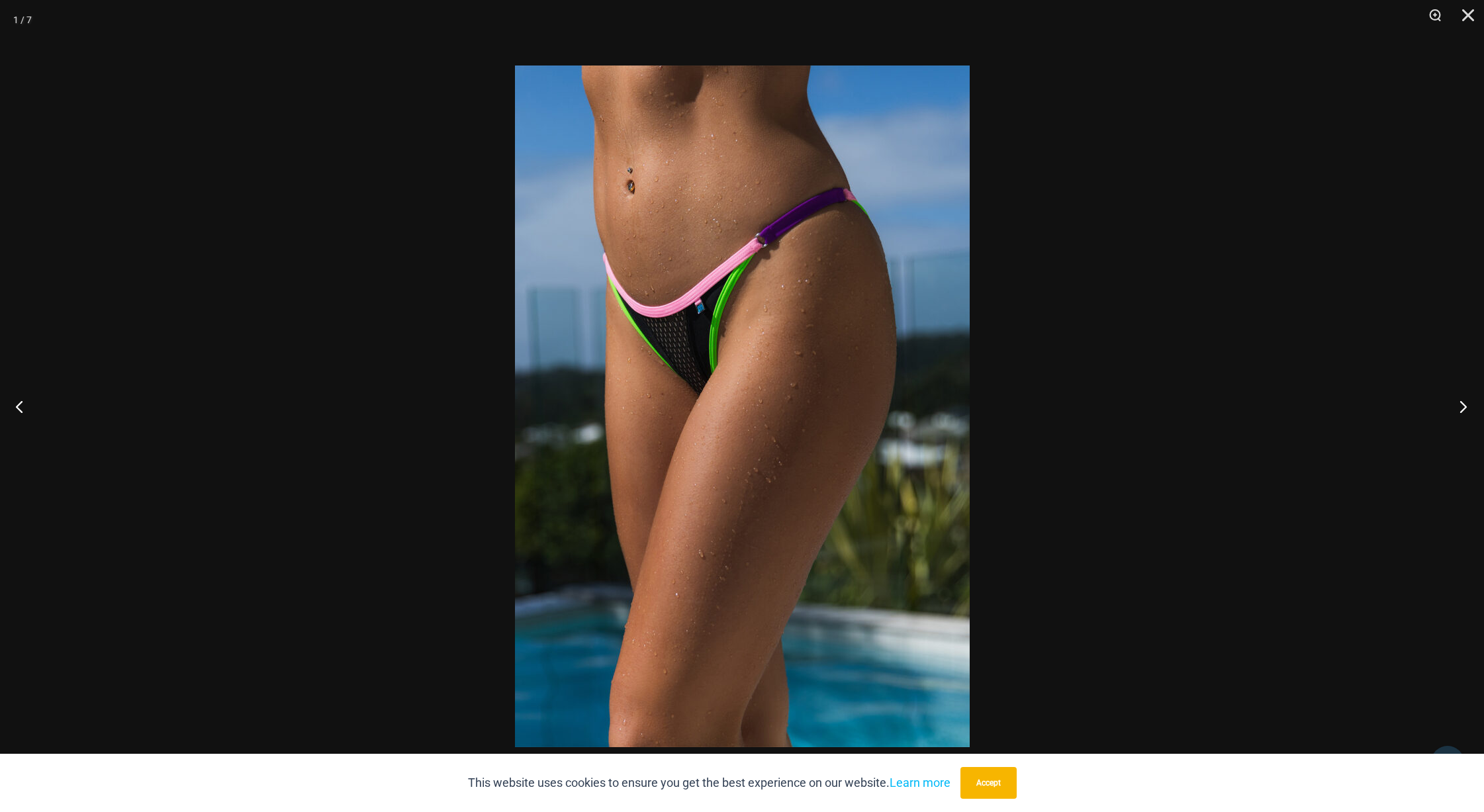
click at [1460, 403] on button "Next" at bounding box center [1459, 406] width 49 height 66
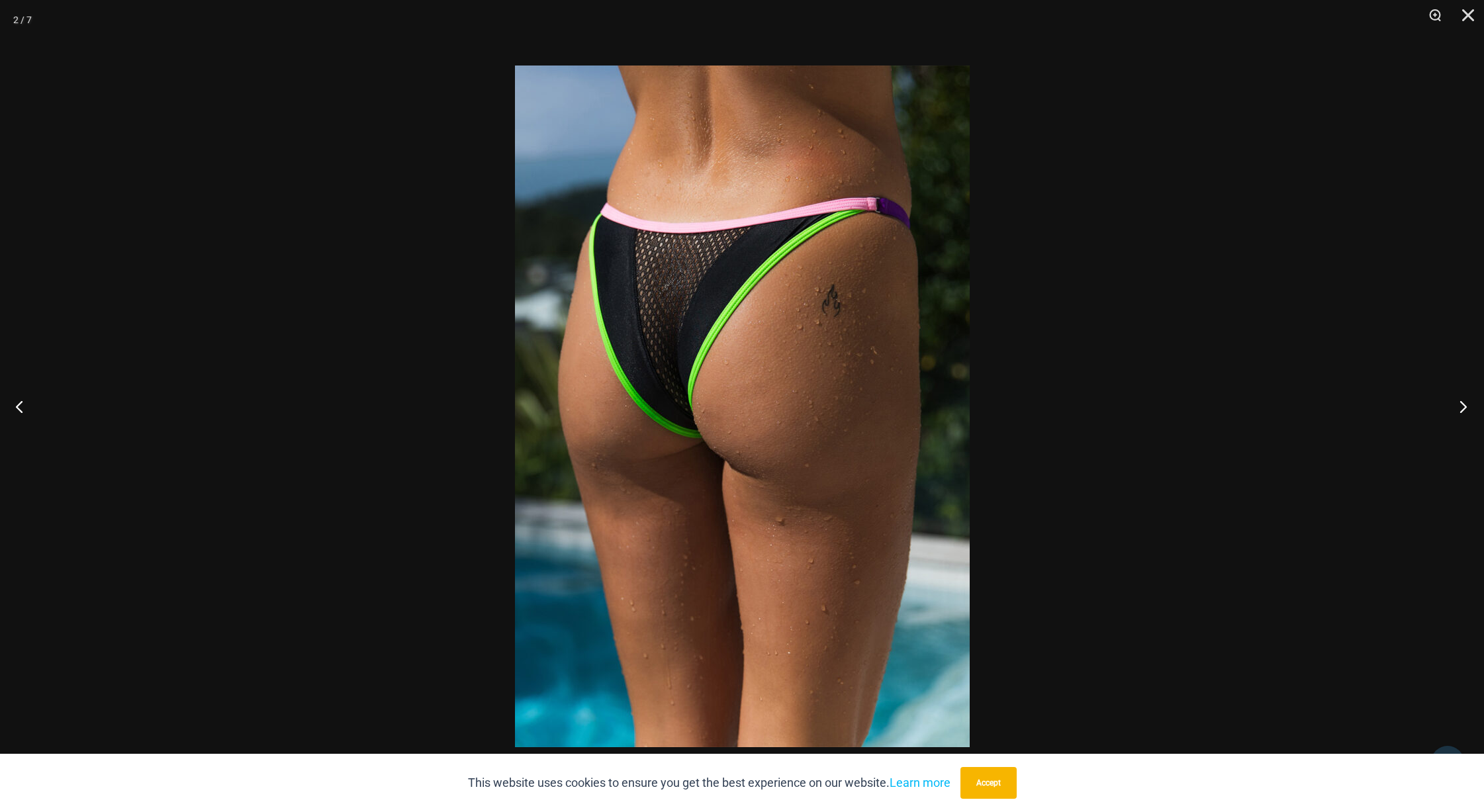
click at [1460, 403] on button "Next" at bounding box center [1459, 406] width 49 height 66
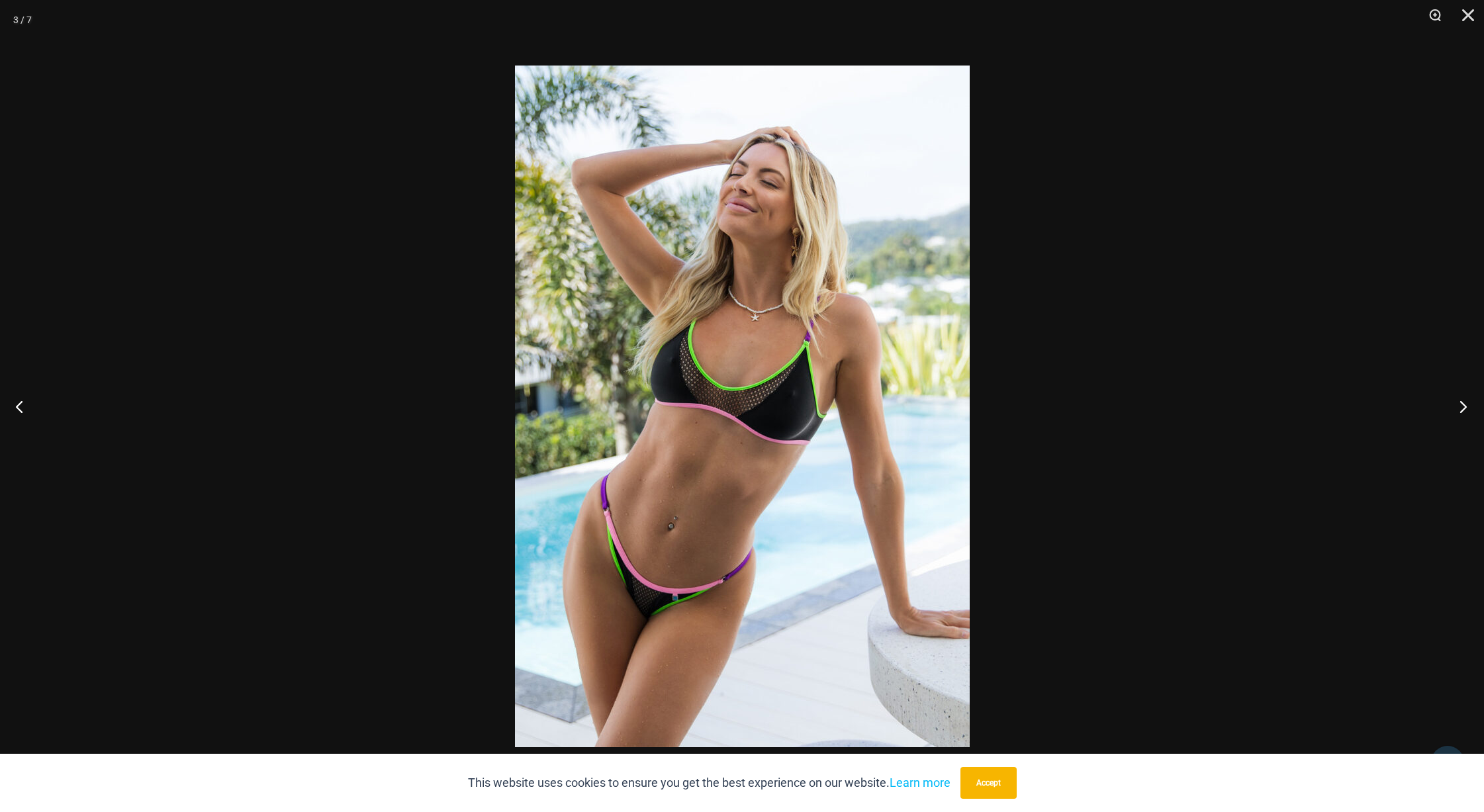
click at [1458, 403] on button "Next" at bounding box center [1459, 406] width 49 height 66
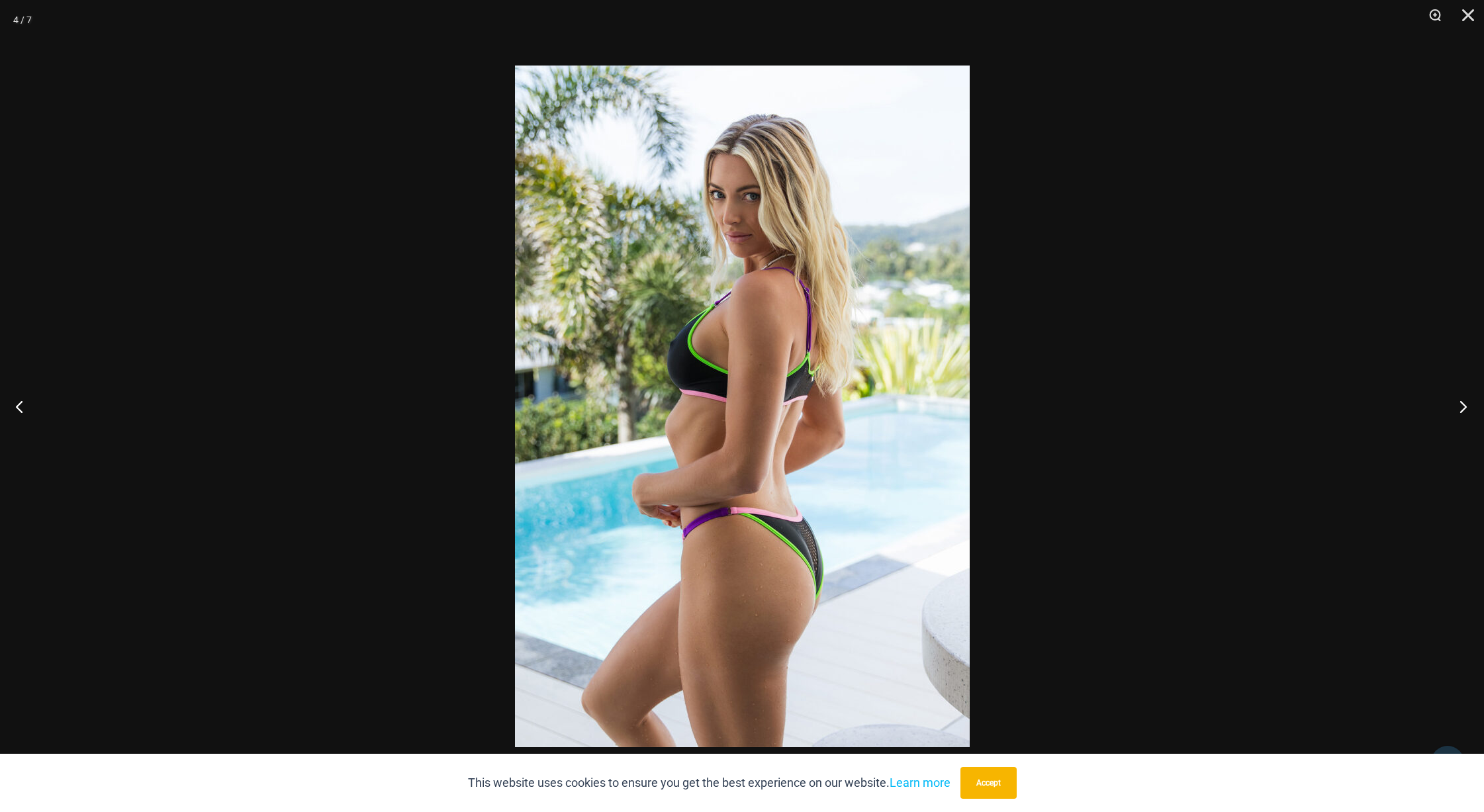
click at [1457, 403] on button "Next" at bounding box center [1459, 406] width 49 height 66
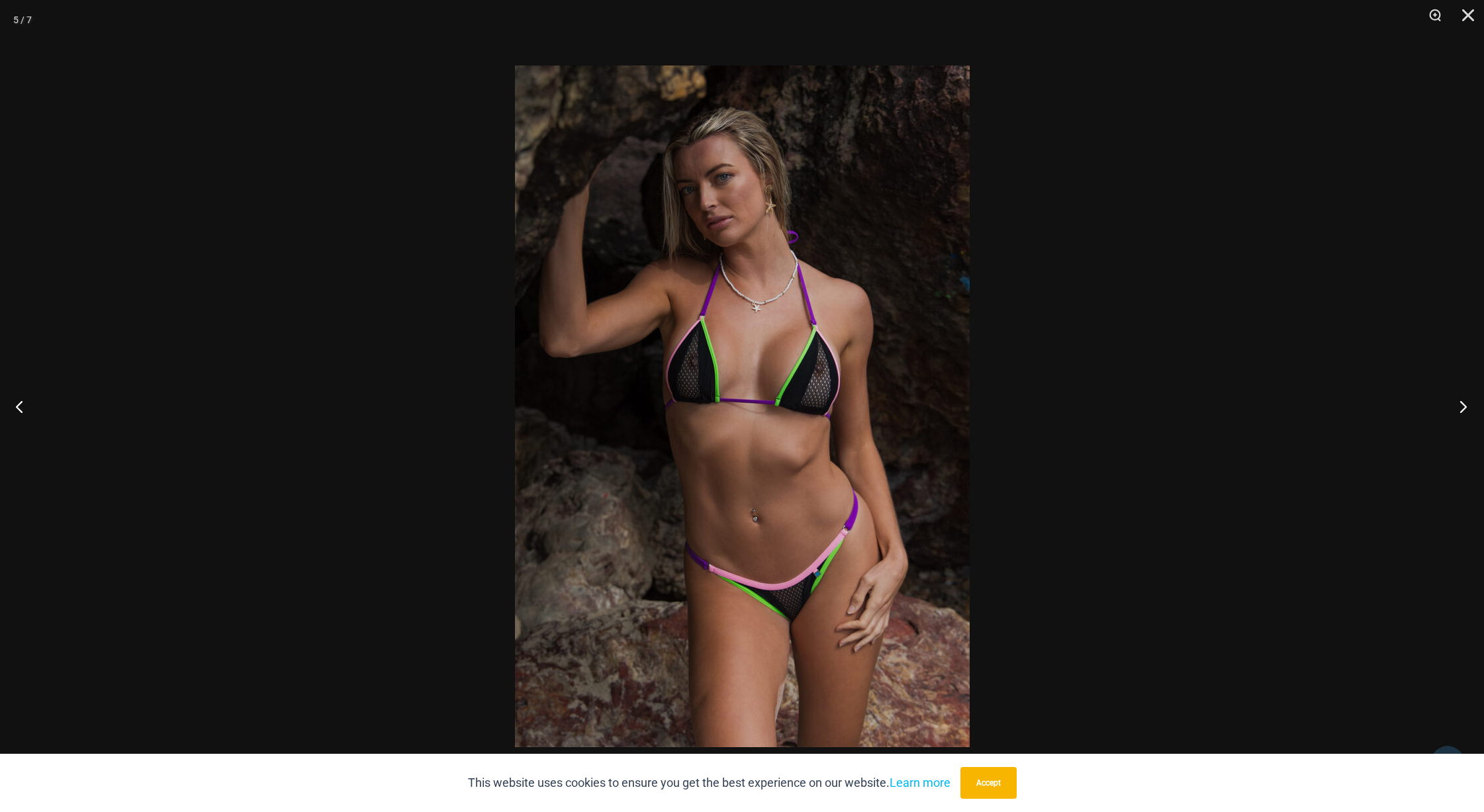
click at [1454, 402] on button "Next" at bounding box center [1459, 406] width 49 height 66
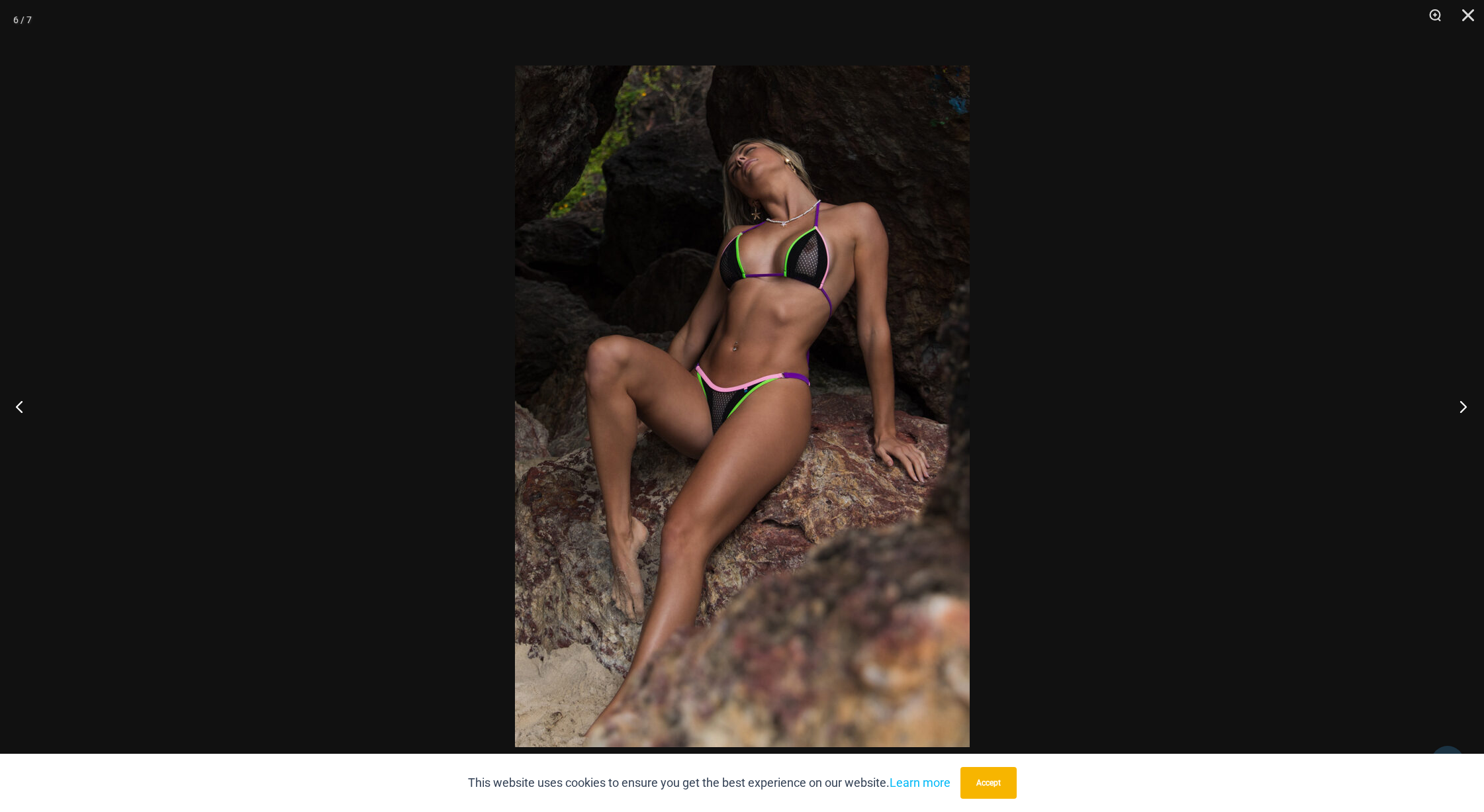
click at [1452, 402] on button "Next" at bounding box center [1459, 406] width 49 height 66
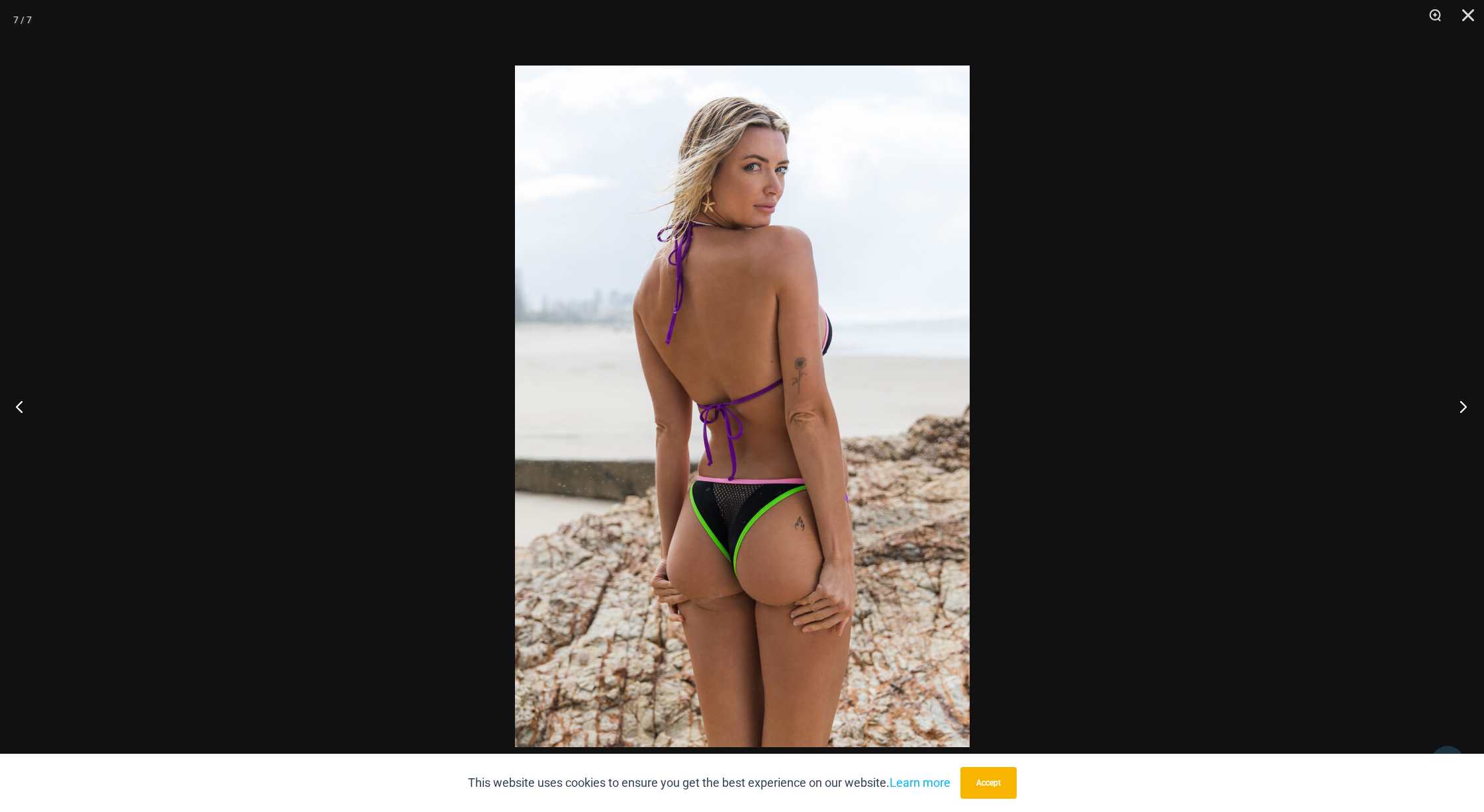
click at [1452, 402] on button "Next" at bounding box center [1459, 406] width 49 height 66
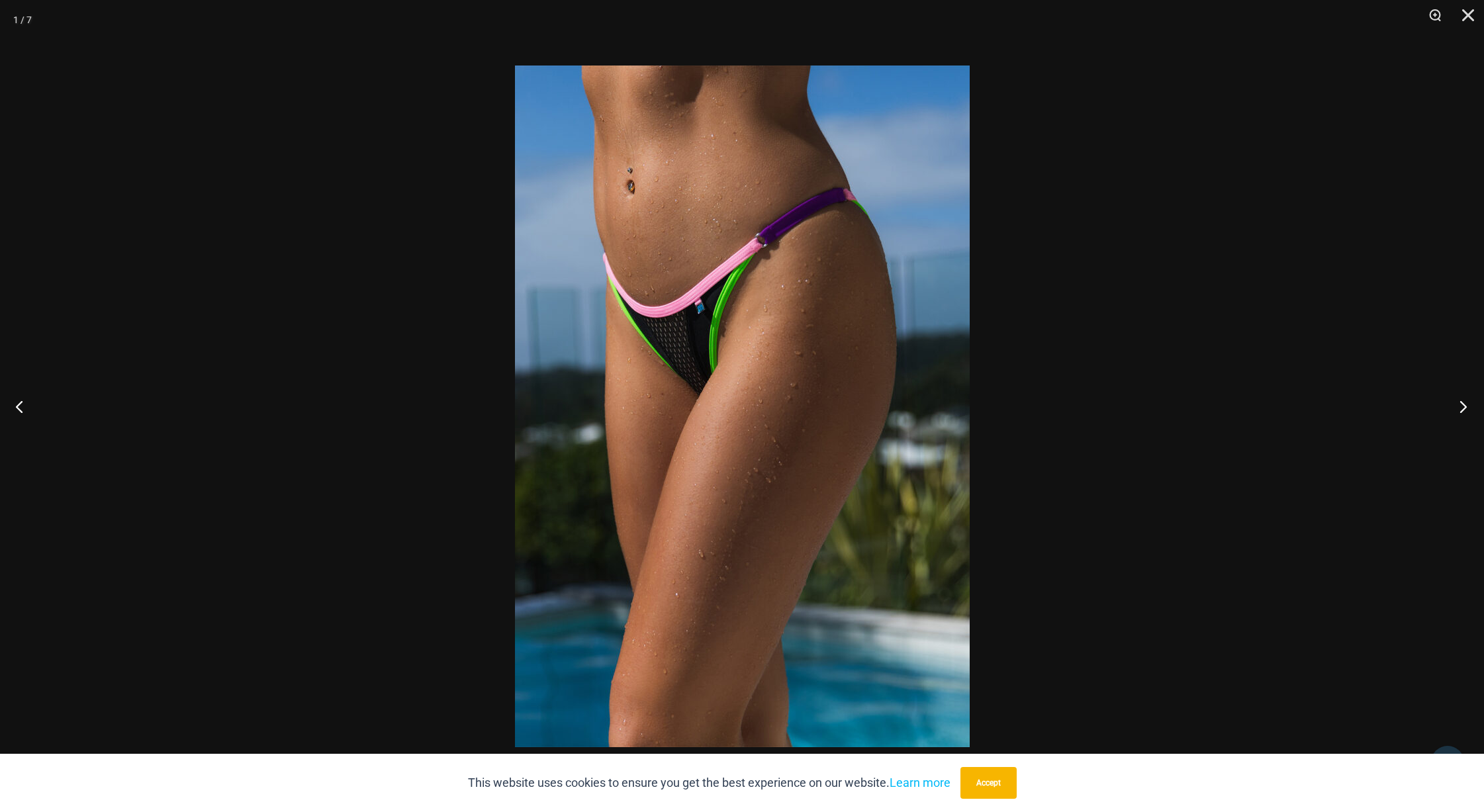
click at [1450, 402] on button "Next" at bounding box center [1459, 406] width 49 height 66
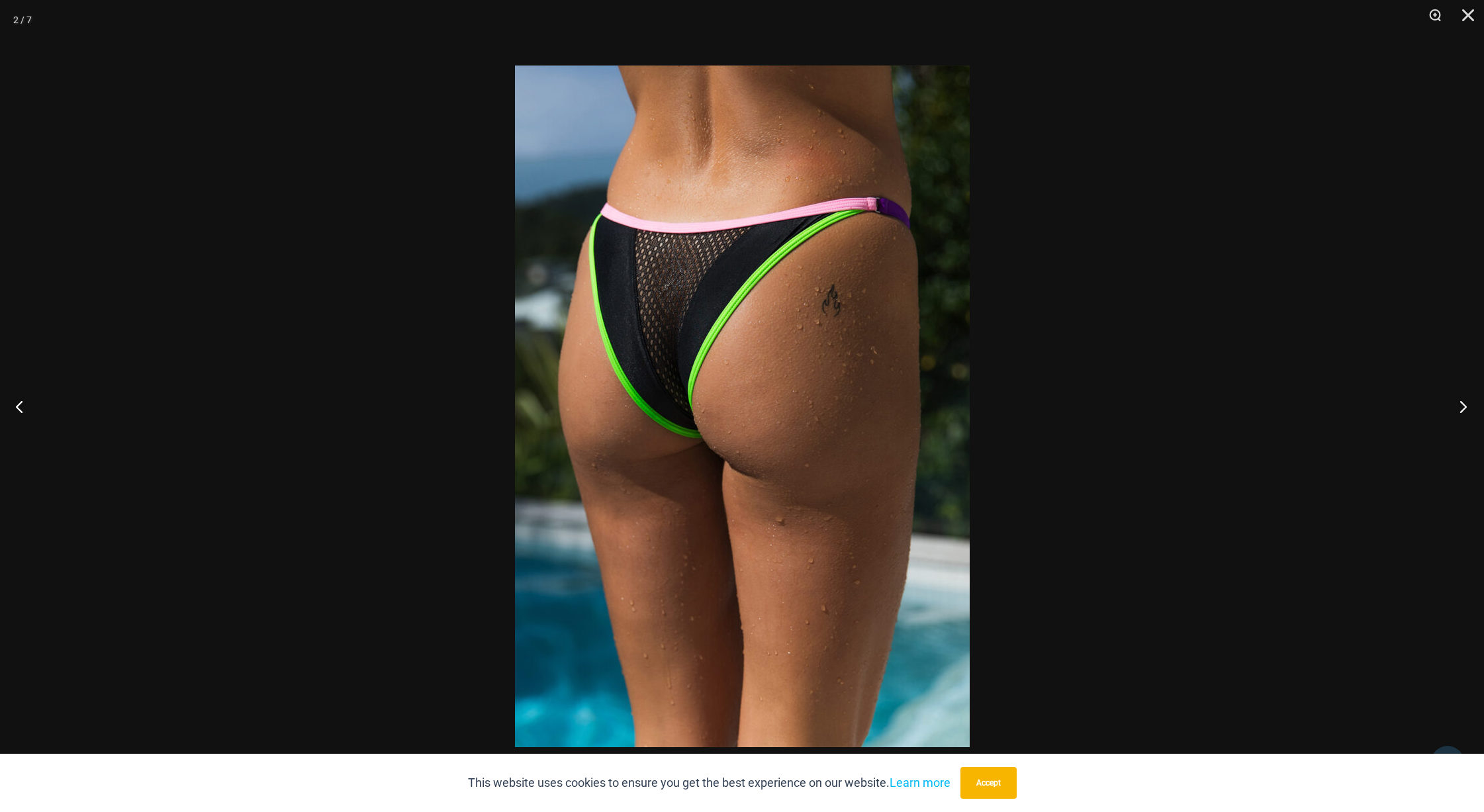
click at [1436, 399] on button "Next" at bounding box center [1459, 406] width 49 height 66
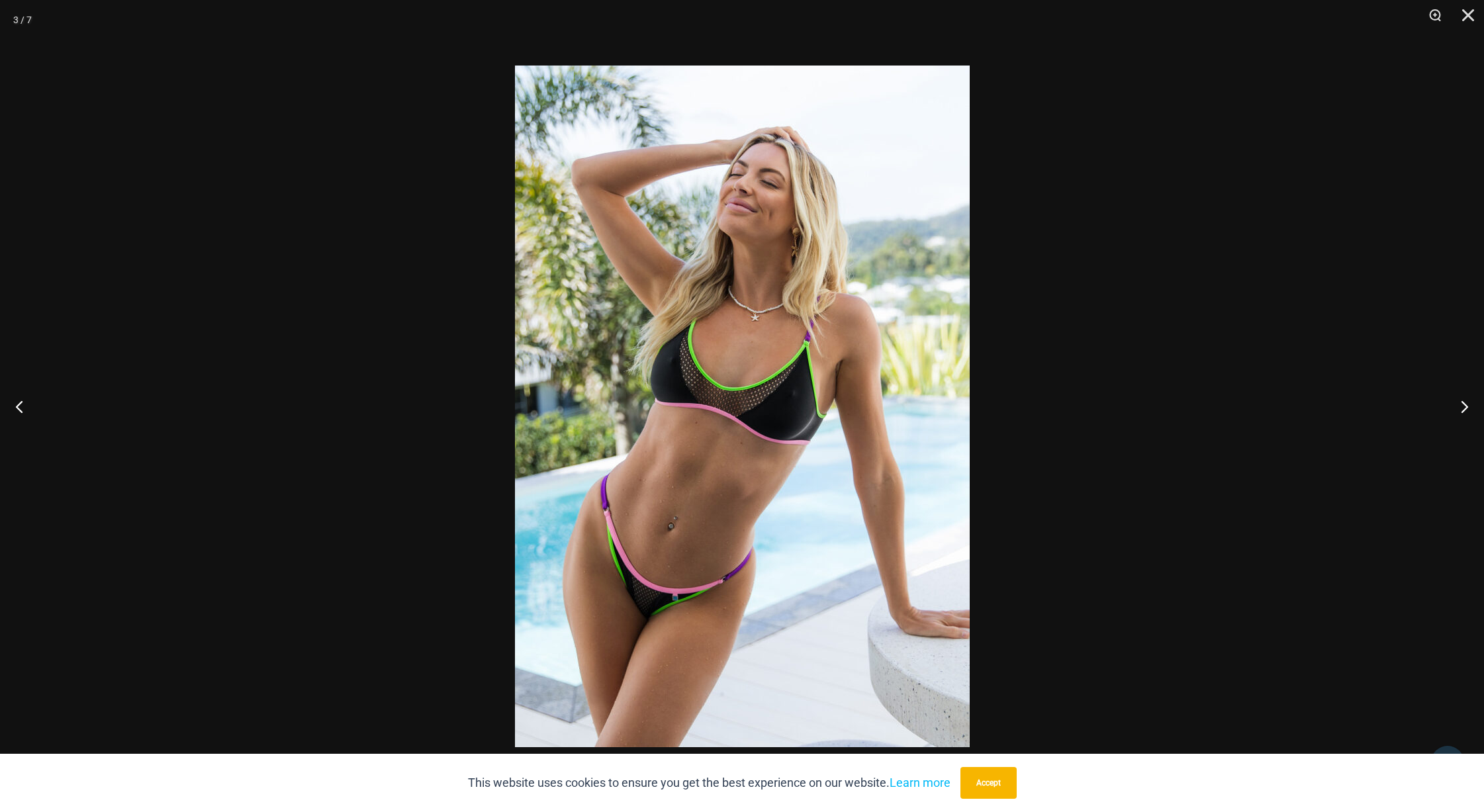
click at [1432, 398] on div at bounding box center [742, 406] width 1484 height 812
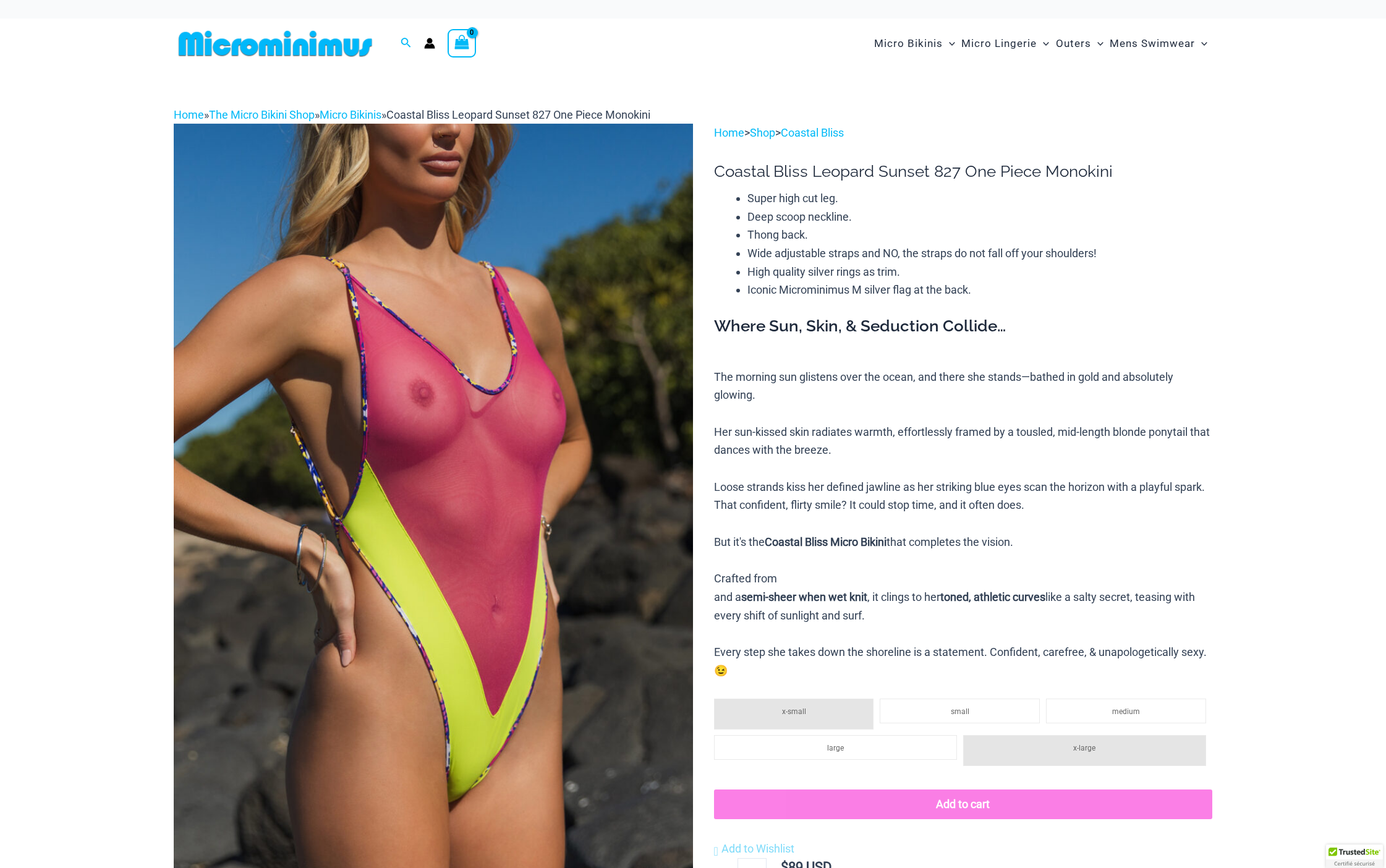
click at [571, 454] on img at bounding box center [434, 513] width 519 height 779
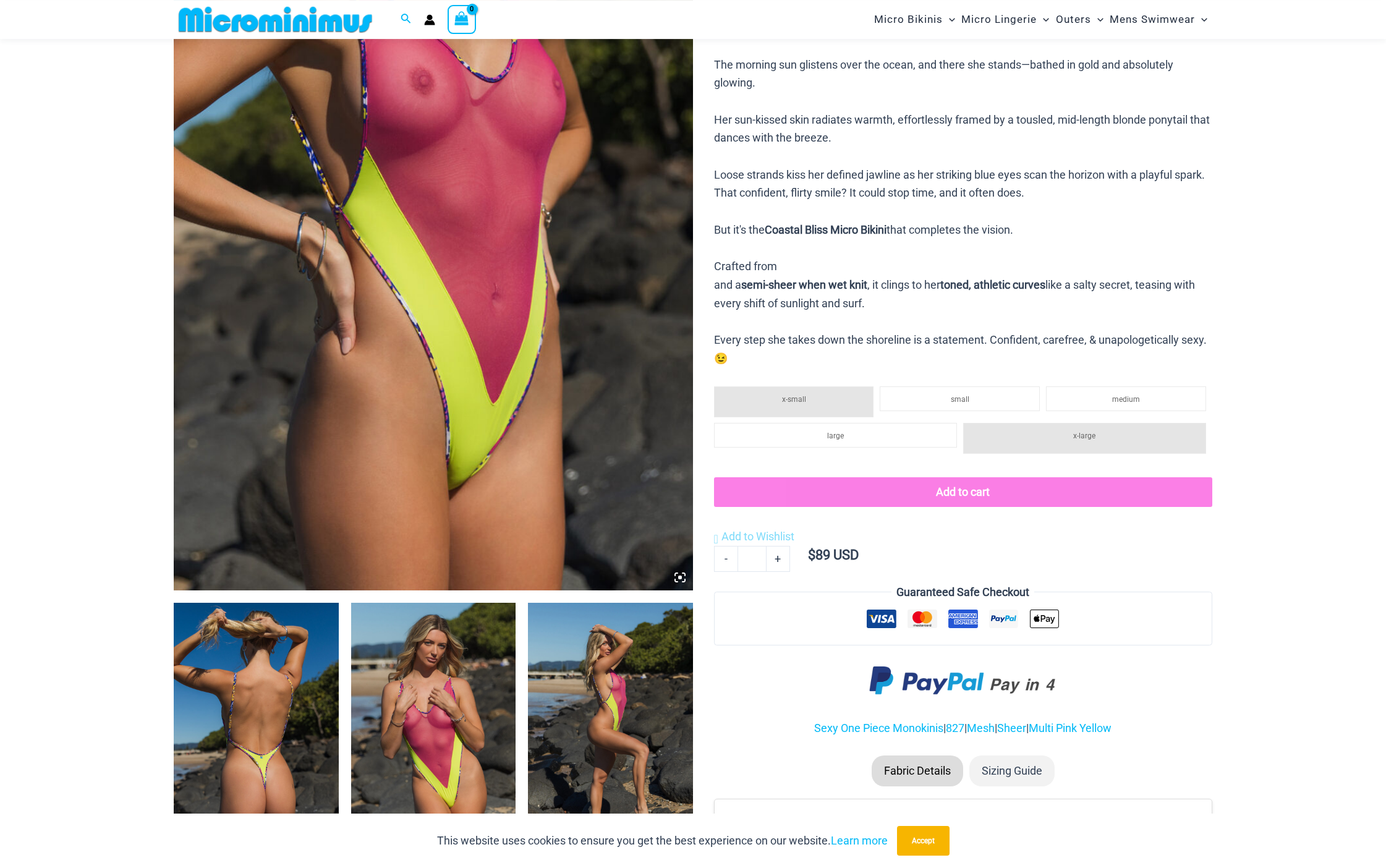
scroll to position [306, 0]
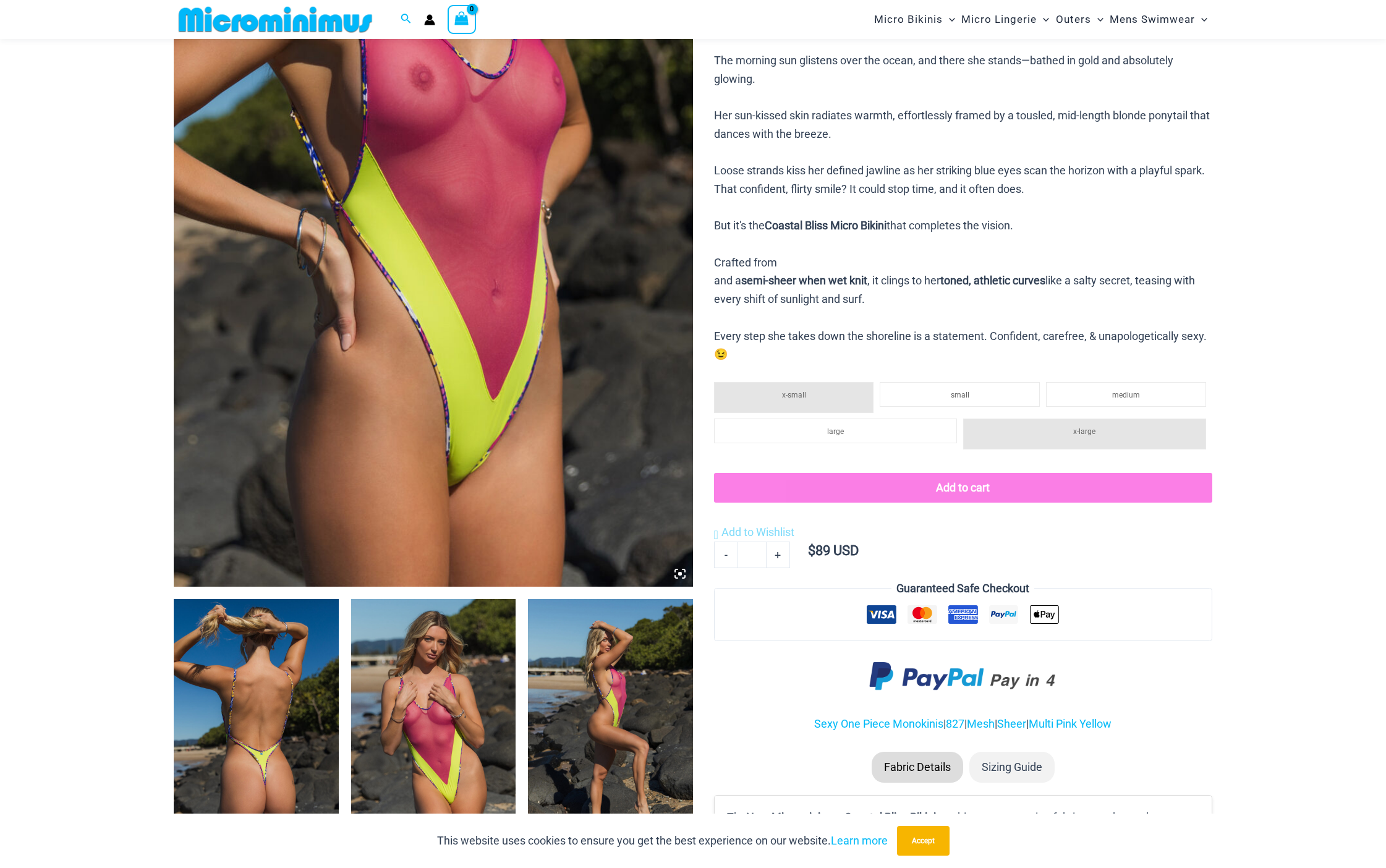
click at [453, 327] on img at bounding box center [434, 197] width 519 height 779
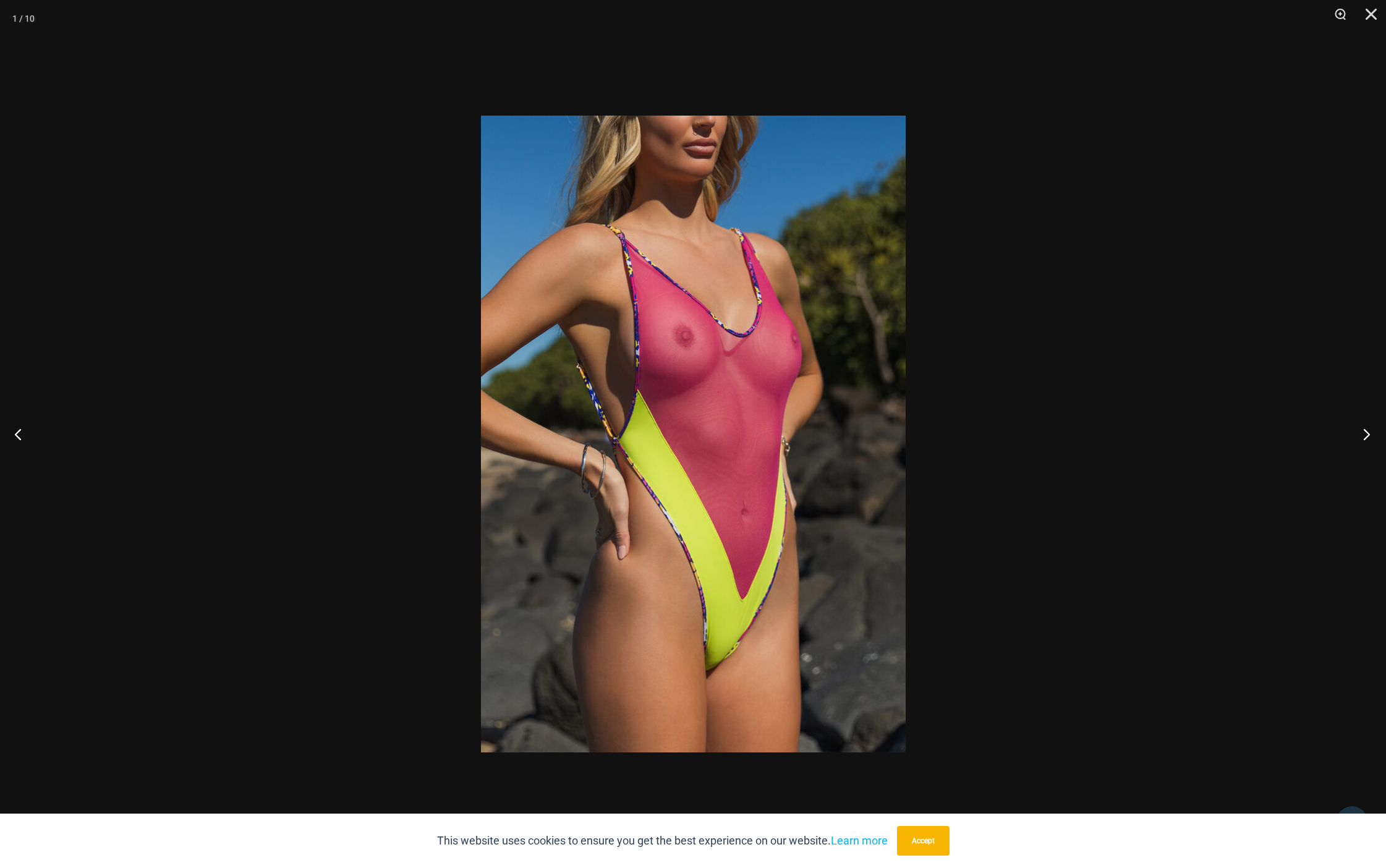
click at [1363, 436] on button "Next" at bounding box center [1363, 434] width 46 height 62
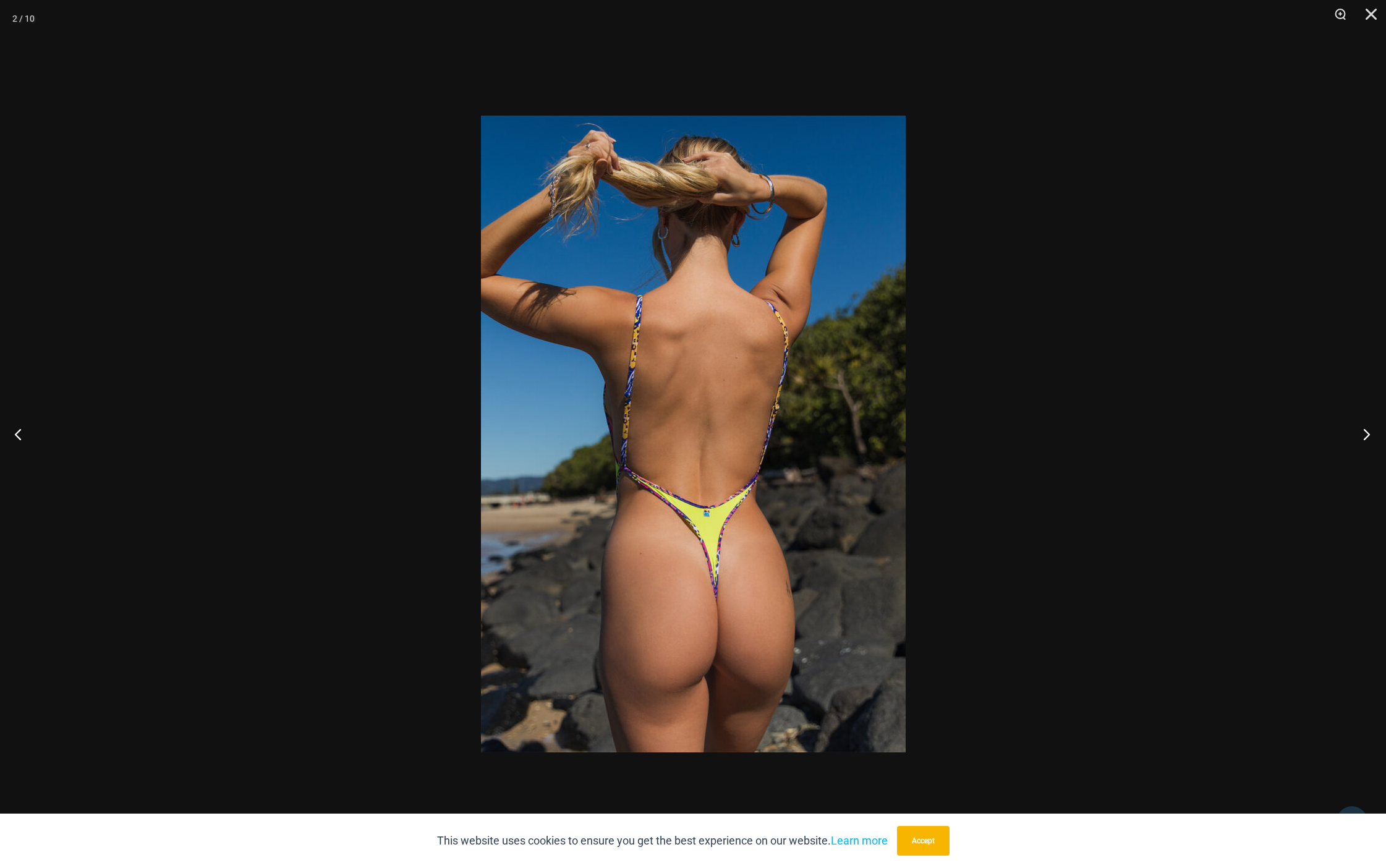
click at [1363, 436] on button "Next" at bounding box center [1363, 434] width 46 height 62
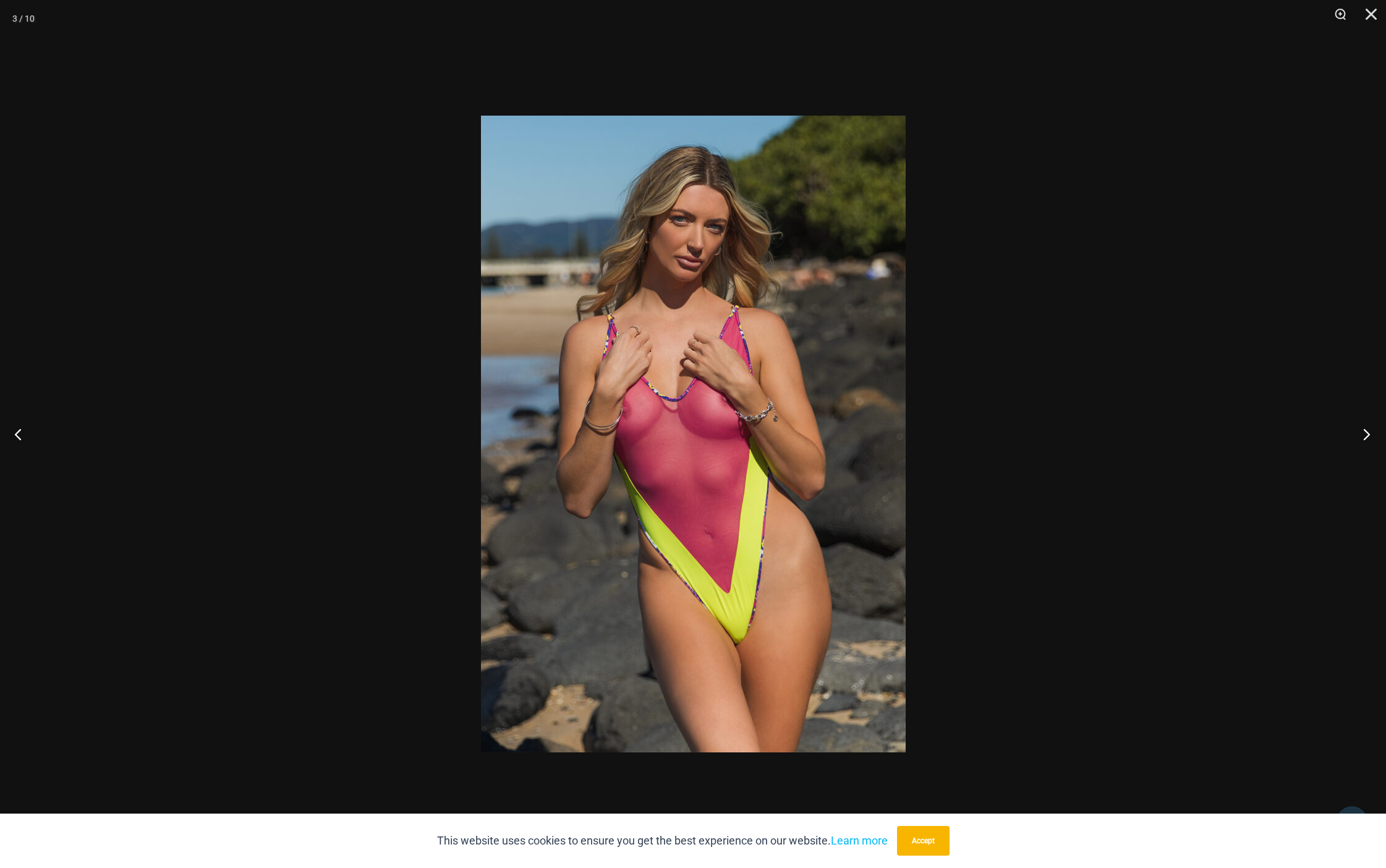
click at [1363, 436] on button "Next" at bounding box center [1363, 434] width 46 height 62
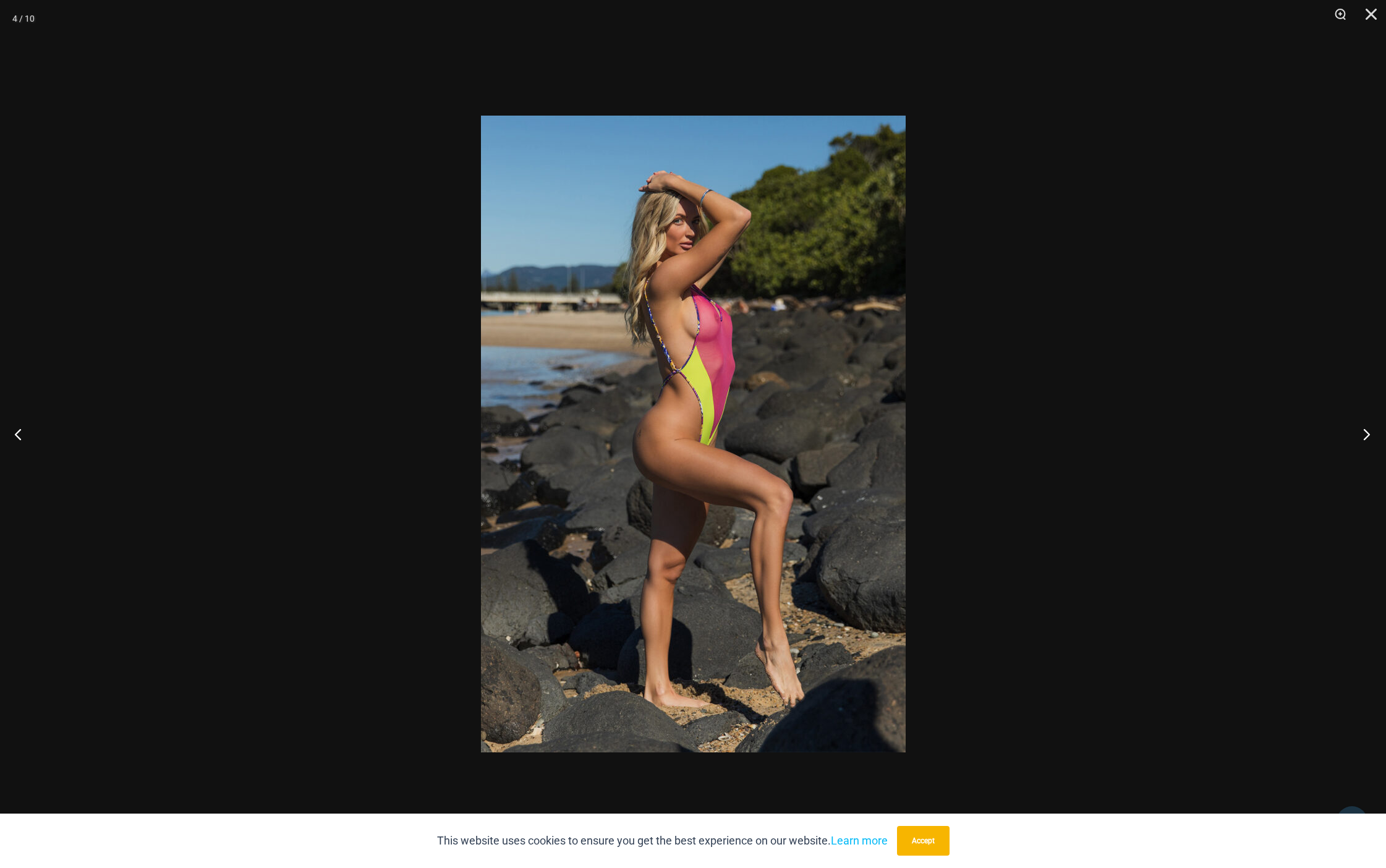
click at [1363, 436] on button "Next" at bounding box center [1363, 434] width 46 height 62
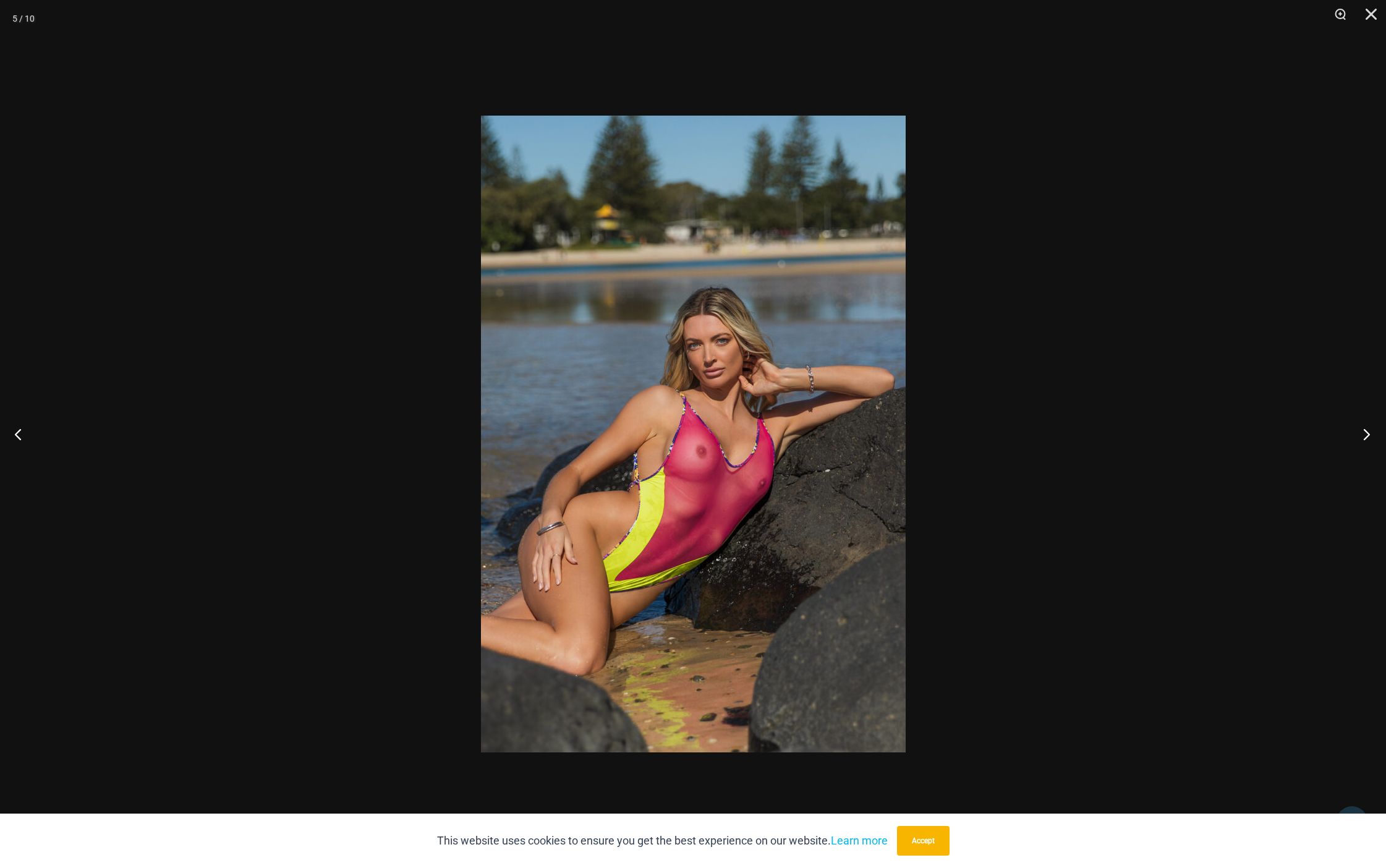
click at [1363, 436] on button "Next" at bounding box center [1363, 434] width 46 height 62
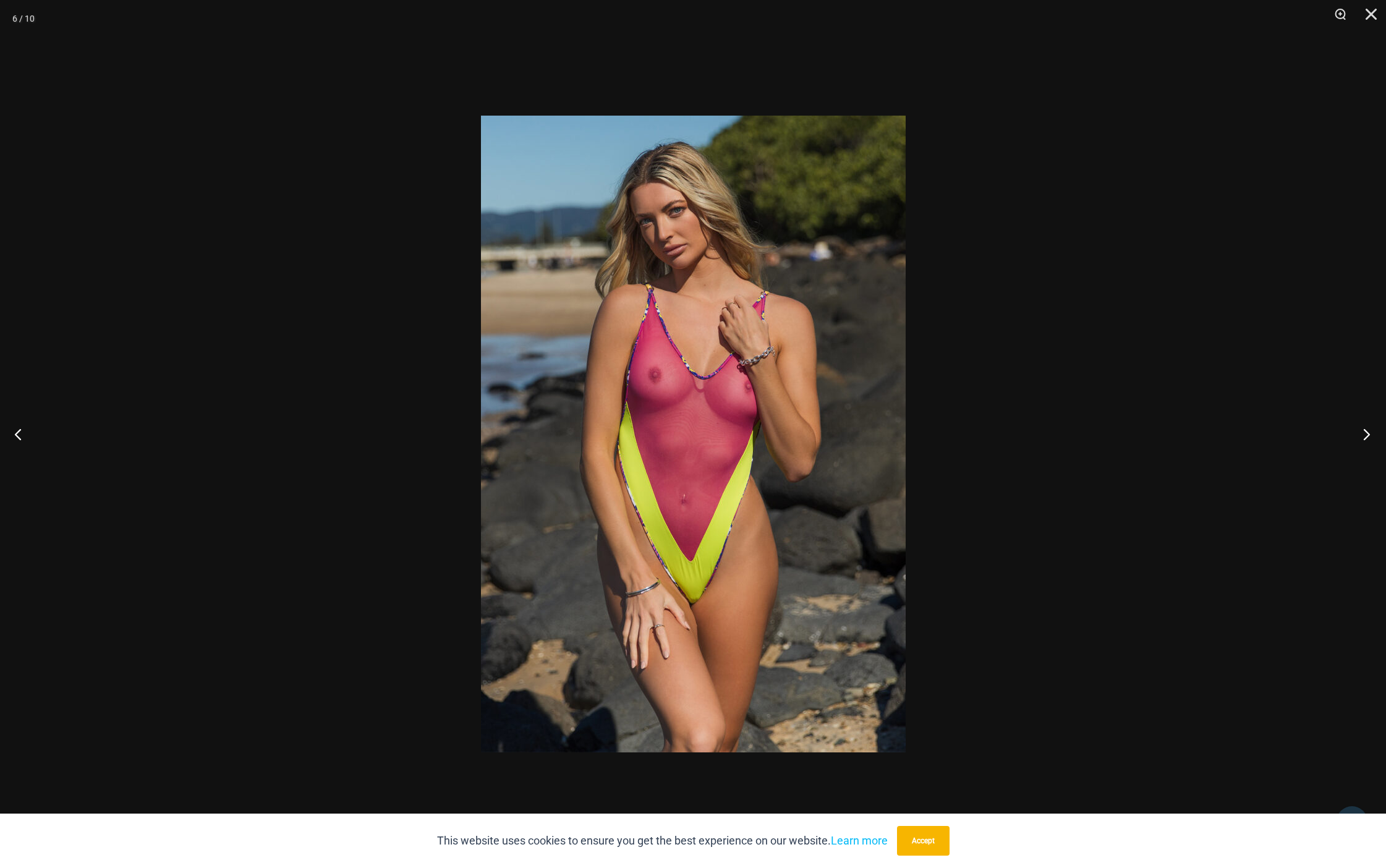
click at [1363, 436] on button "Next" at bounding box center [1363, 434] width 46 height 62
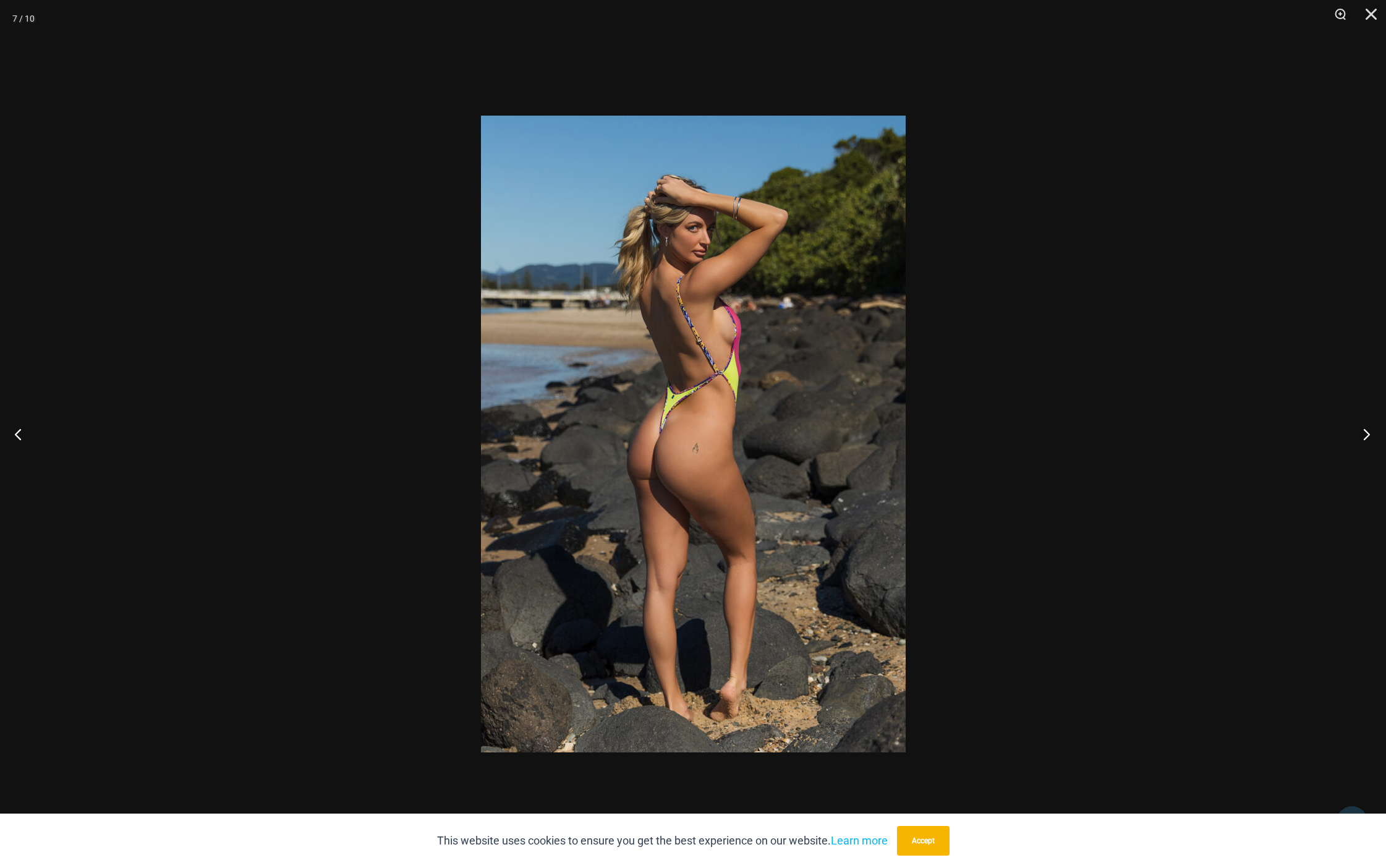
click at [1363, 436] on button "Next" at bounding box center [1363, 434] width 46 height 62
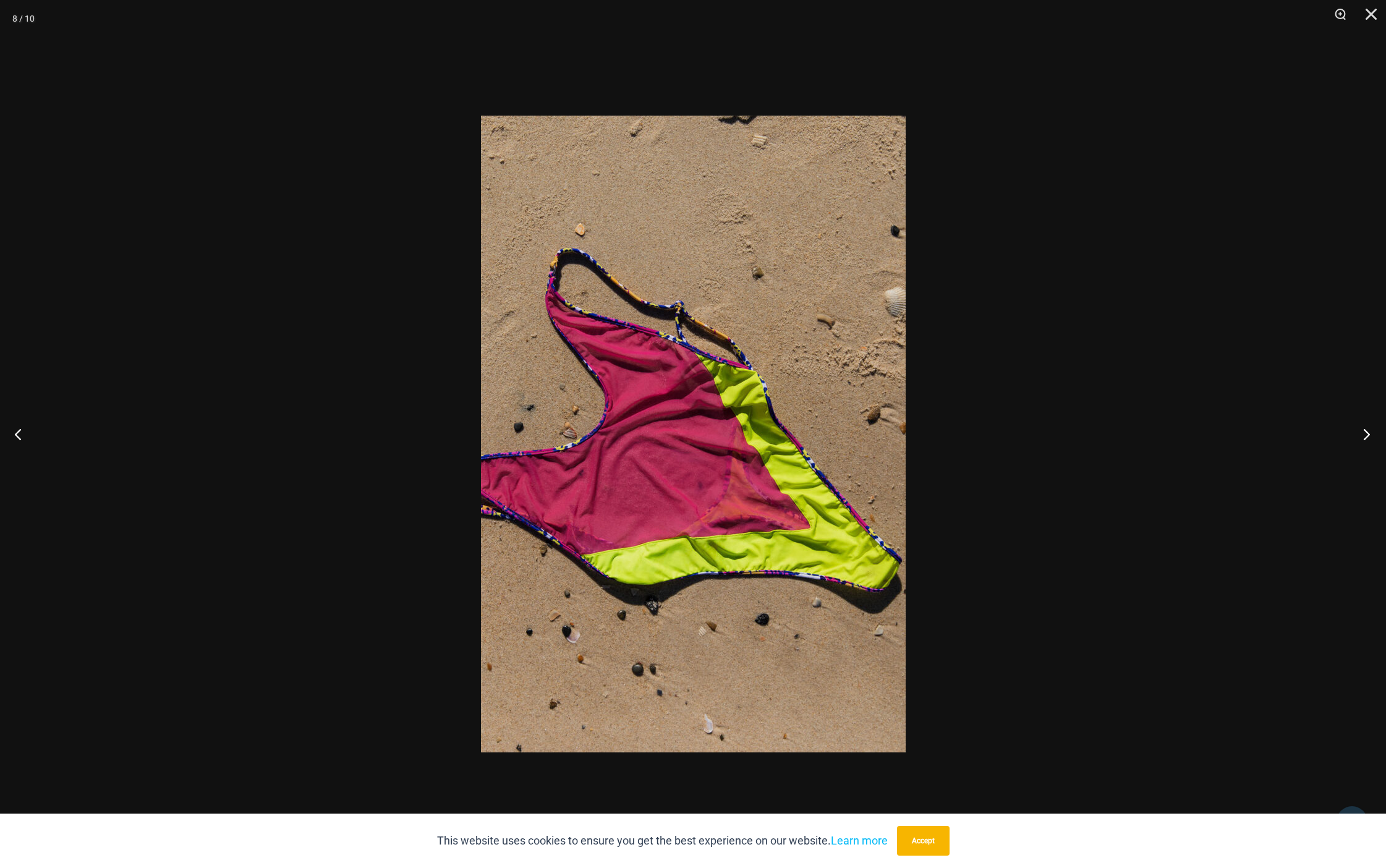
click at [1363, 436] on button "Next" at bounding box center [1363, 434] width 46 height 62
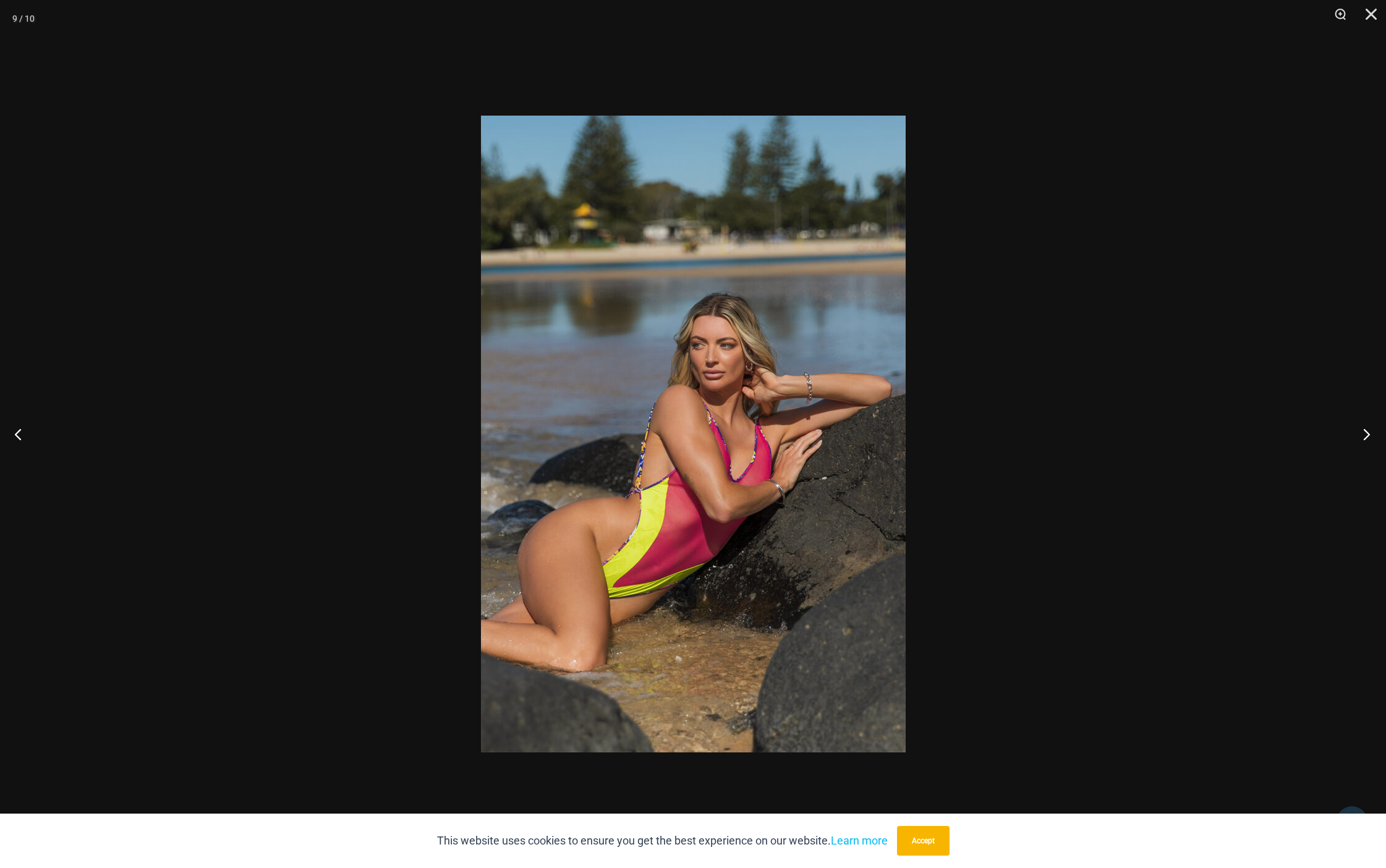
click at [1363, 436] on button "Next" at bounding box center [1363, 434] width 46 height 62
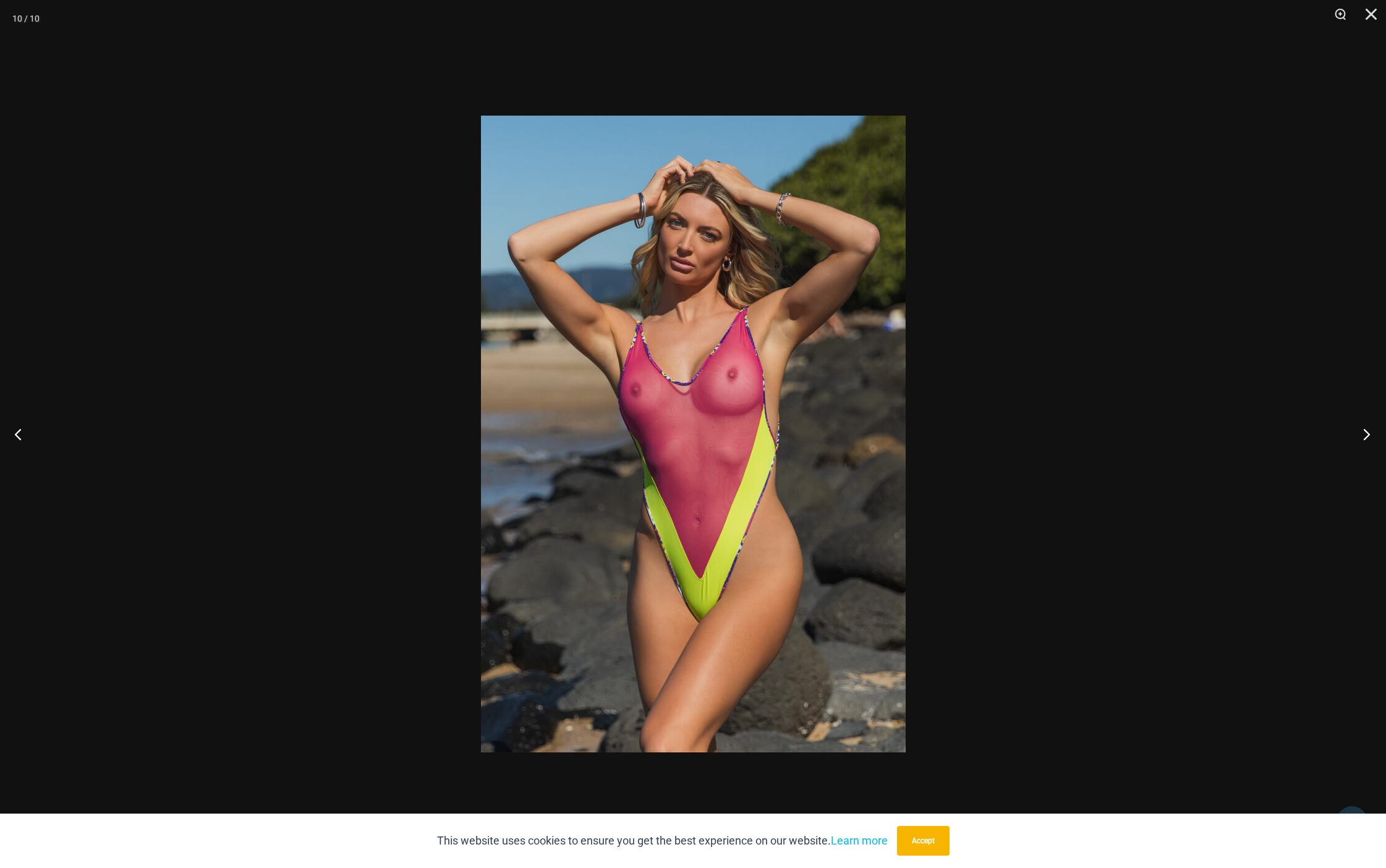
click at [1363, 436] on button "Next" at bounding box center [1363, 434] width 46 height 62
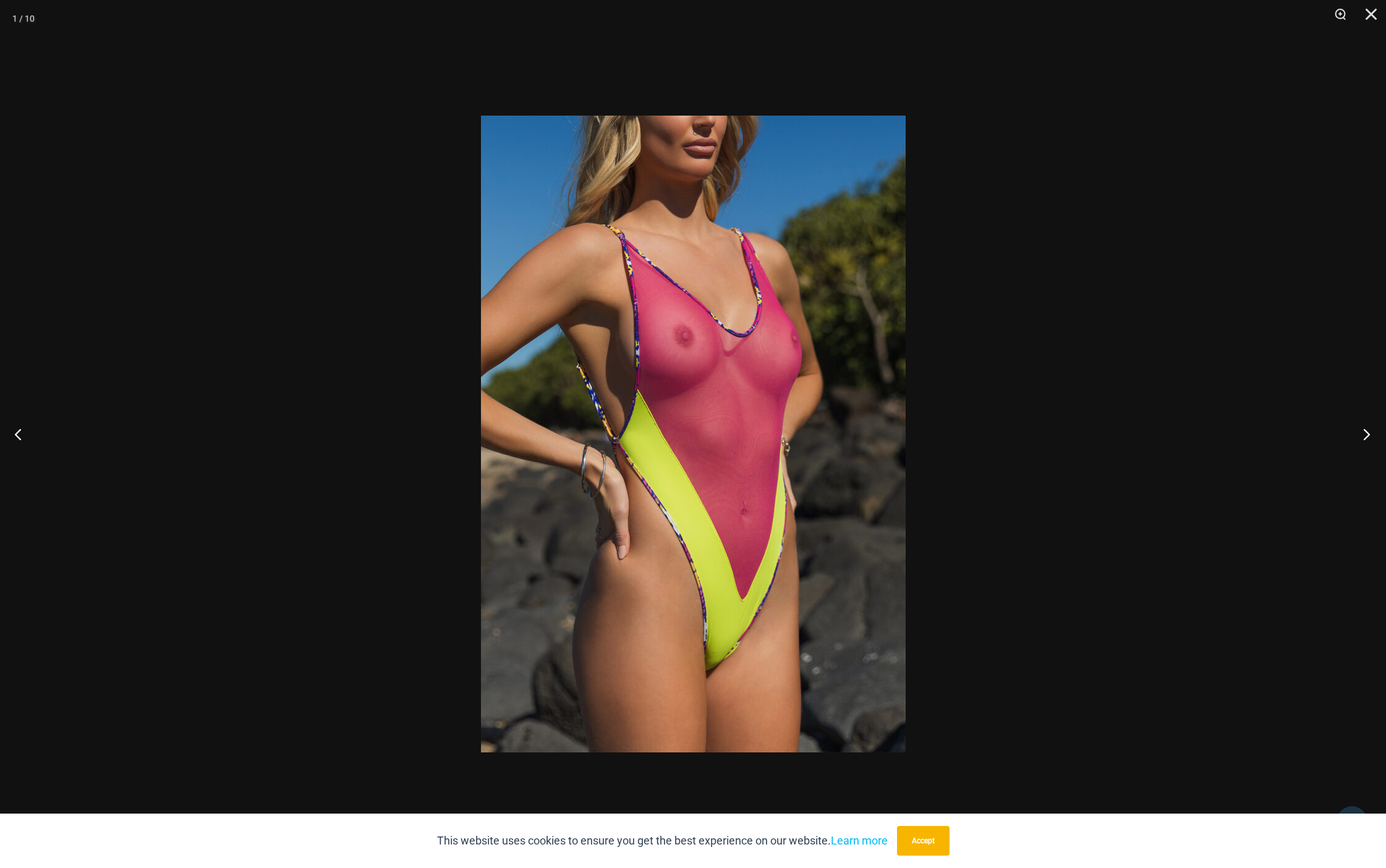
click at [1363, 436] on button "Next" at bounding box center [1363, 434] width 46 height 62
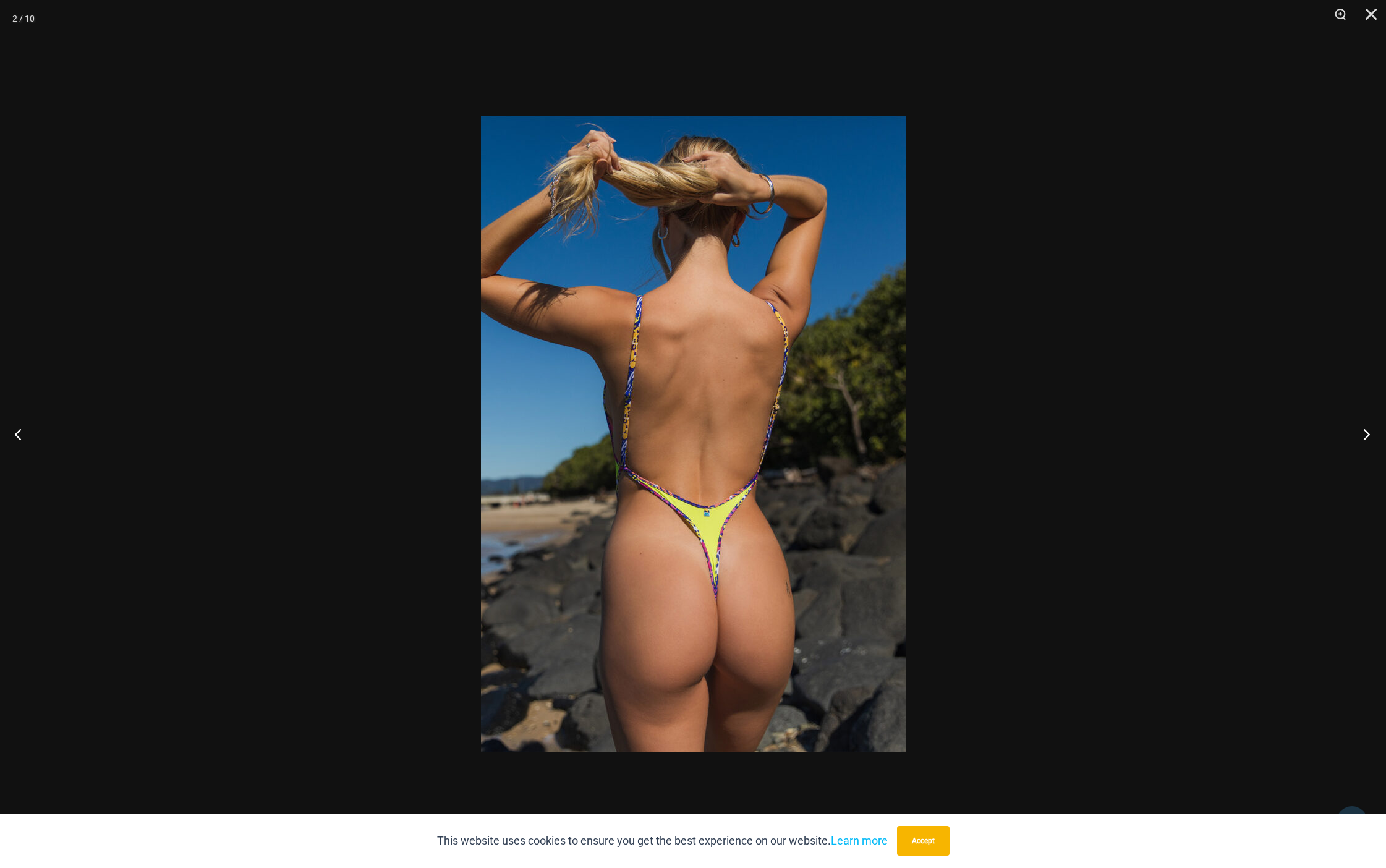
click at [1363, 436] on button "Next" at bounding box center [1363, 434] width 46 height 62
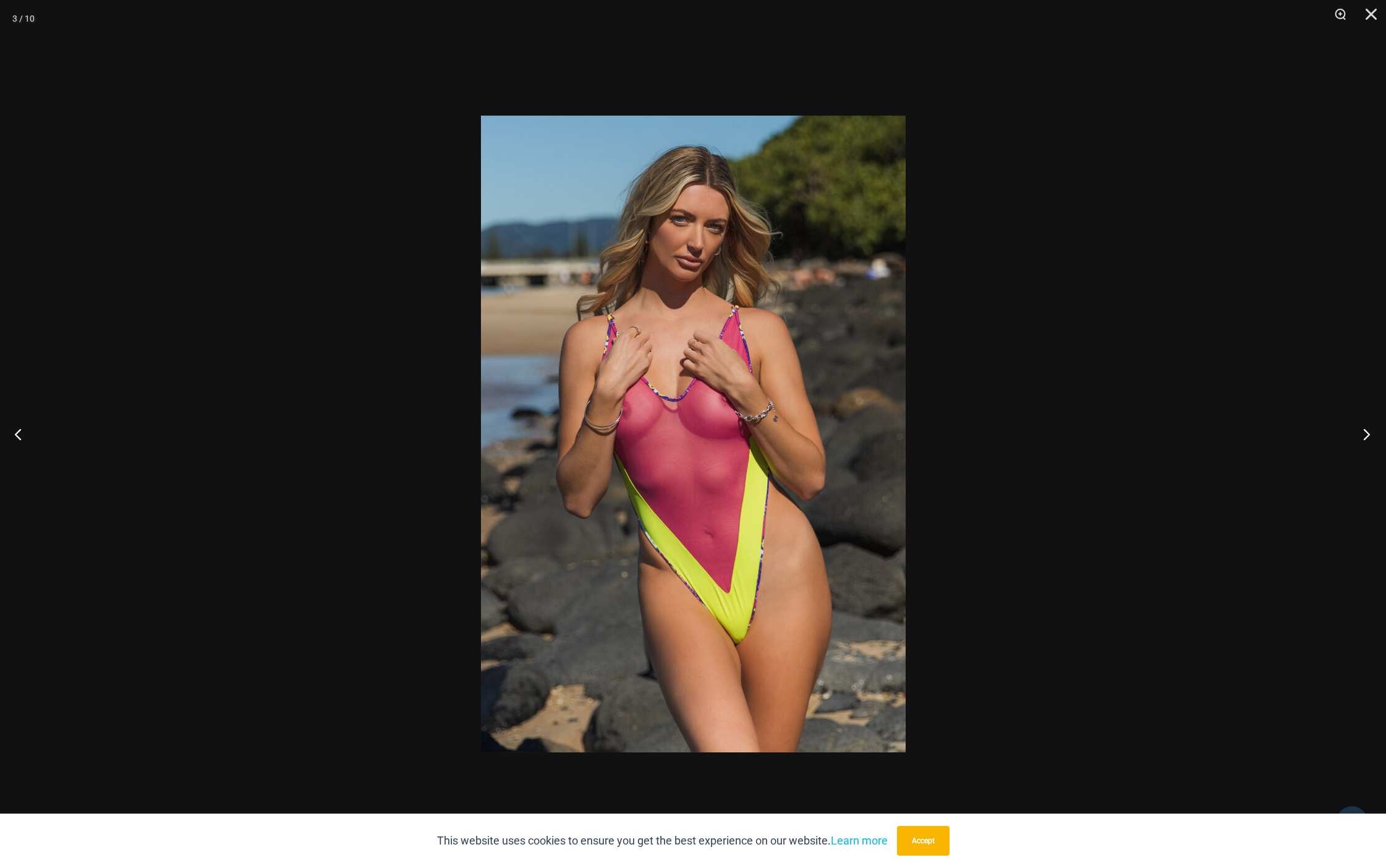
click at [1363, 436] on button "Next" at bounding box center [1363, 434] width 46 height 62
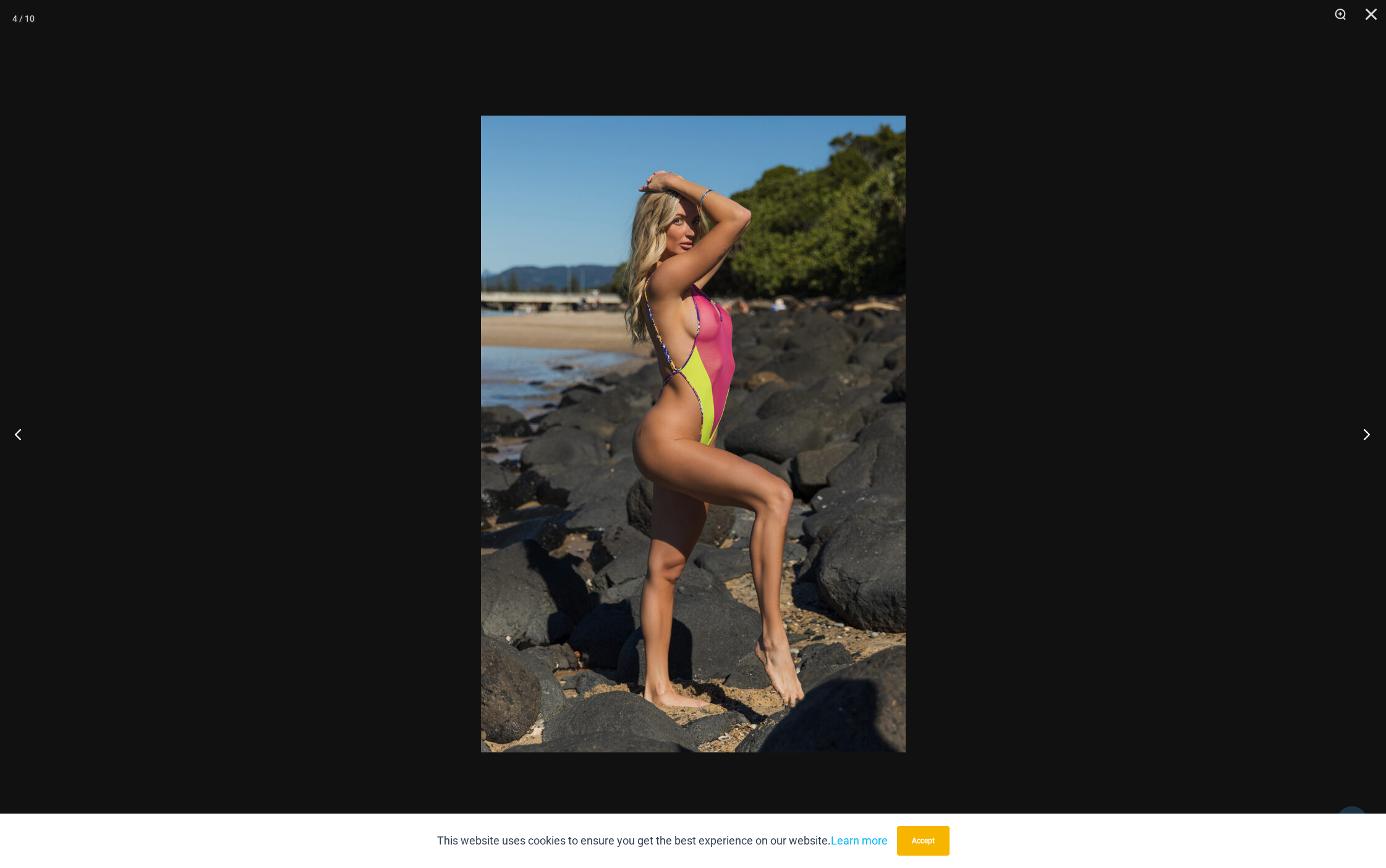
click at [1363, 436] on button "Next" at bounding box center [1363, 434] width 46 height 62
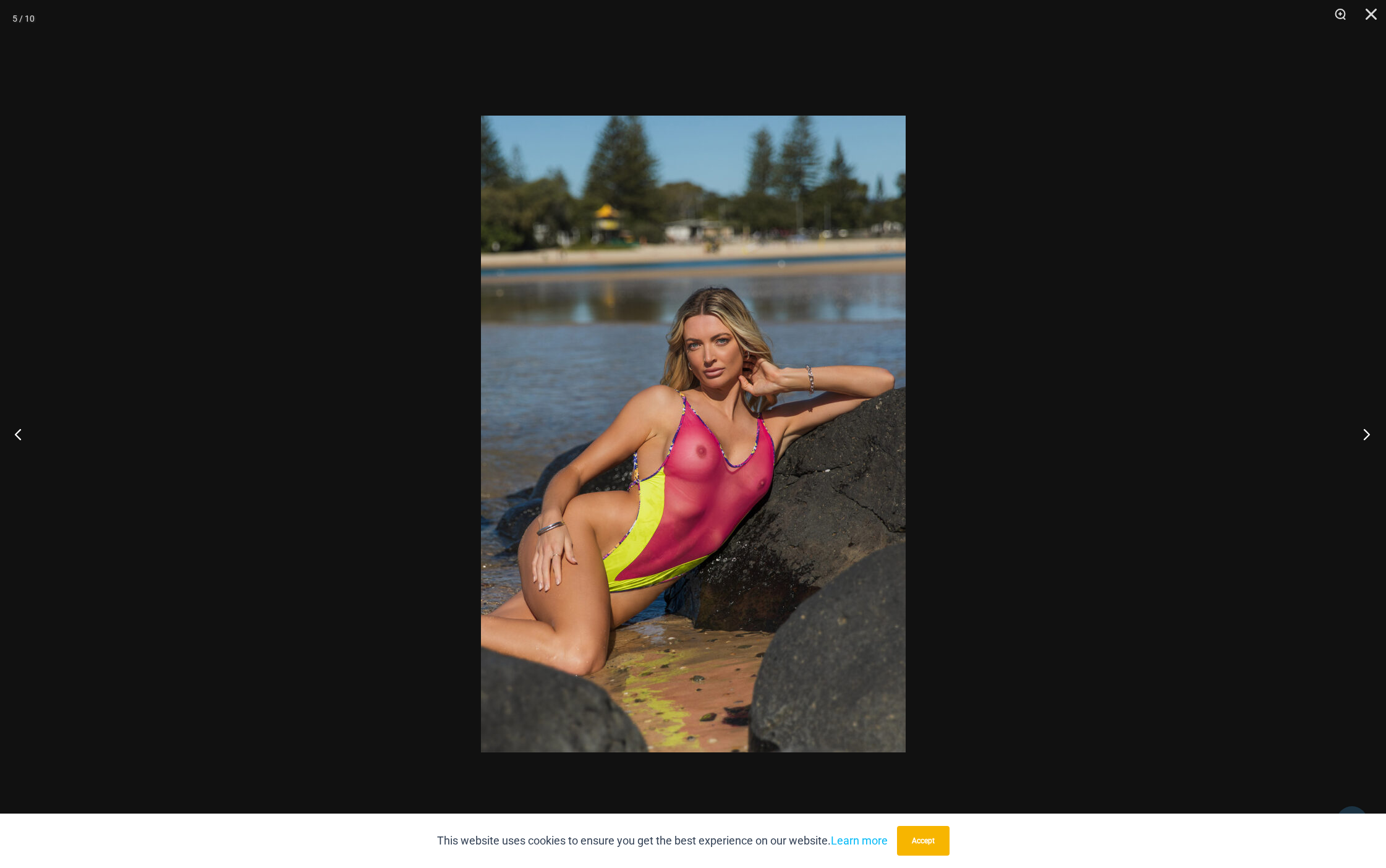
click at [1363, 436] on button "Next" at bounding box center [1363, 434] width 46 height 62
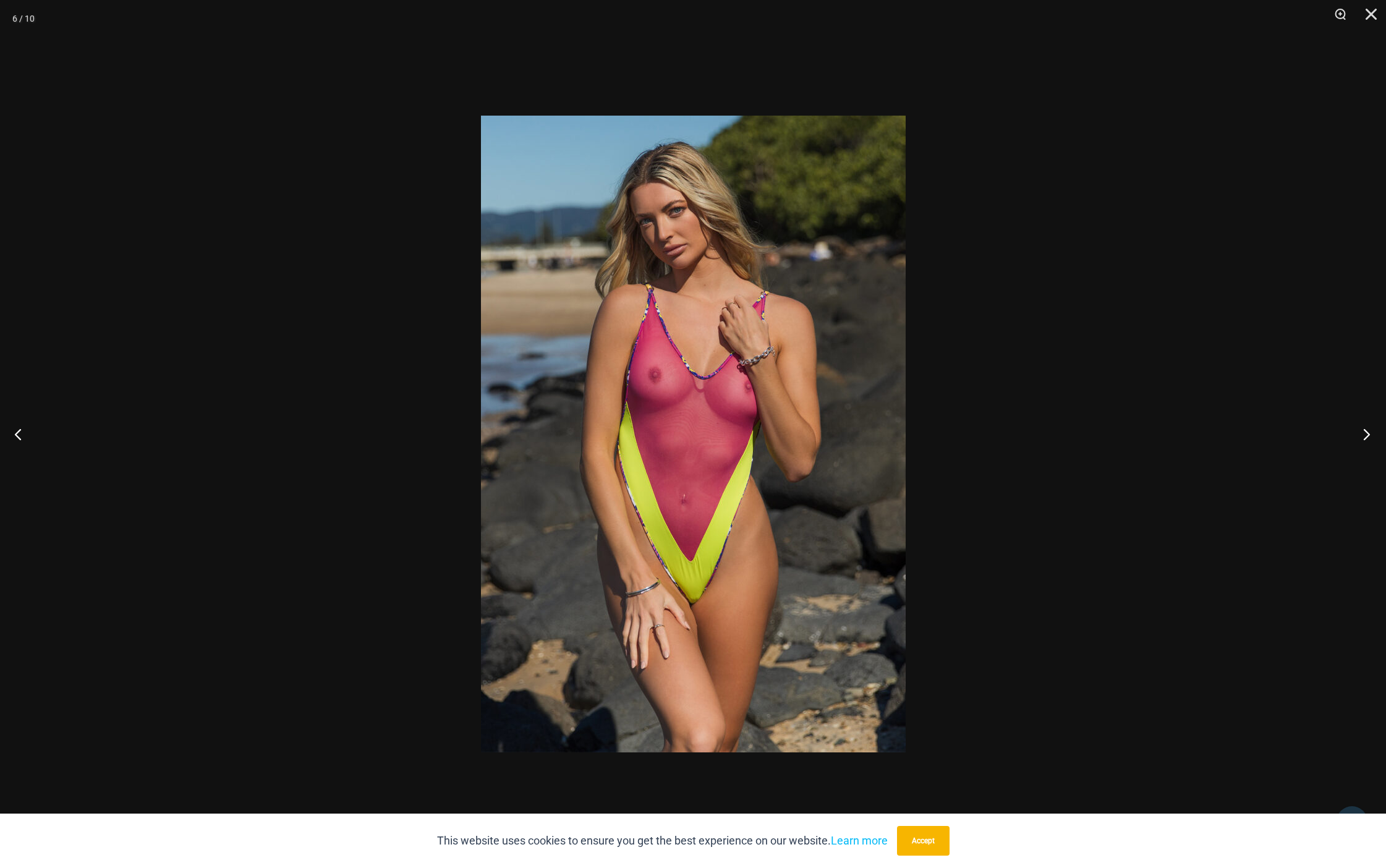
click at [1363, 436] on button "Next" at bounding box center [1363, 434] width 46 height 62
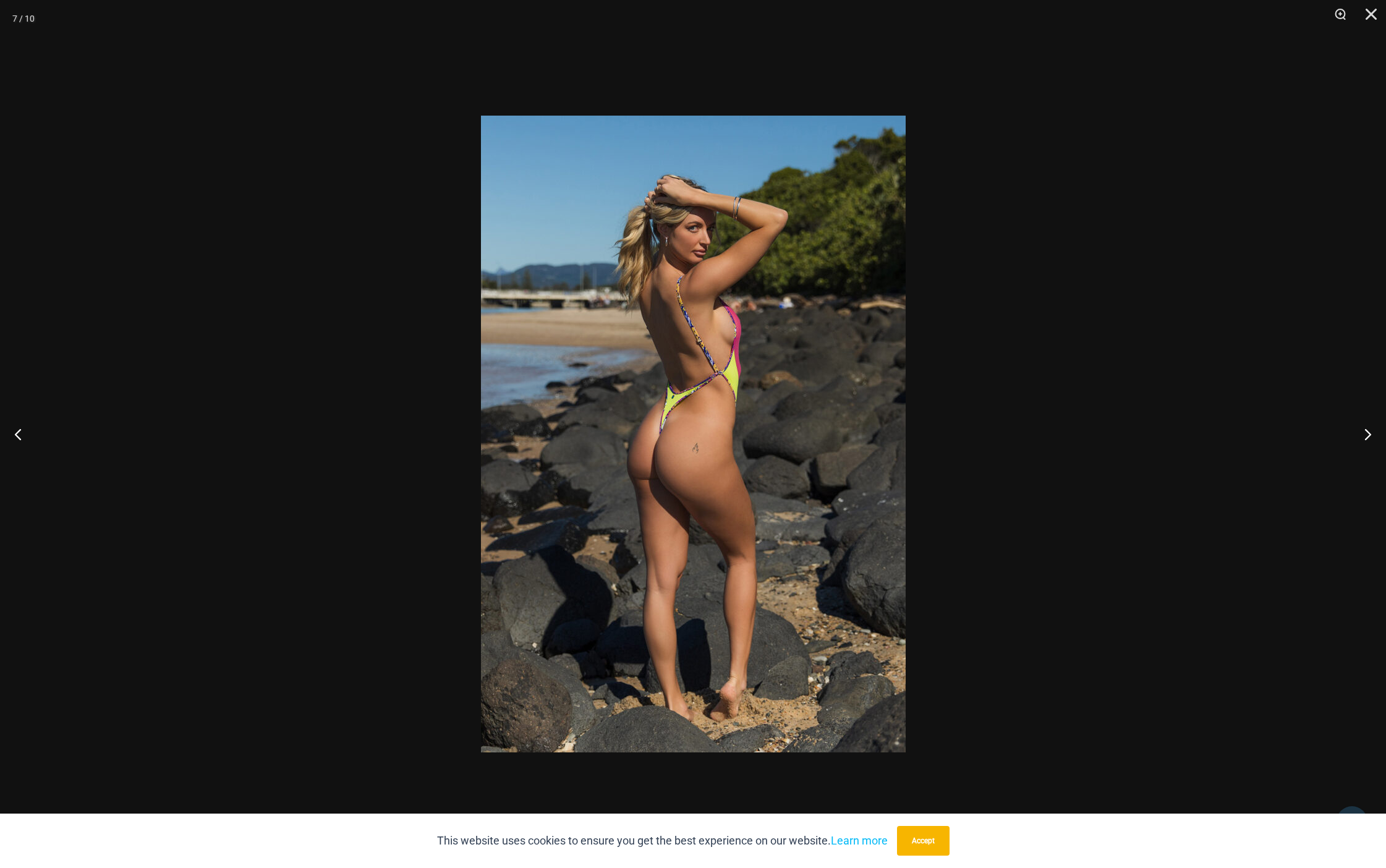
click at [1196, 79] on div at bounding box center [693, 434] width 1386 height 868
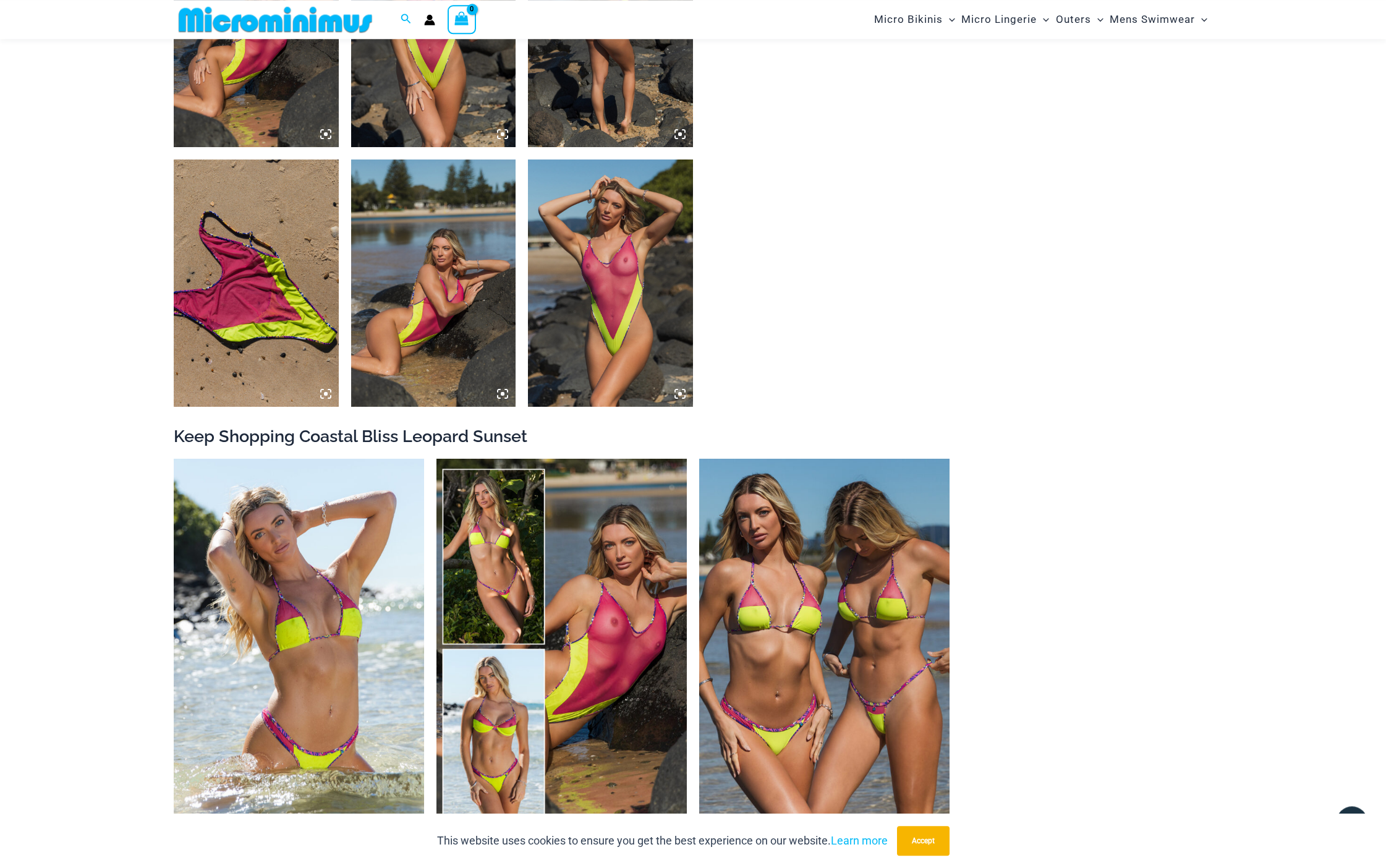
scroll to position [1441, 0]
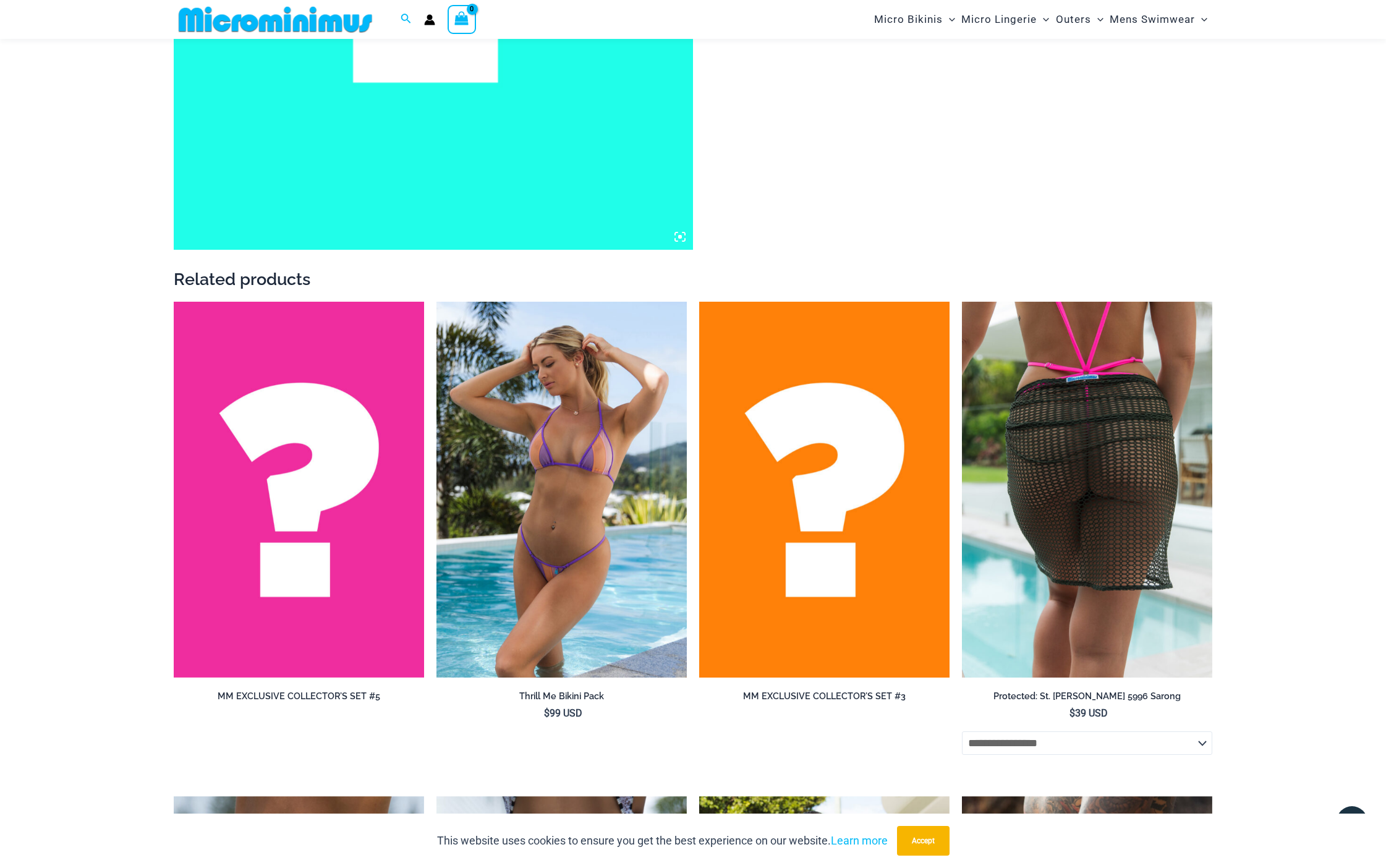
scroll to position [620, 0]
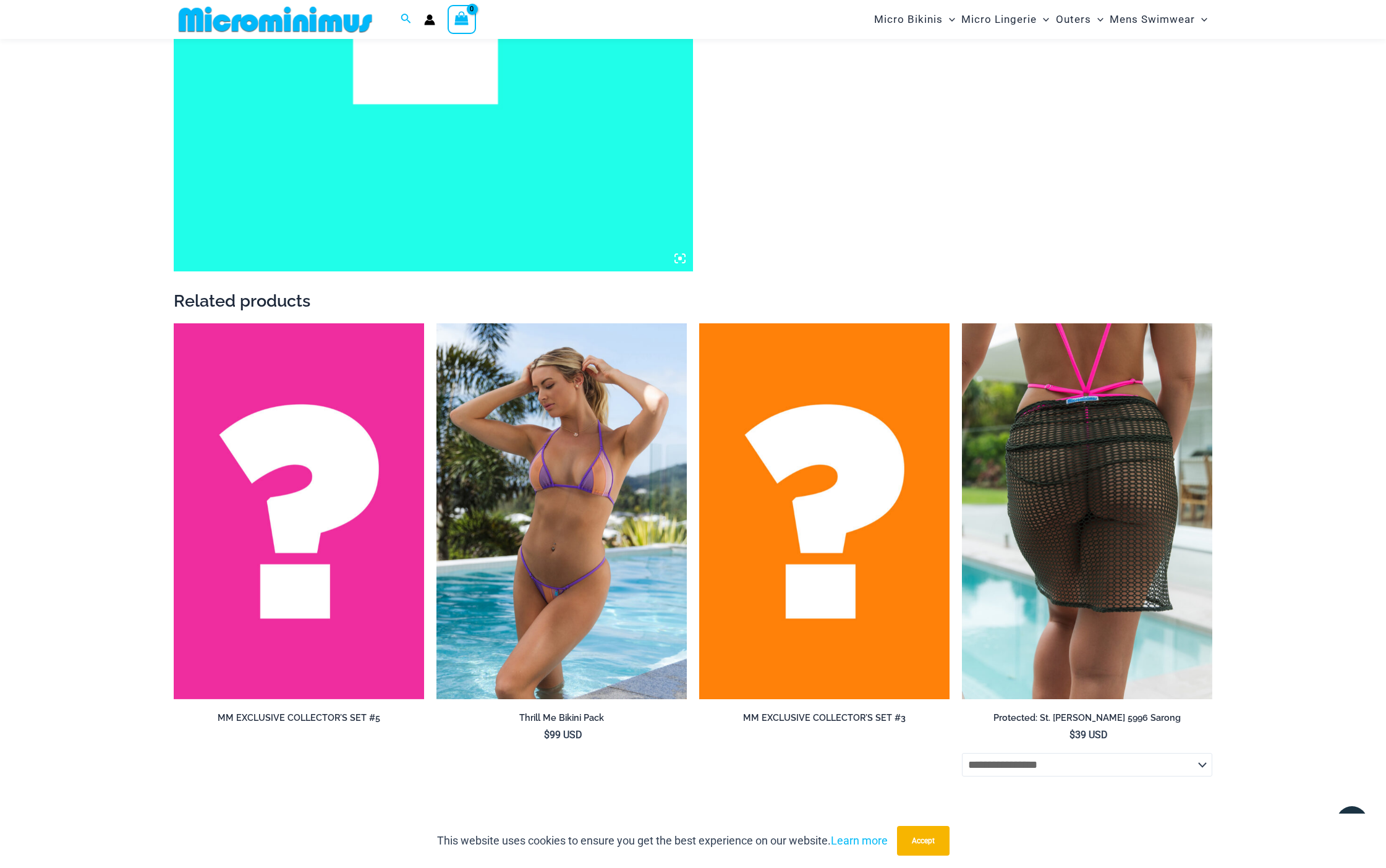
click at [1061, 468] on img at bounding box center [1087, 512] width 251 height 376
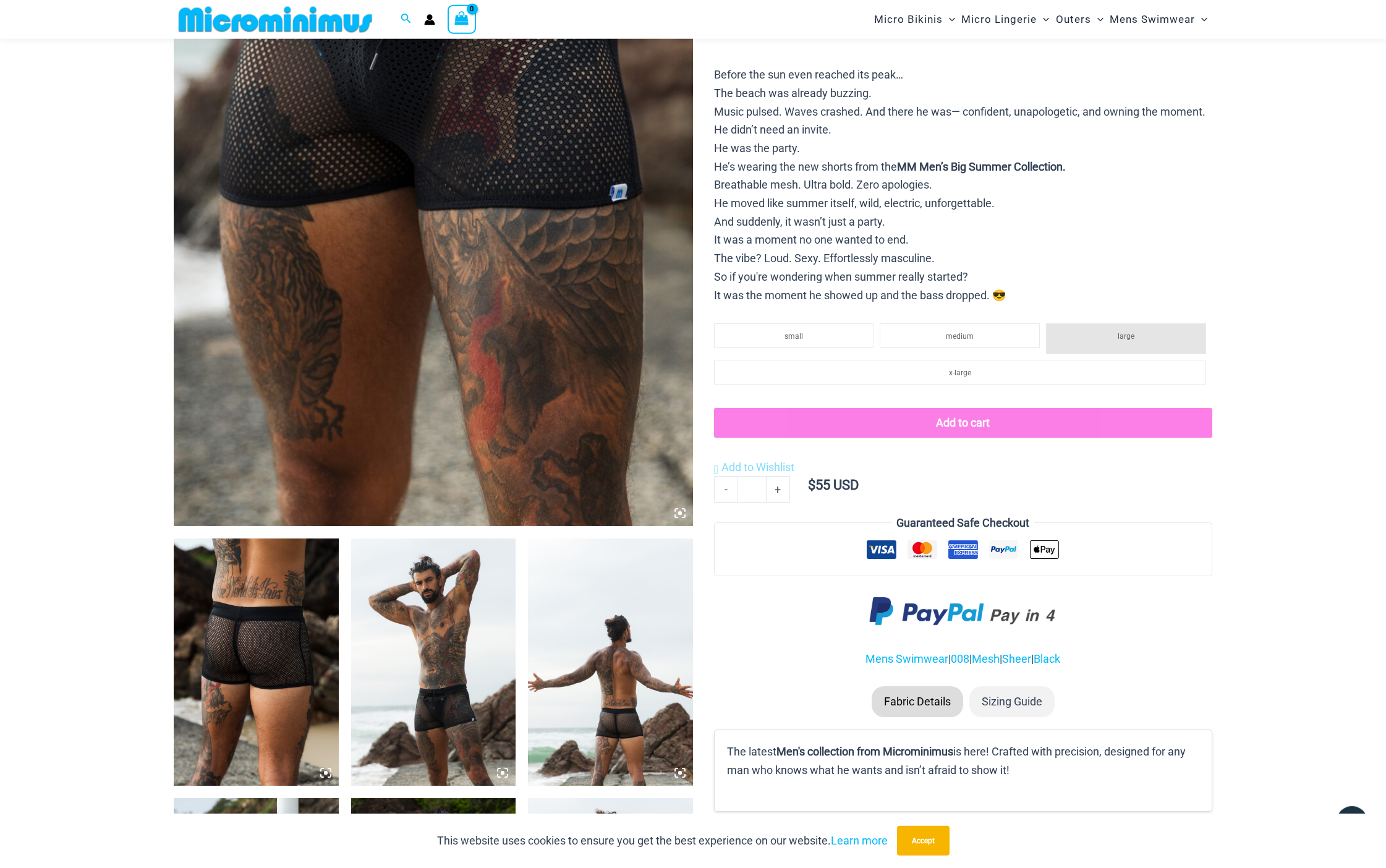
scroll to position [369, 0]
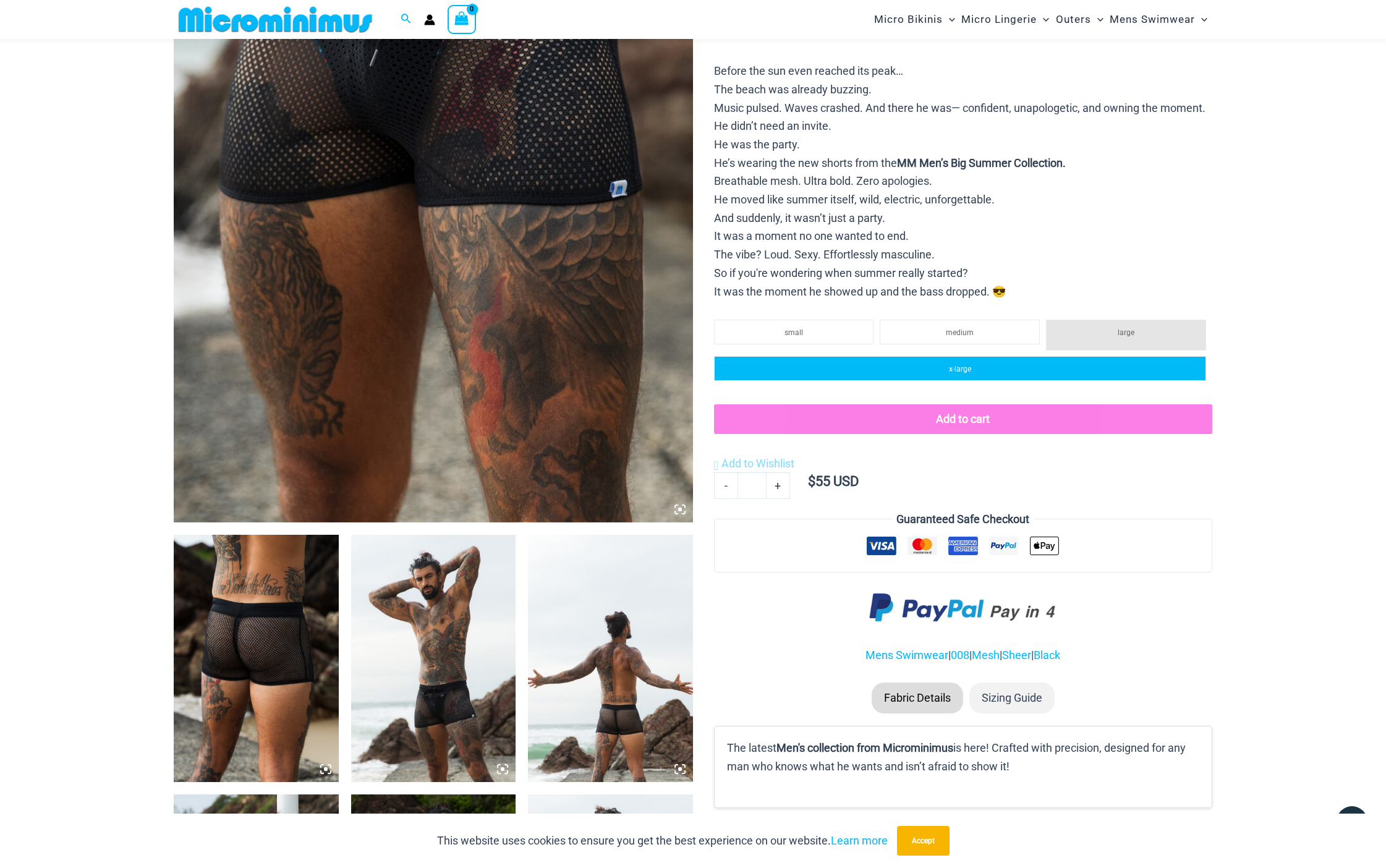
click at [991, 378] on li "x-large" at bounding box center [960, 368] width 493 height 25
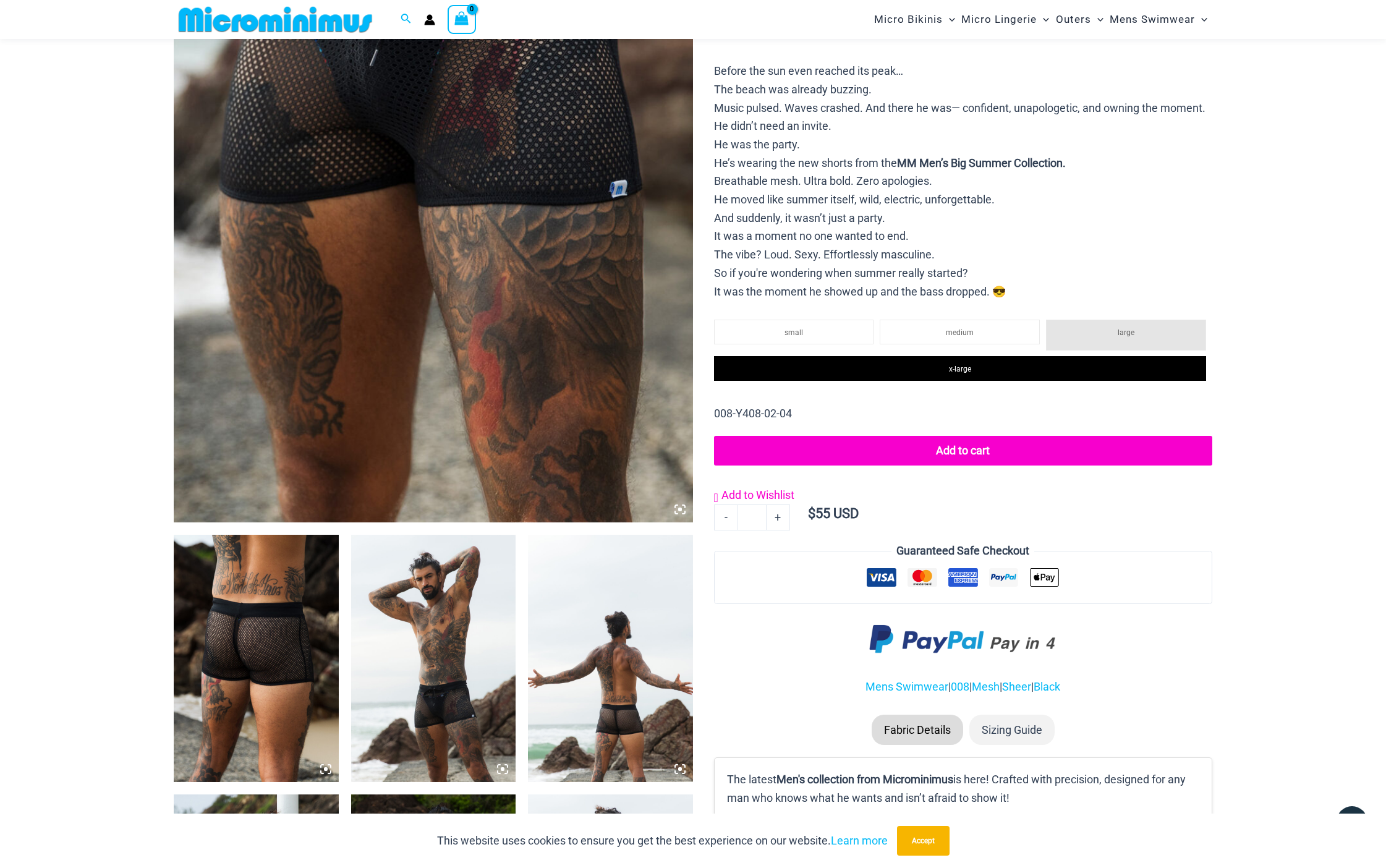
click at [743, 496] on span "Add to Wishlist" at bounding box center [758, 495] width 73 height 13
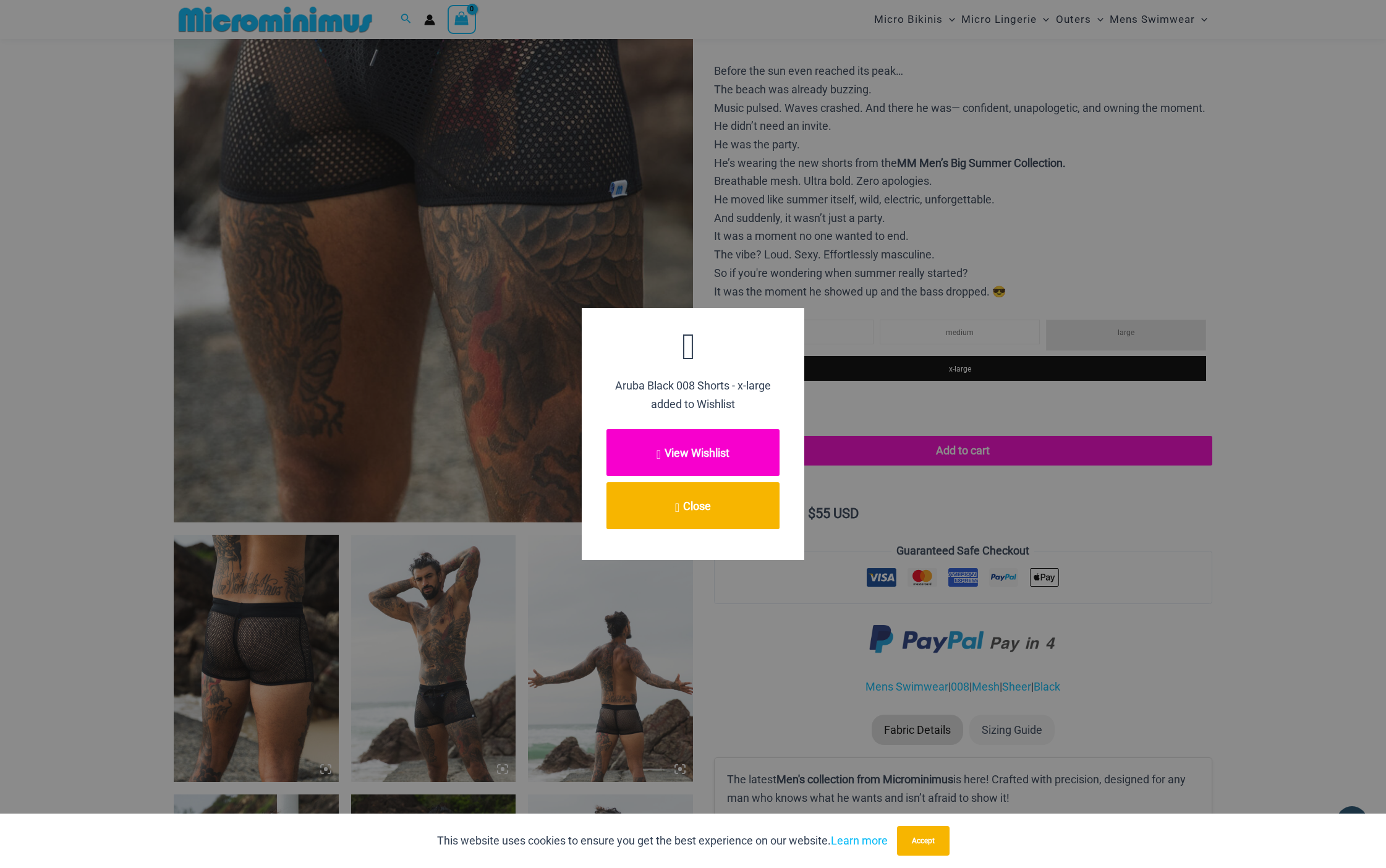
click at [715, 451] on button "View Wishlist" at bounding box center [693, 453] width 173 height 47
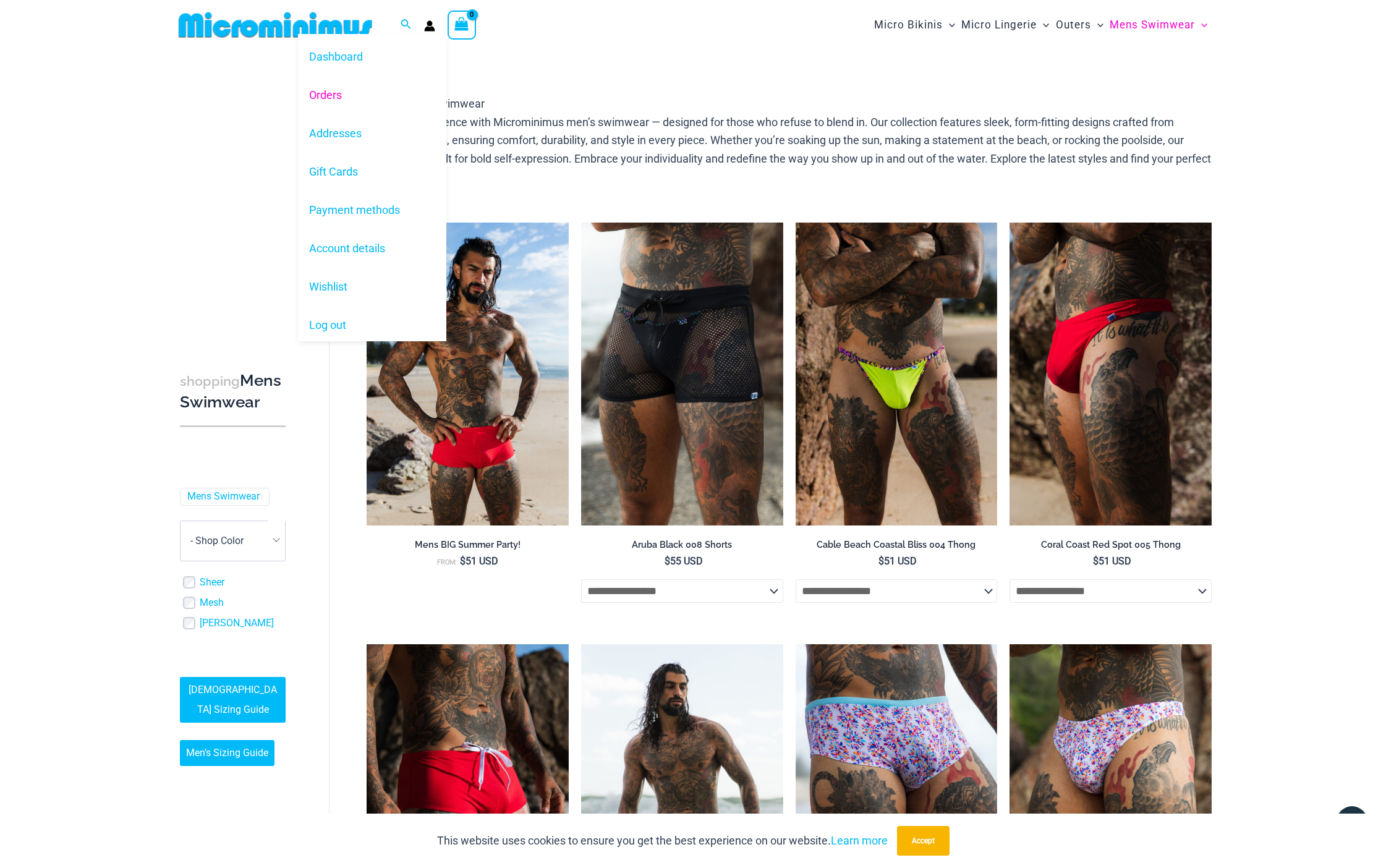
click at [331, 98] on link "Orders" at bounding box center [372, 94] width 148 height 38
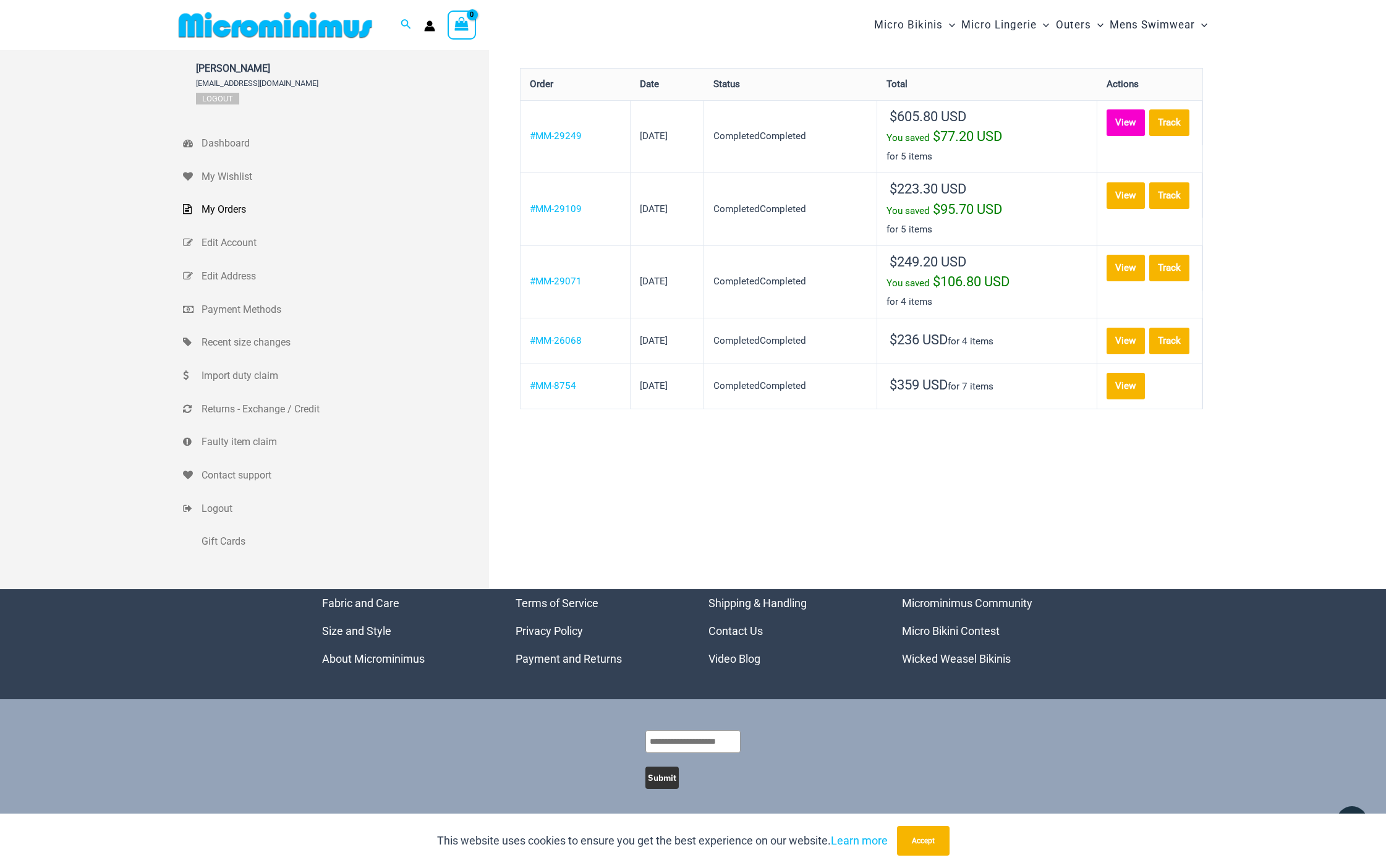
click at [1141, 123] on link "View" at bounding box center [1126, 122] width 38 height 26
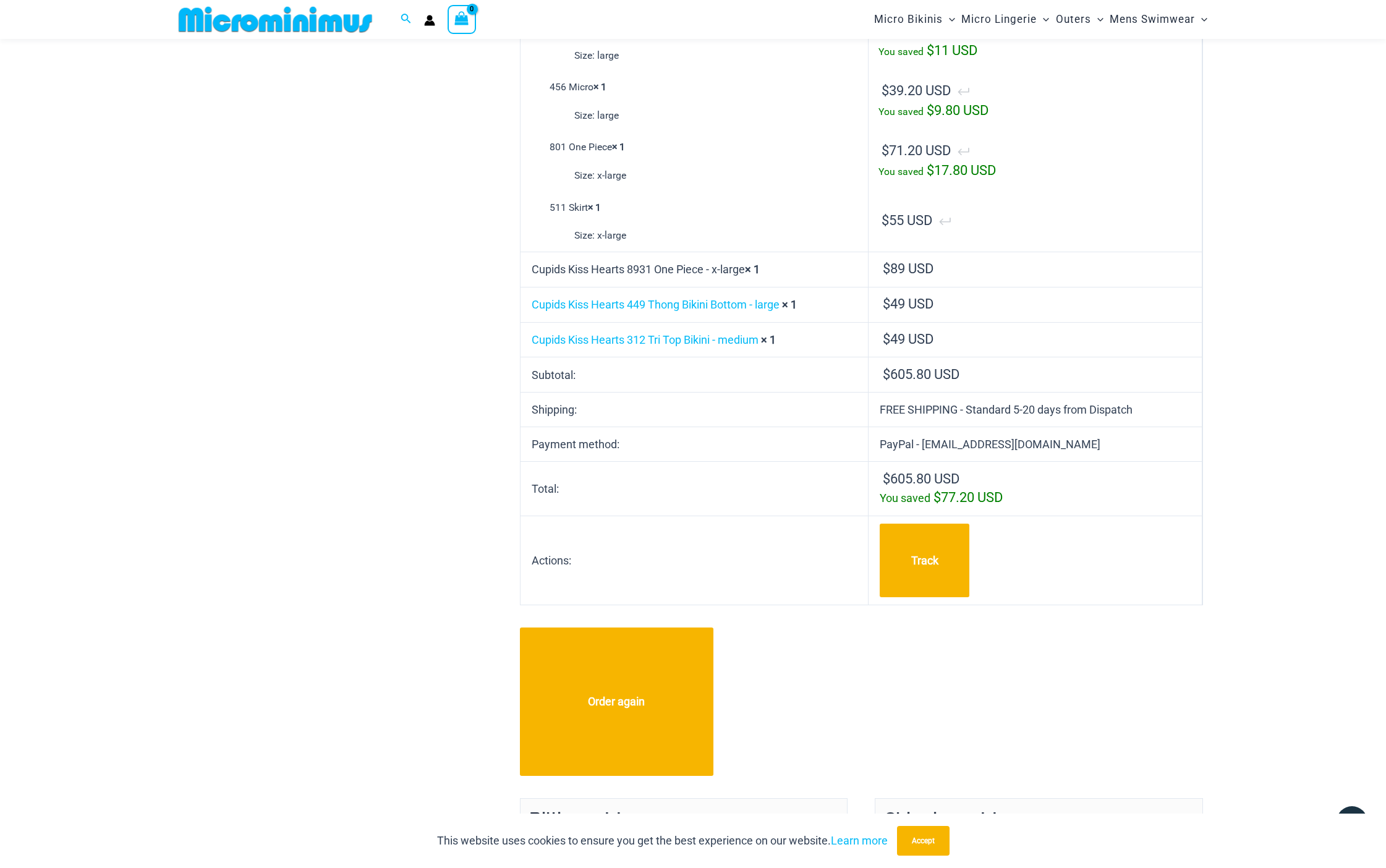
scroll to position [480, 0]
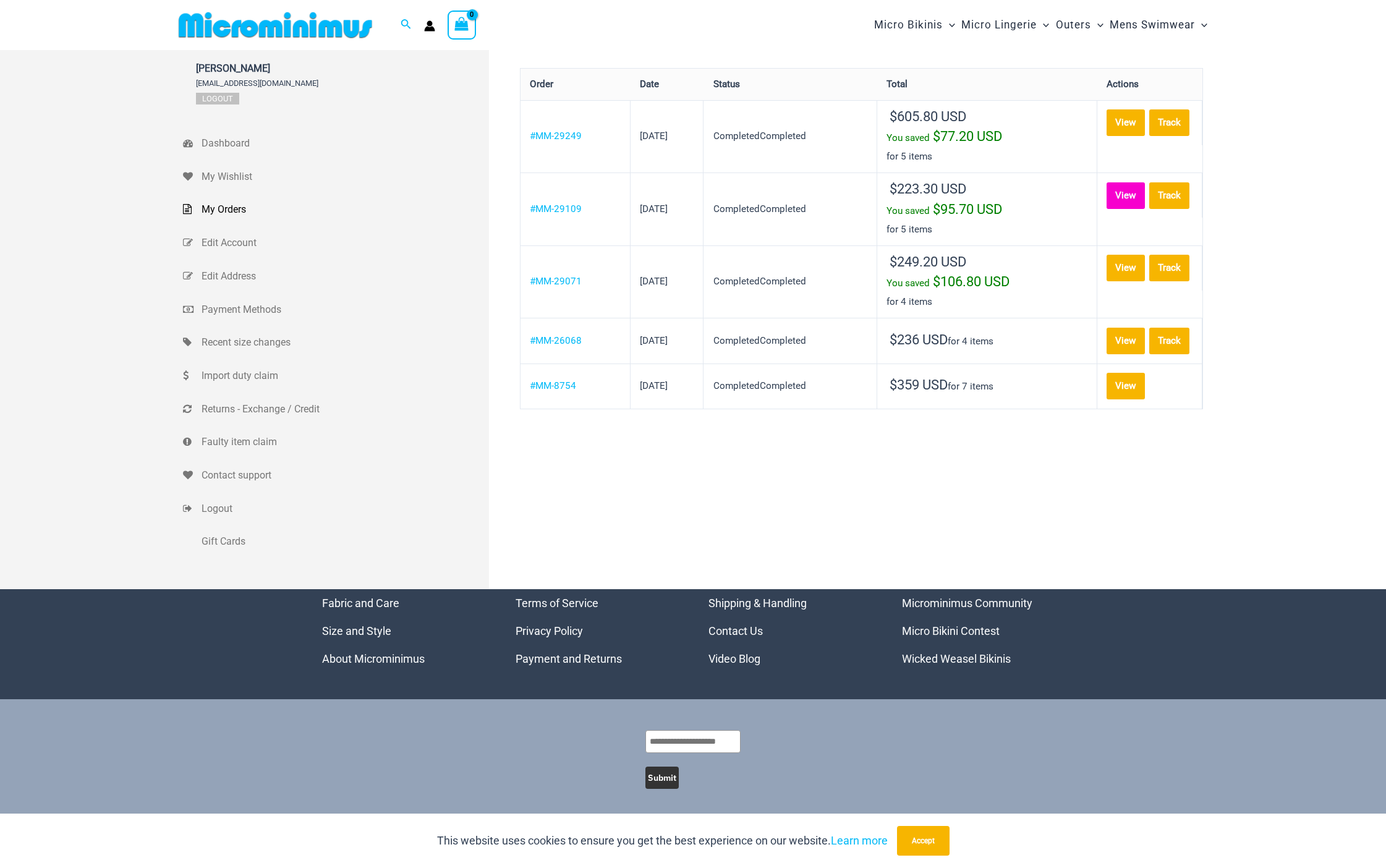
click at [1134, 191] on link "View" at bounding box center [1126, 195] width 38 height 26
click at [1135, 267] on link "View" at bounding box center [1126, 268] width 38 height 26
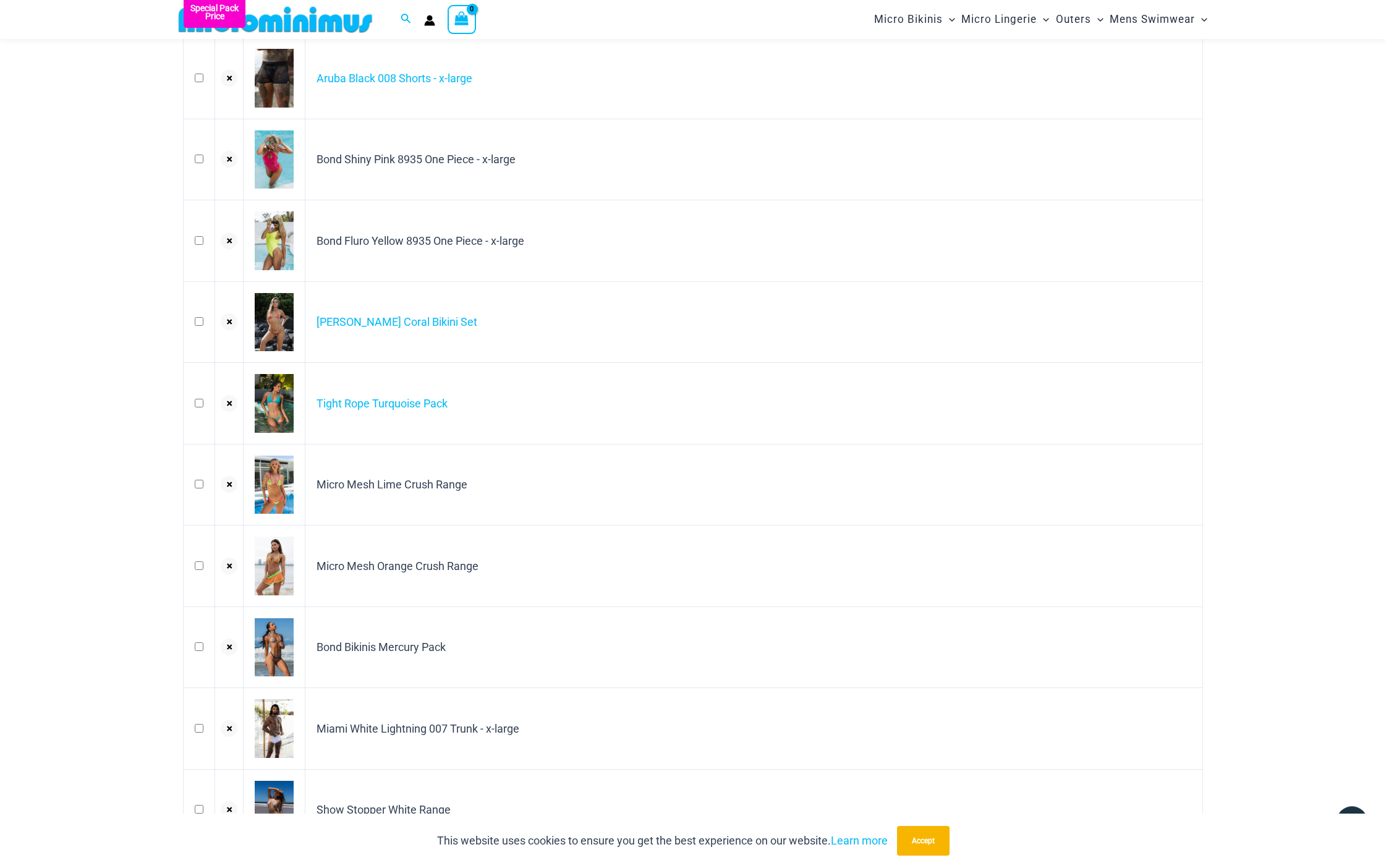
scroll to position [115, 0]
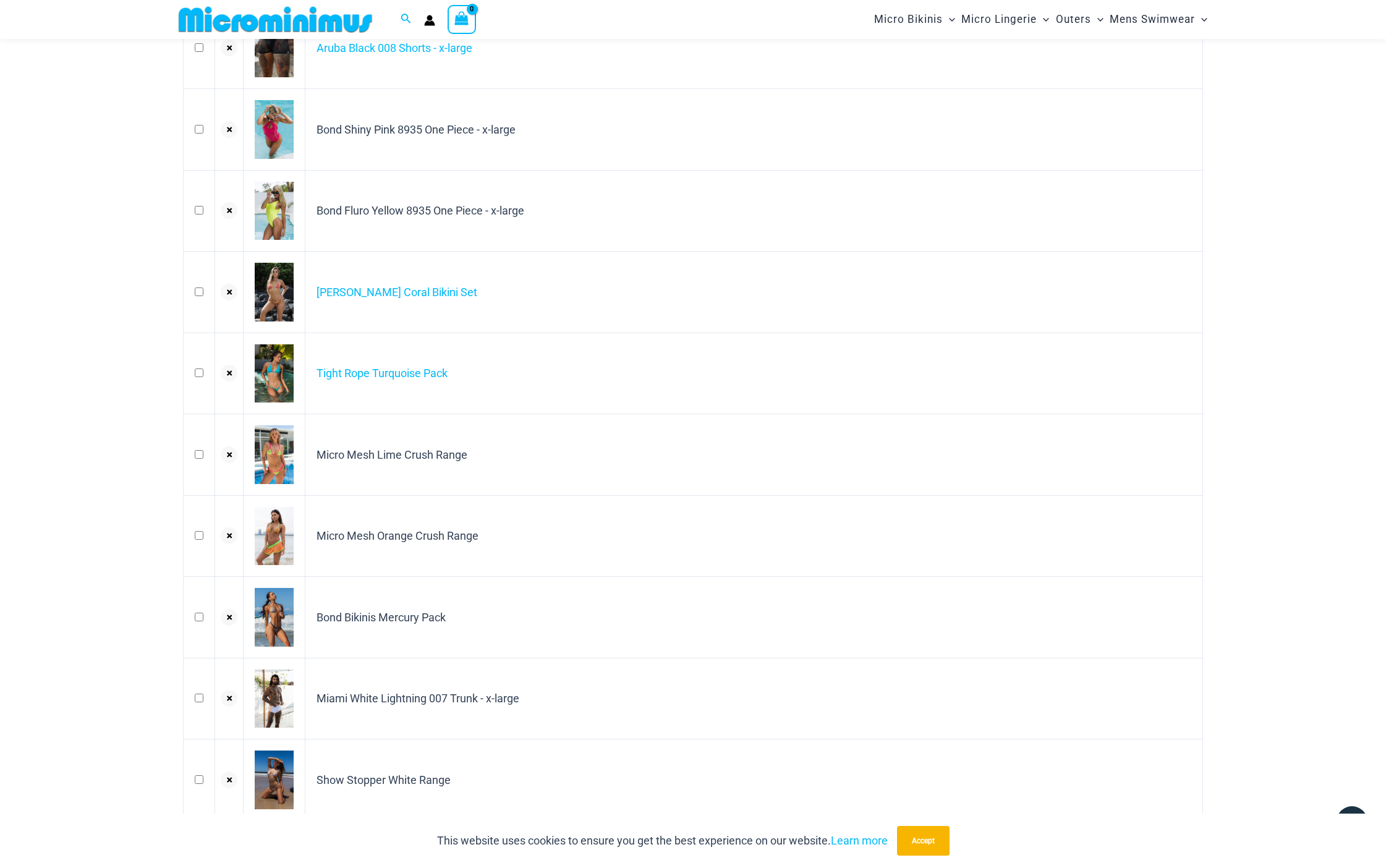
click at [229, 463] on icon "submit" at bounding box center [229, 456] width 12 height 15
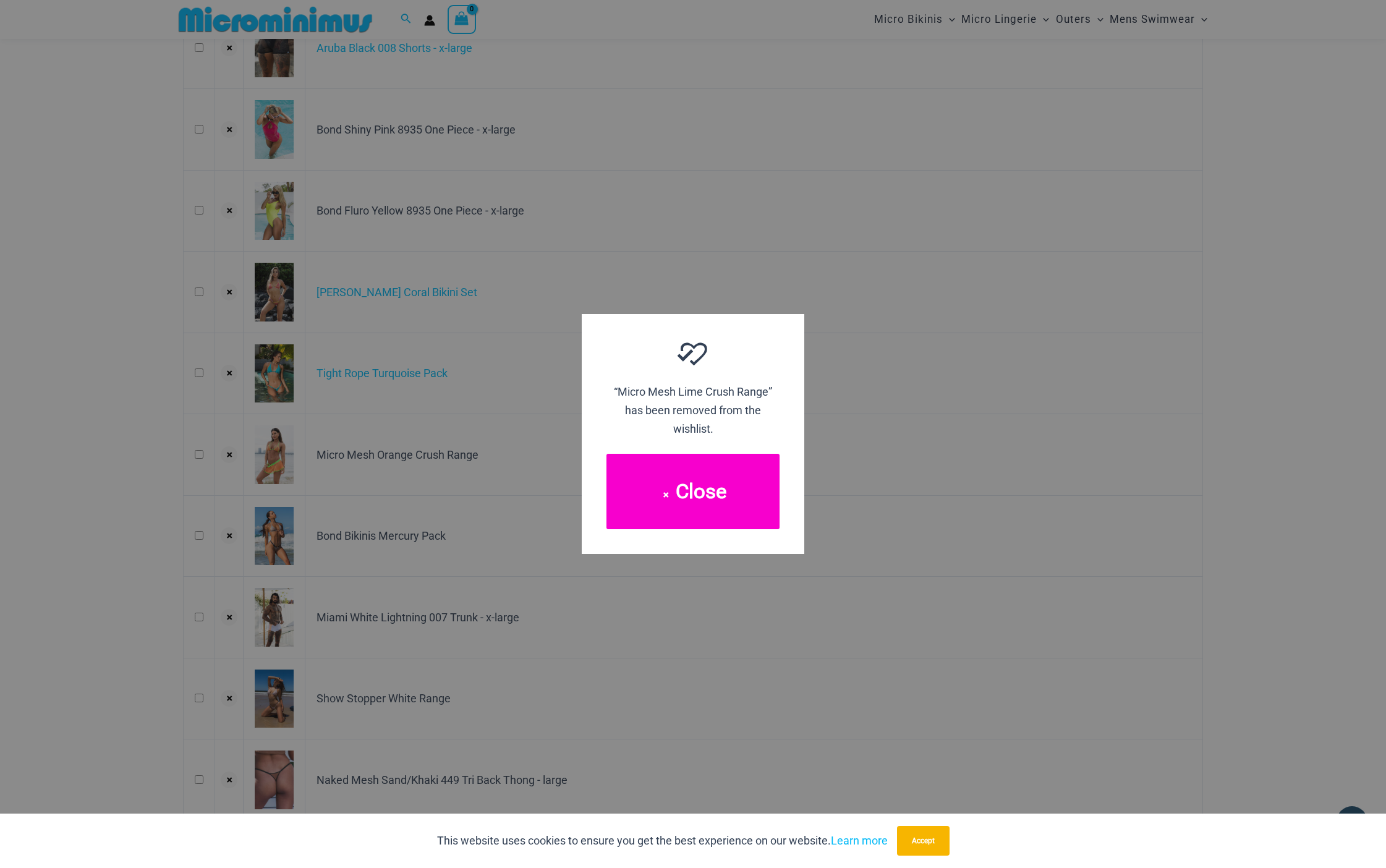
click at [705, 492] on button "Close" at bounding box center [693, 491] width 173 height 75
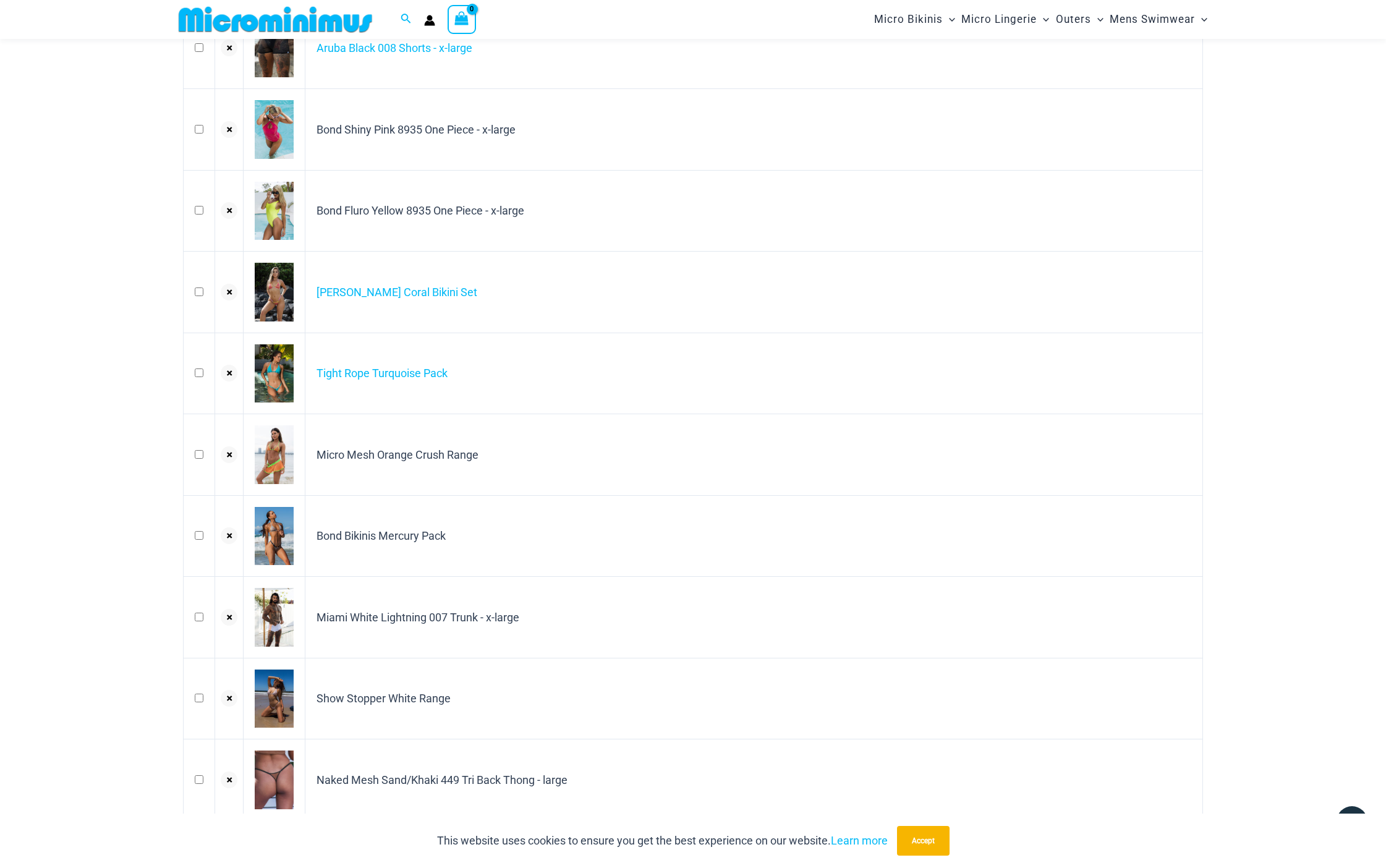
click at [229, 456] on icon "submit" at bounding box center [229, 456] width 12 height 15
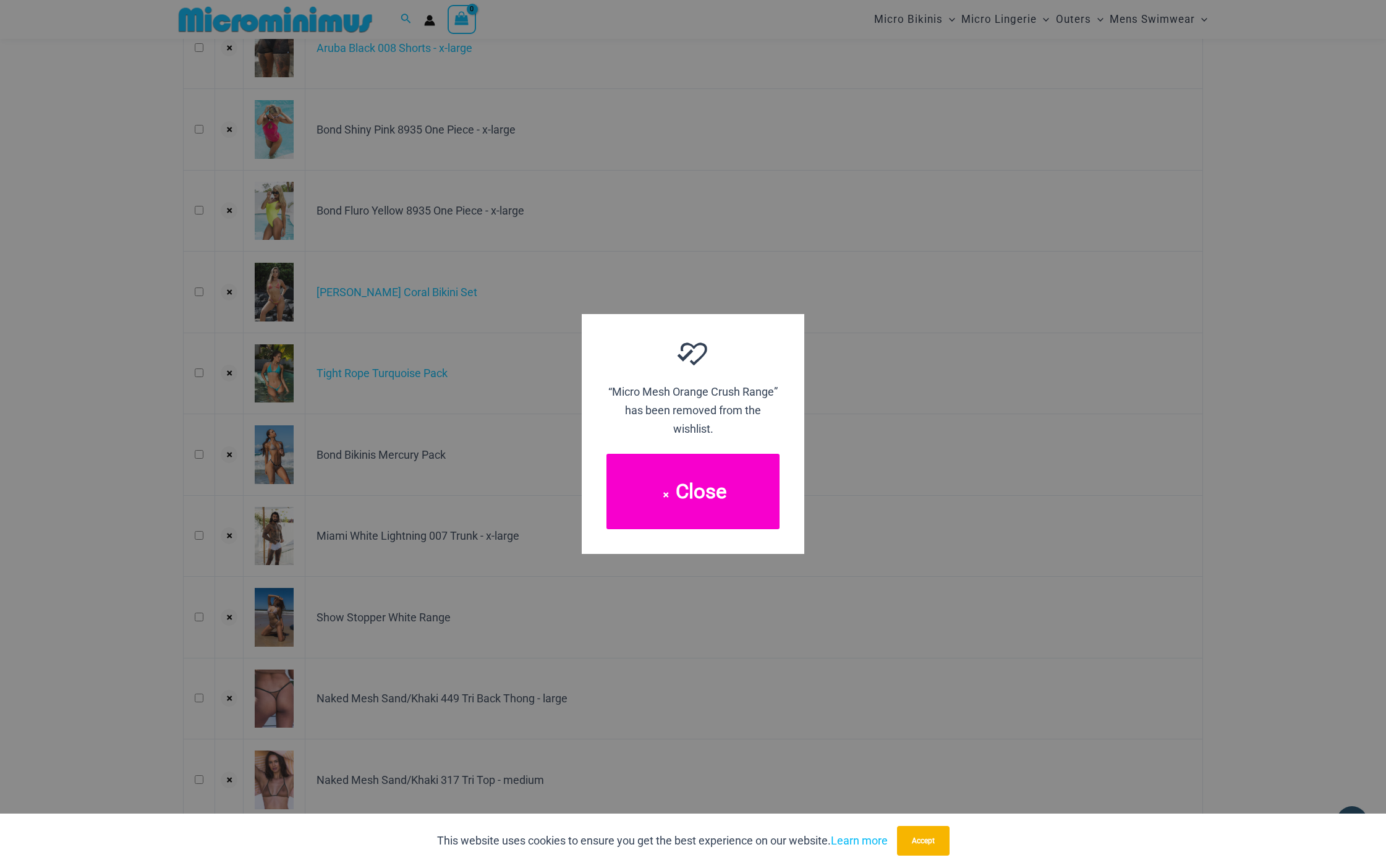
click at [727, 505] on button "Close" at bounding box center [693, 491] width 173 height 75
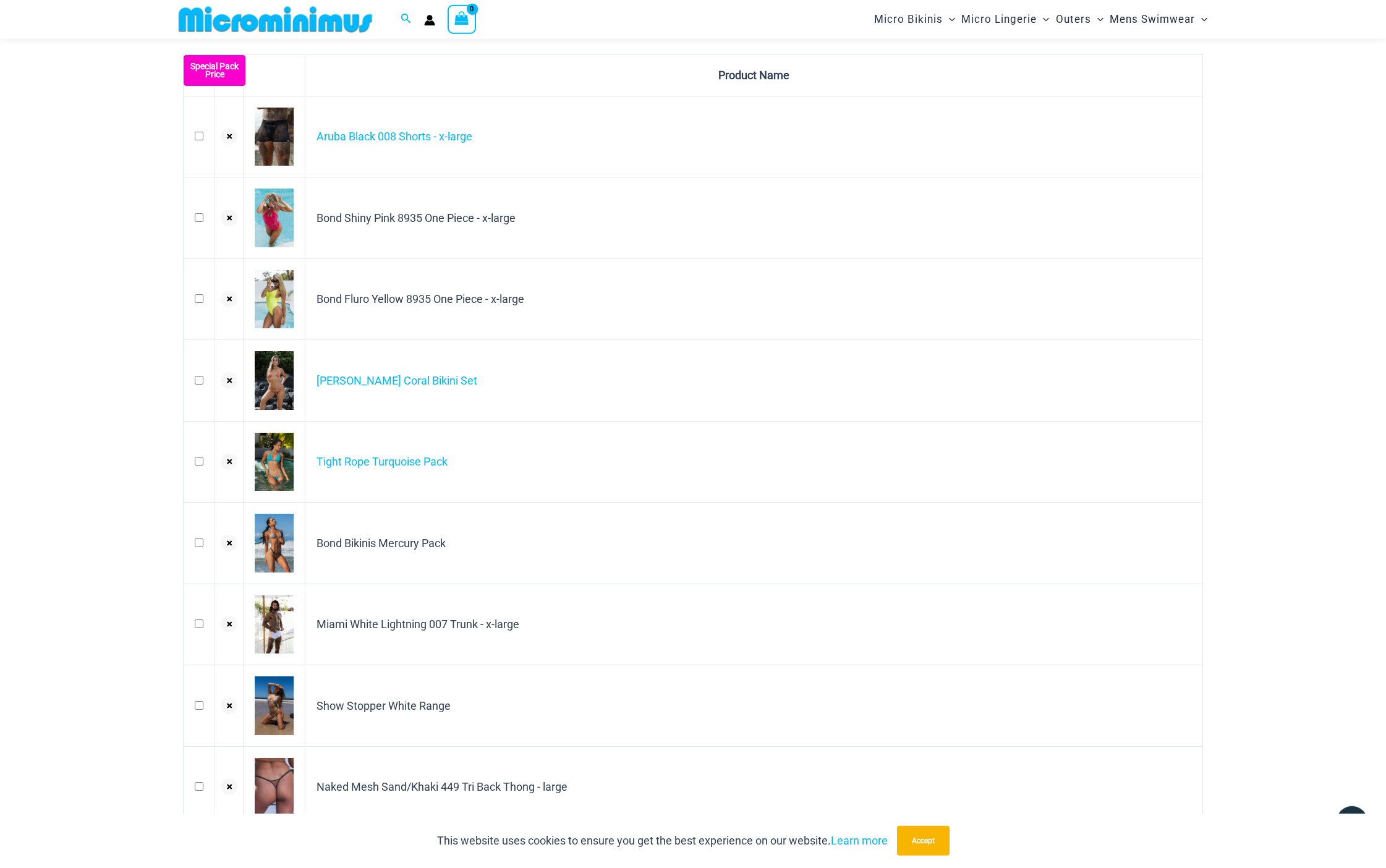
scroll to position [0, 0]
